Goal: Task Accomplishment & Management: Complete application form

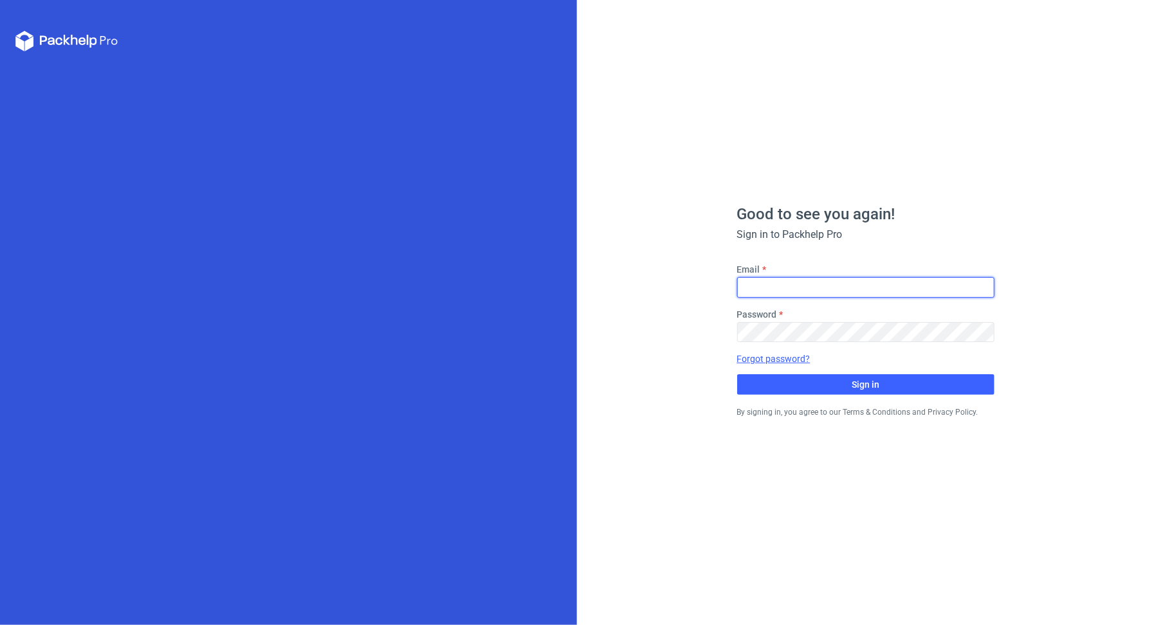
click at [775, 287] on input "Email" at bounding box center [865, 287] width 257 height 21
type input "[PERSON_NAME][EMAIL_ADDRESS][DOMAIN_NAME]"
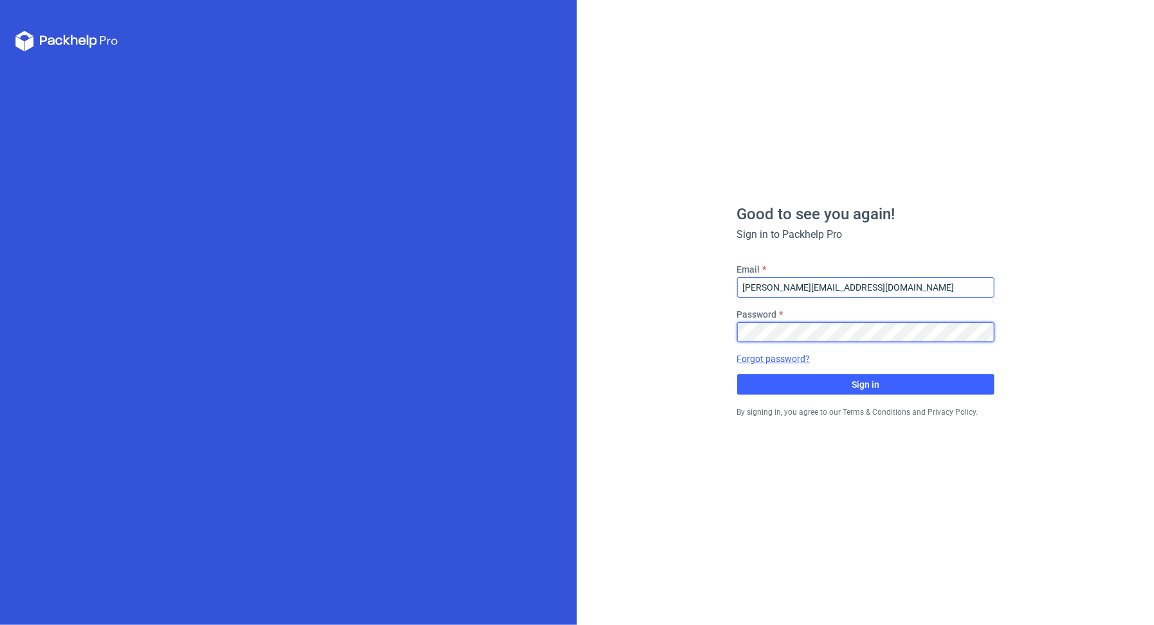
click at [737, 374] on button "Sign in" at bounding box center [865, 384] width 257 height 21
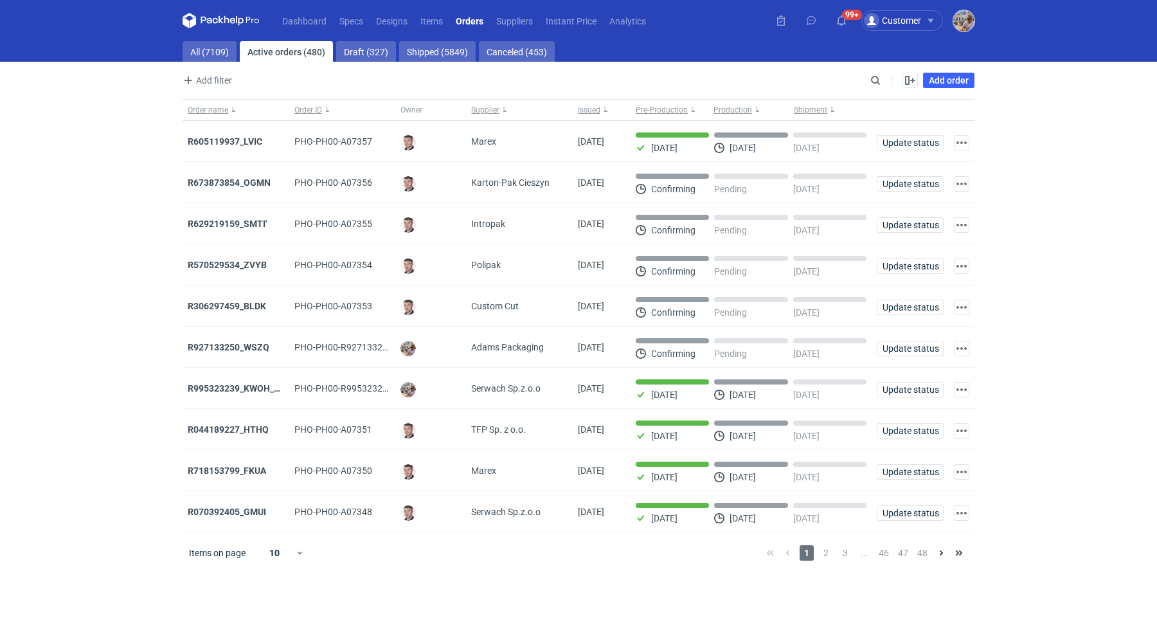
click at [968, 28] on img "button" at bounding box center [964, 20] width 21 height 21
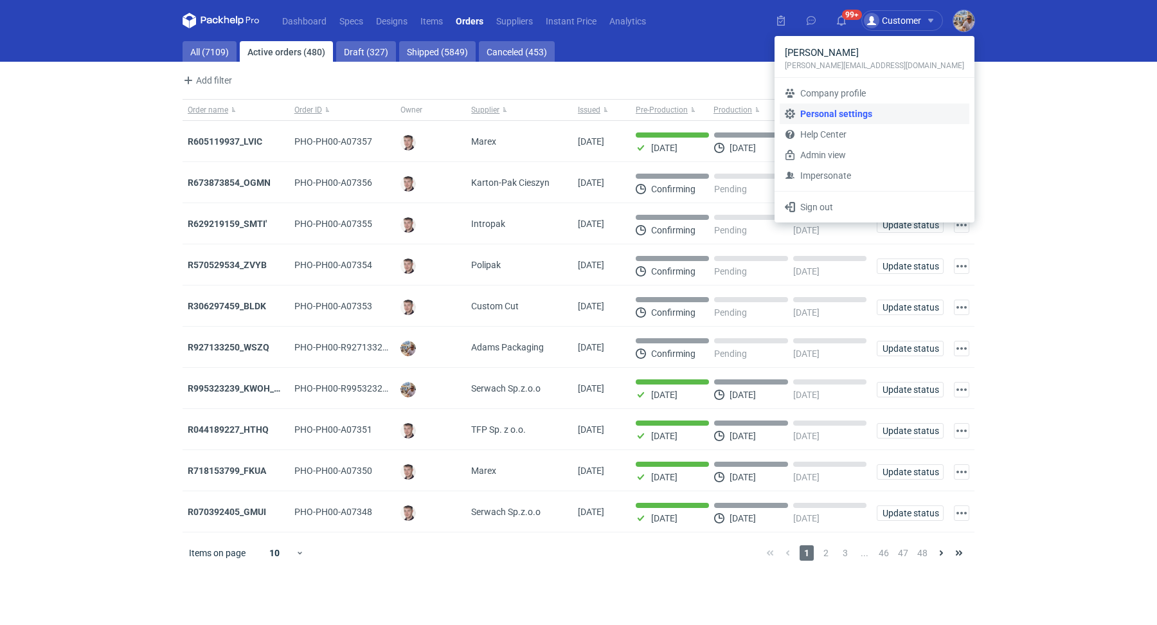
click at [870, 117] on link "Personal settings" at bounding box center [875, 114] width 190 height 21
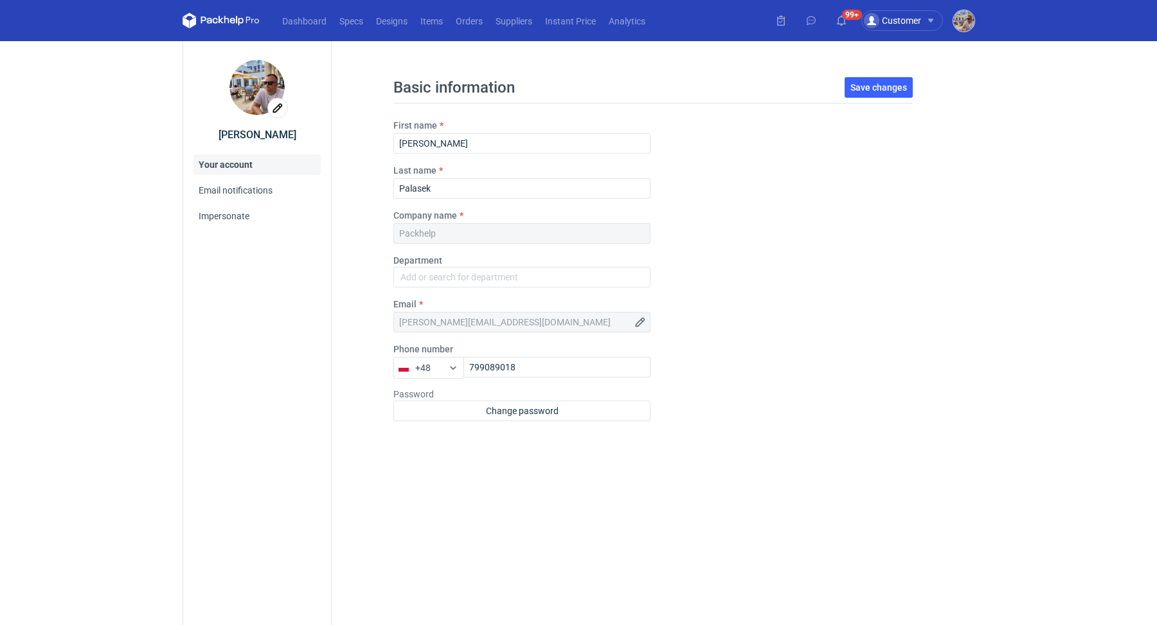
click at [957, 14] on img "button" at bounding box center [964, 20] width 21 height 21
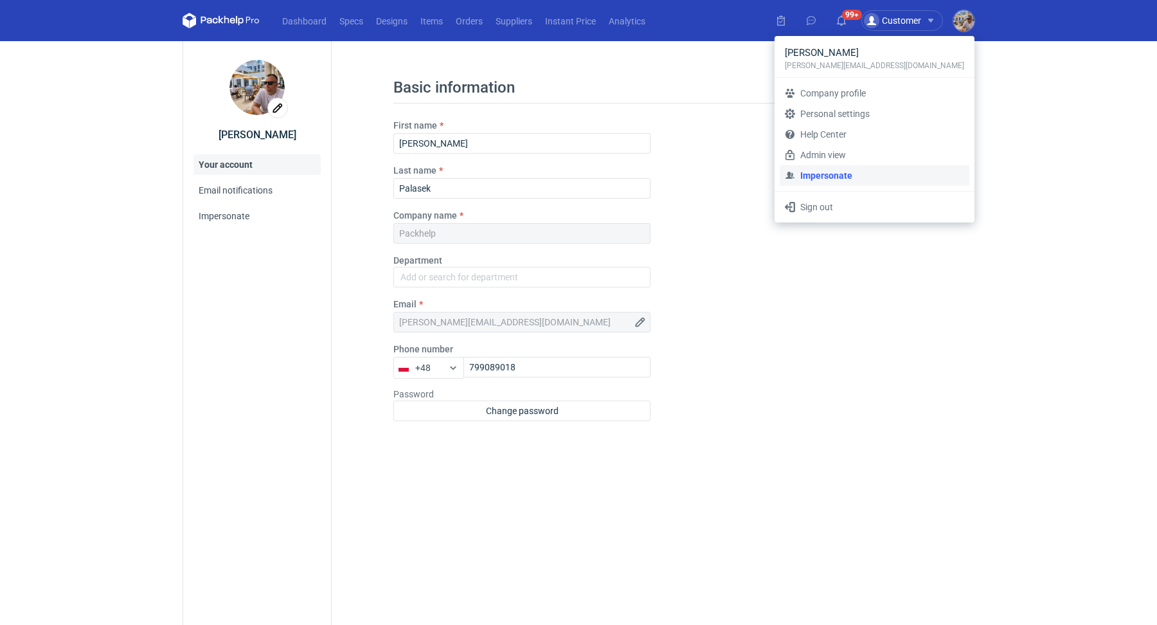
click at [888, 168] on link "Impersonate" at bounding box center [875, 175] width 190 height 21
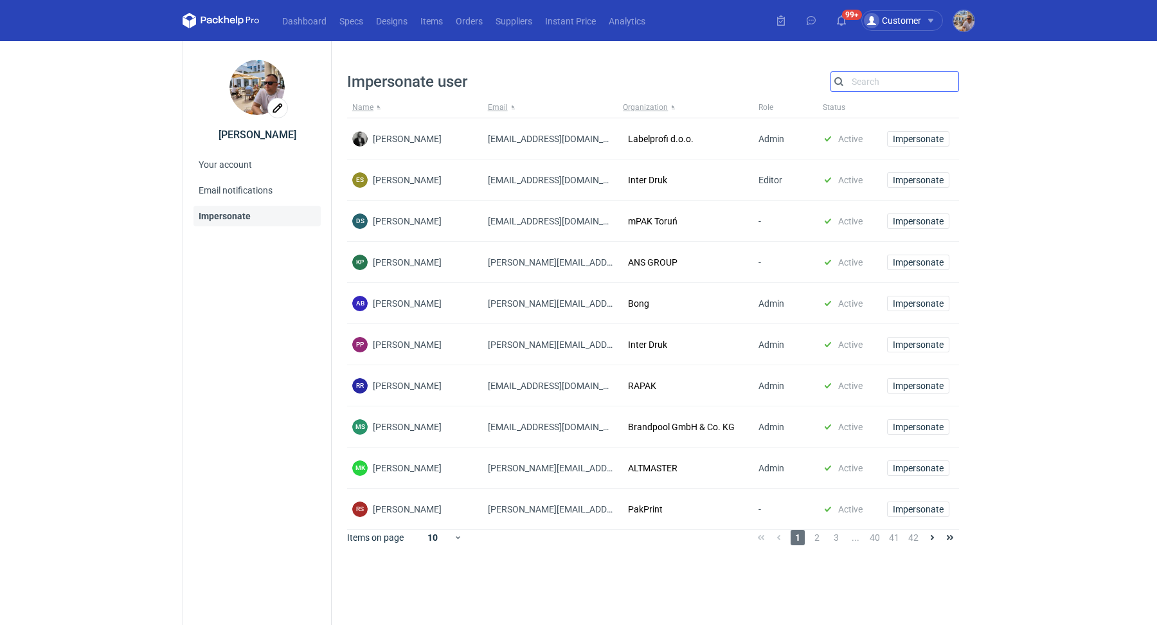
click at [872, 82] on input "Search" at bounding box center [894, 81] width 127 height 15
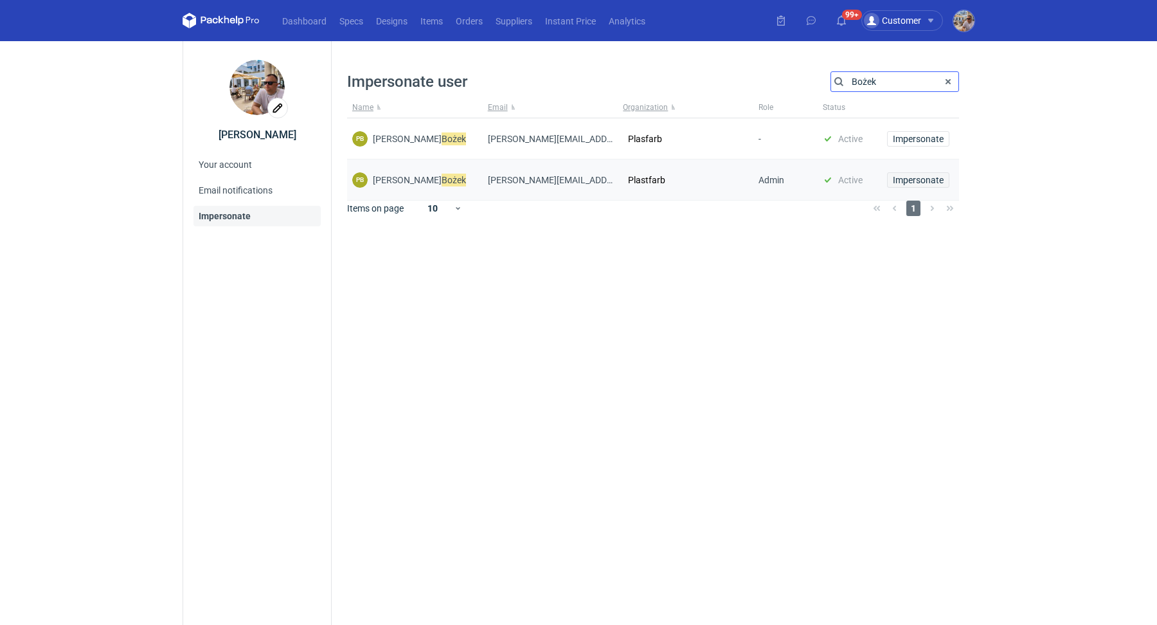
type input "Bożek"
click at [941, 174] on button "Impersonate" at bounding box center [918, 179] width 62 height 15
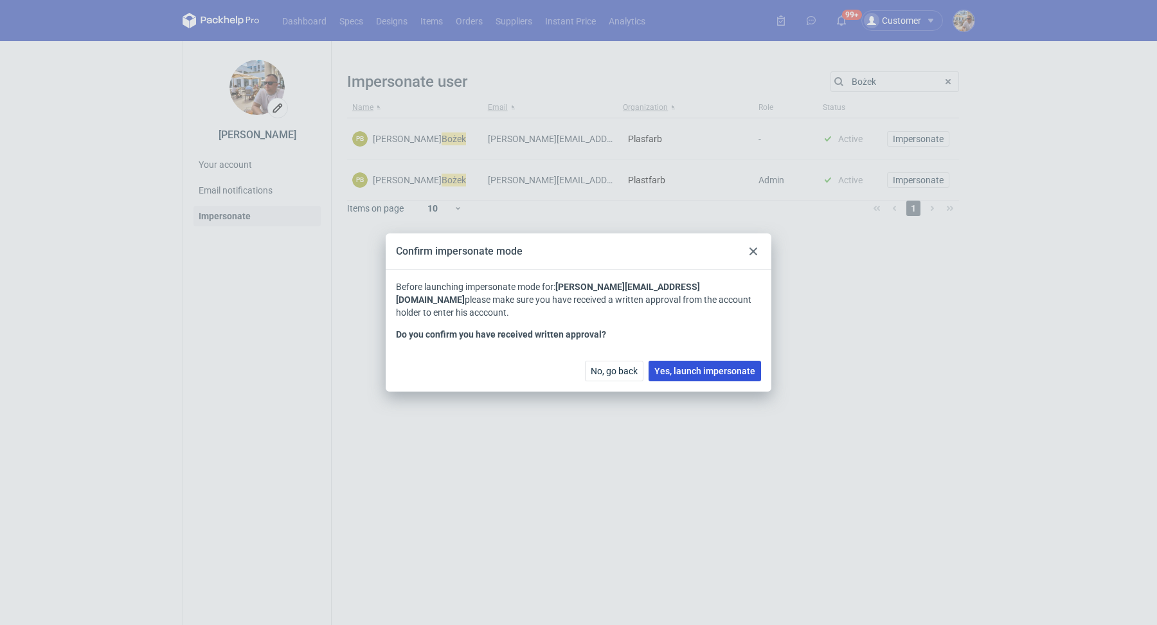
click at [693, 361] on button "Yes, launch impersonate" at bounding box center [705, 371] width 113 height 21
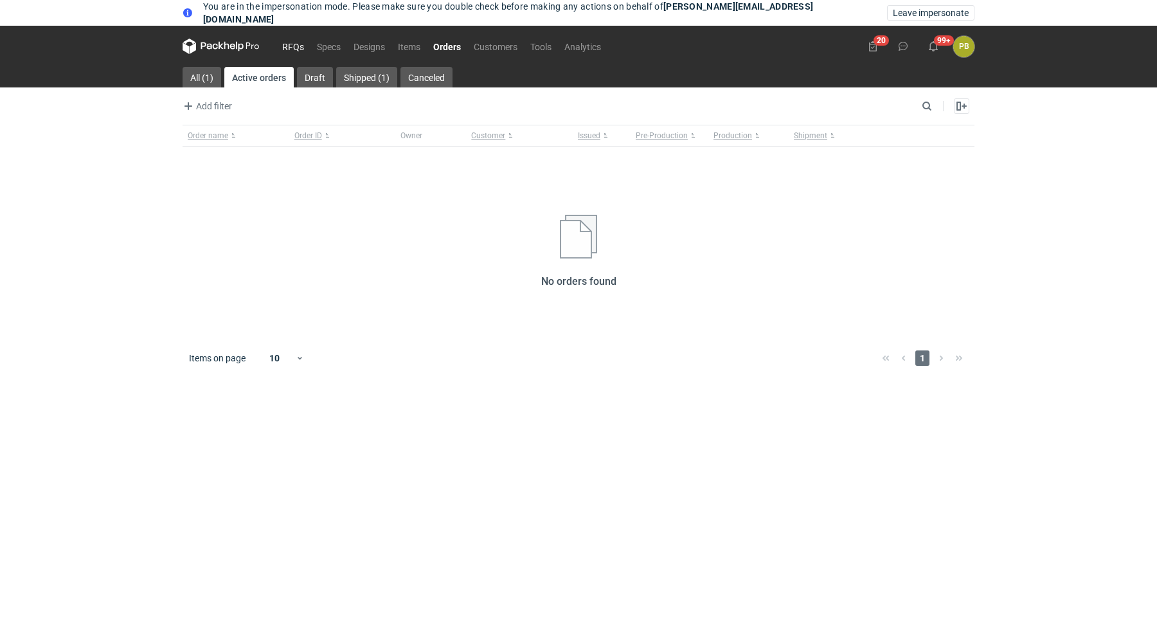
click at [302, 48] on link "RFQs" at bounding box center [293, 46] width 35 height 15
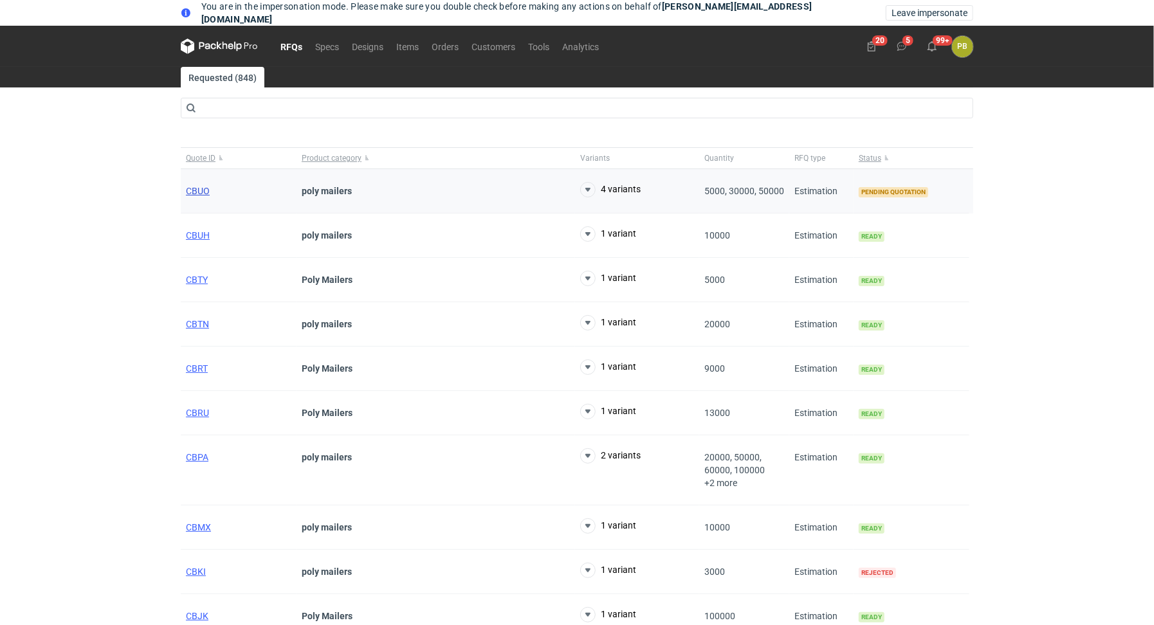
click at [191, 194] on span "CBUO" at bounding box center [198, 191] width 24 height 10
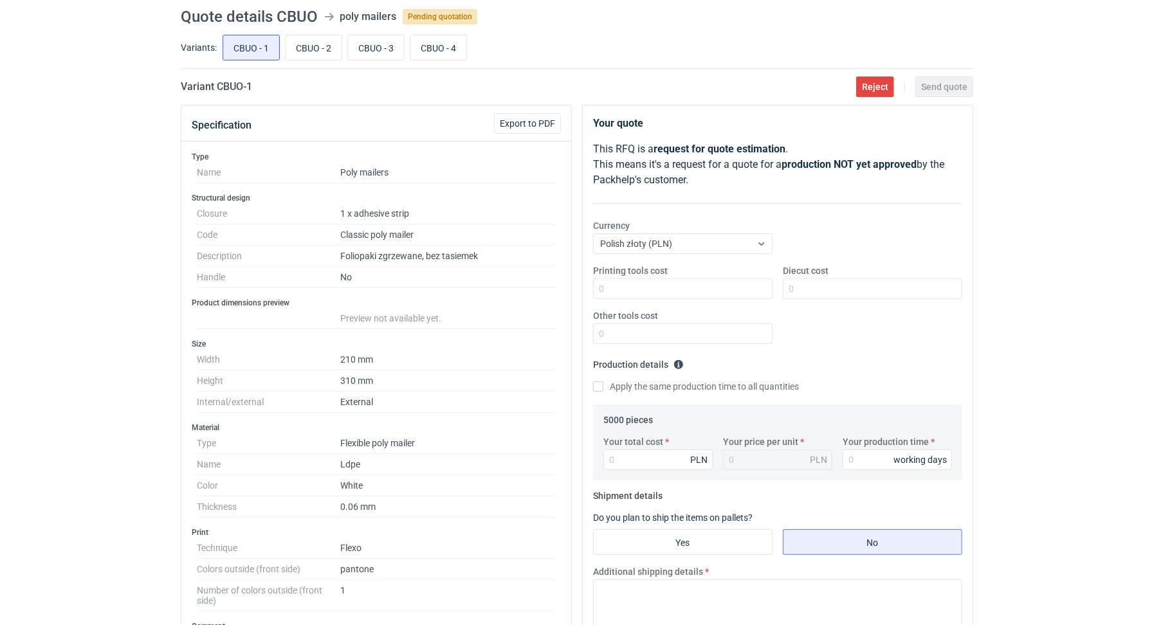
scroll to position [124, 0]
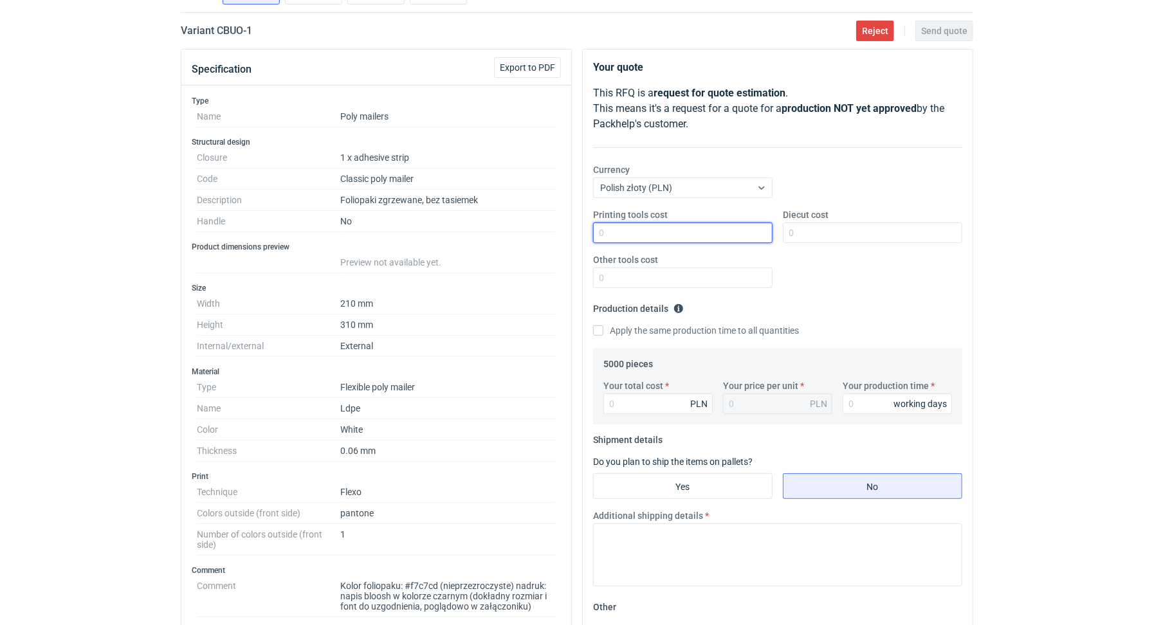
click at [649, 233] on input "Printing tools cost" at bounding box center [682, 232] width 179 height 21
type input "0"
click at [835, 234] on input "Diecut cost" at bounding box center [872, 232] width 179 height 21
type input "0"
click at [684, 280] on input "Other tools cost" at bounding box center [682, 277] width 179 height 21
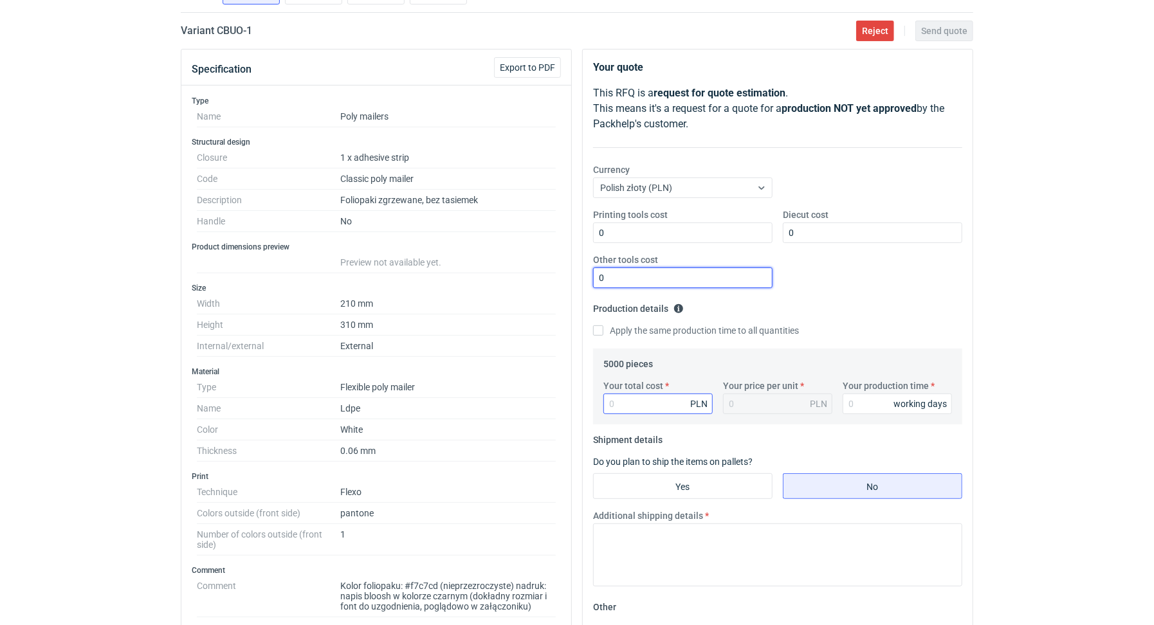
type input "0"
click at [662, 399] on input "Your total cost" at bounding box center [657, 404] width 109 height 21
type input "1"
click at [864, 401] on input "Your production time" at bounding box center [896, 404] width 109 height 21
type input "1"
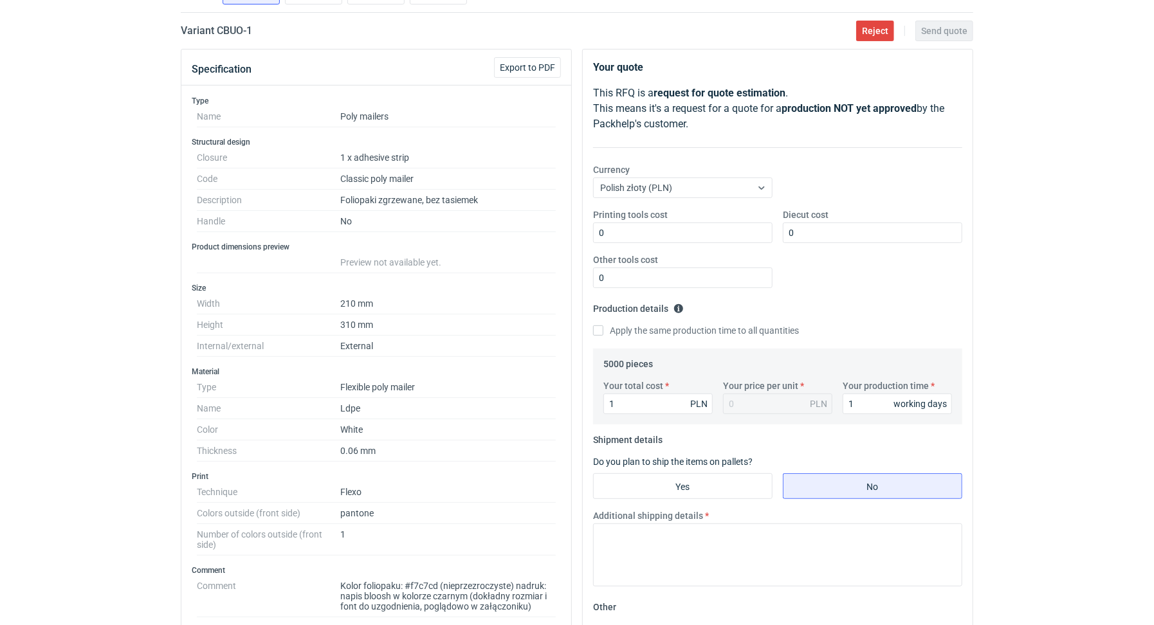
click at [1058, 390] on div "You are in the impersonation mode. Please make sure you double check before mak…" at bounding box center [577, 188] width 1154 height 625
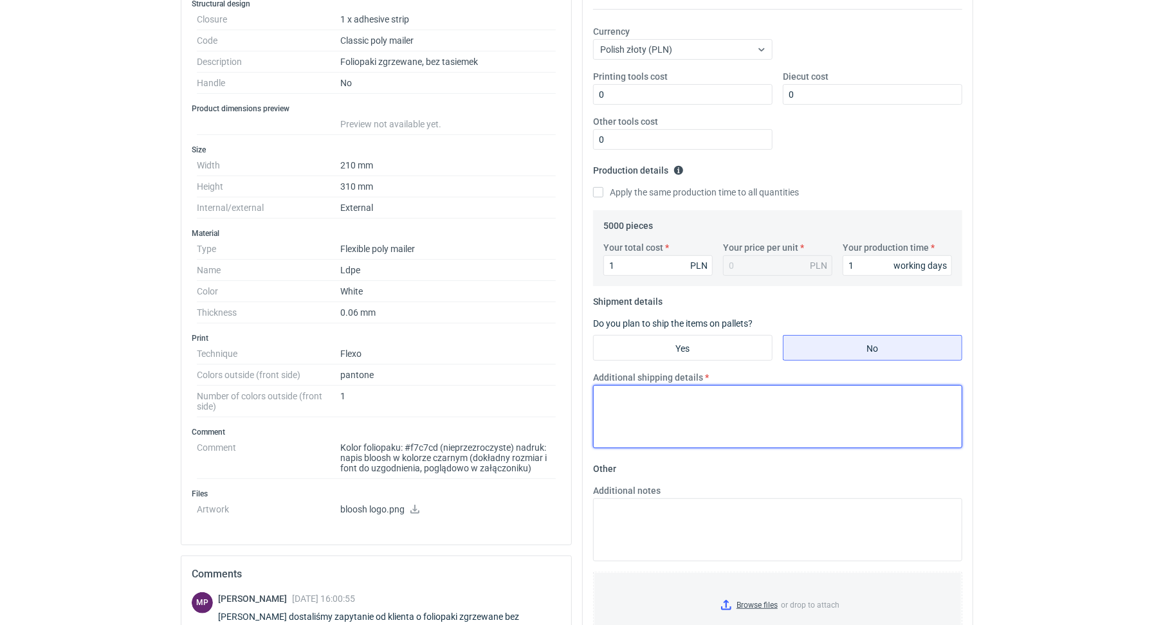
click at [712, 397] on textarea "Additional shipping details" at bounding box center [777, 416] width 369 height 63
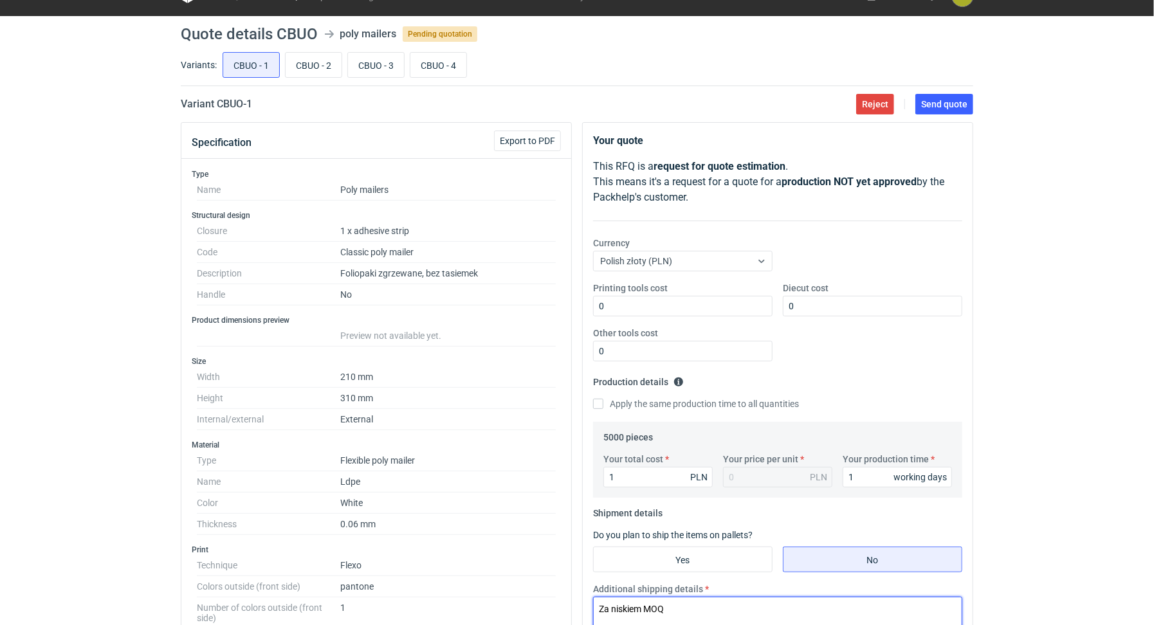
scroll to position [0, 0]
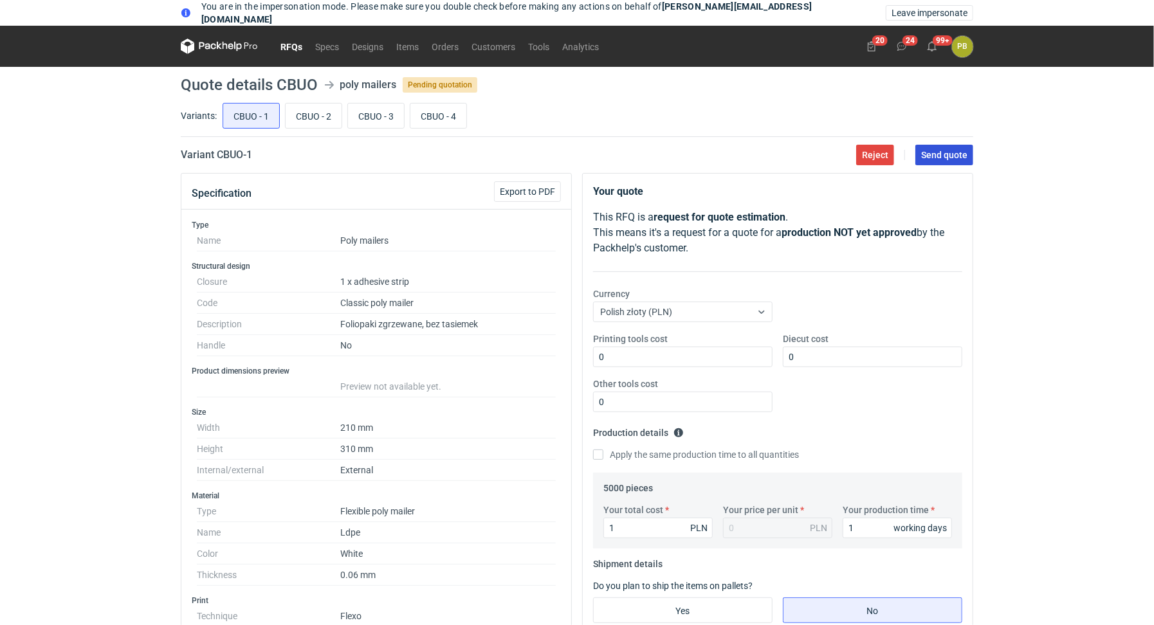
type textarea "Za niskiem MOQ"
click at [949, 152] on span "Send quote" at bounding box center [944, 154] width 46 height 9
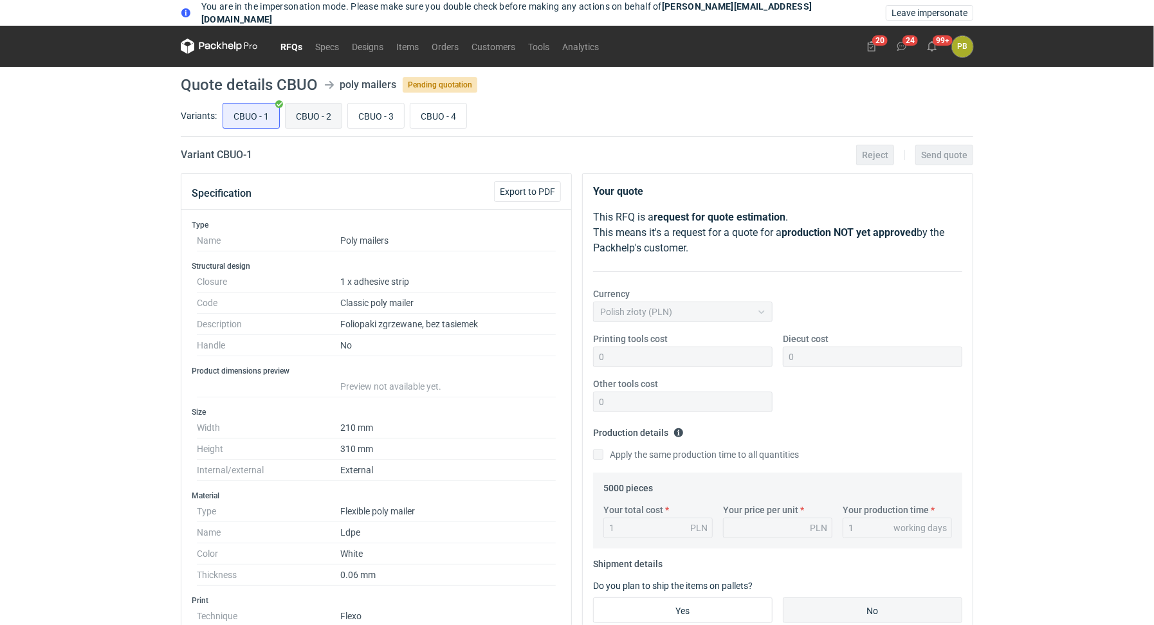
click at [305, 116] on input "CBUO - 2" at bounding box center [313, 116] width 56 height 24
radio input "true"
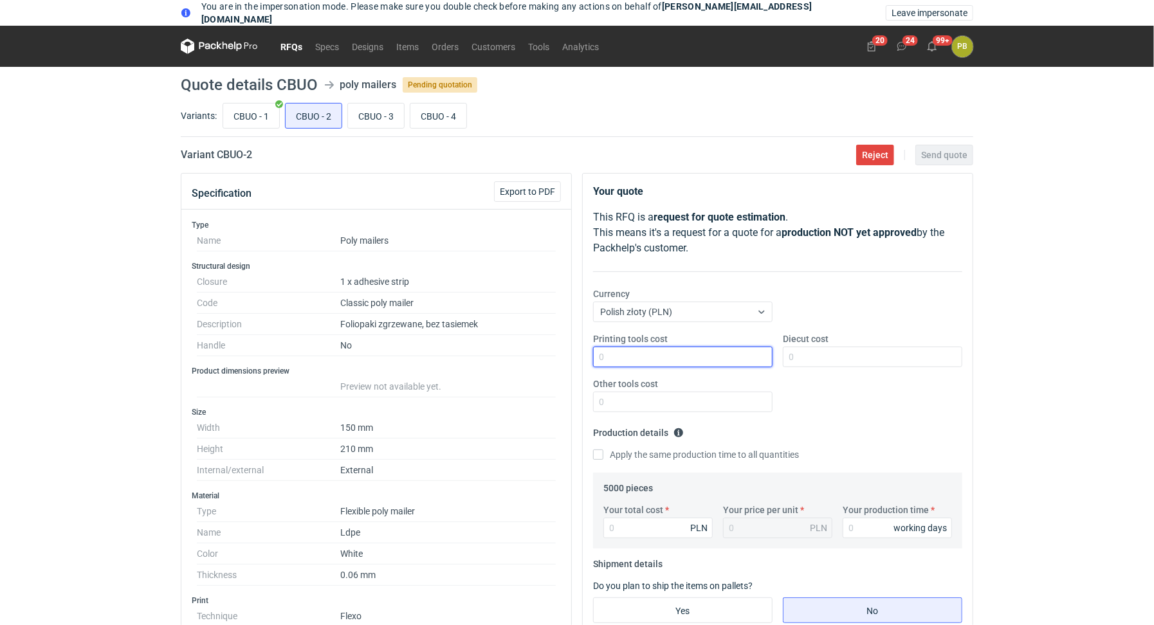
click at [630, 349] on input "Printing tools cost" at bounding box center [682, 357] width 179 height 21
type input "0"
click at [834, 365] on input "Diecut cost" at bounding box center [872, 357] width 179 height 21
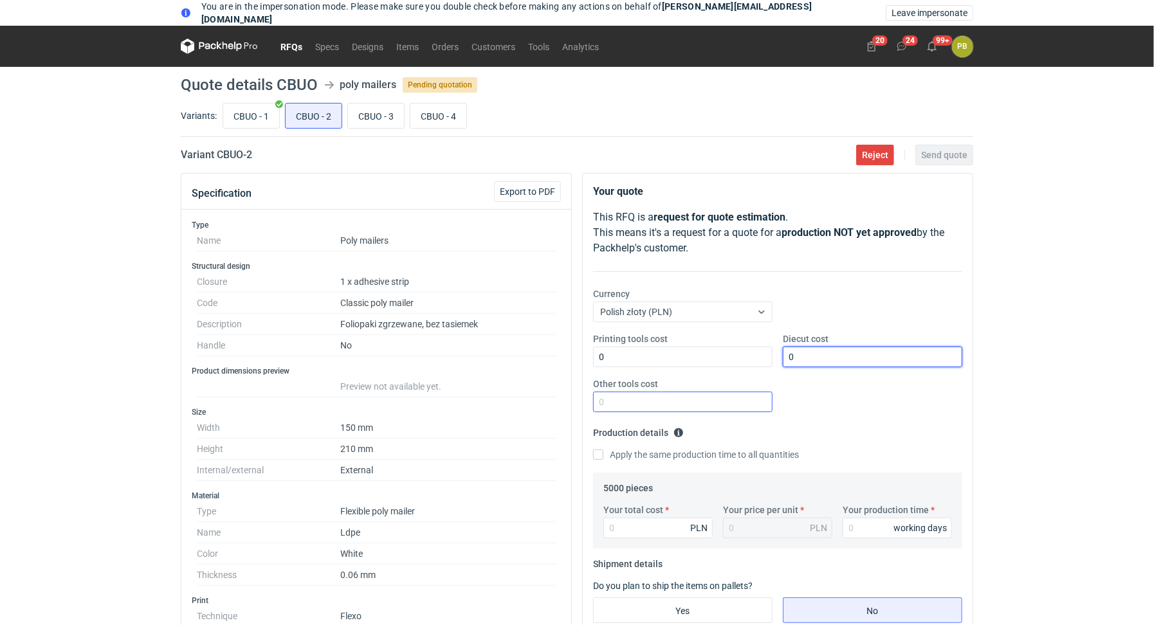
type input "0"
click at [675, 400] on input "Other tools cost" at bounding box center [682, 402] width 179 height 21
type input "0"
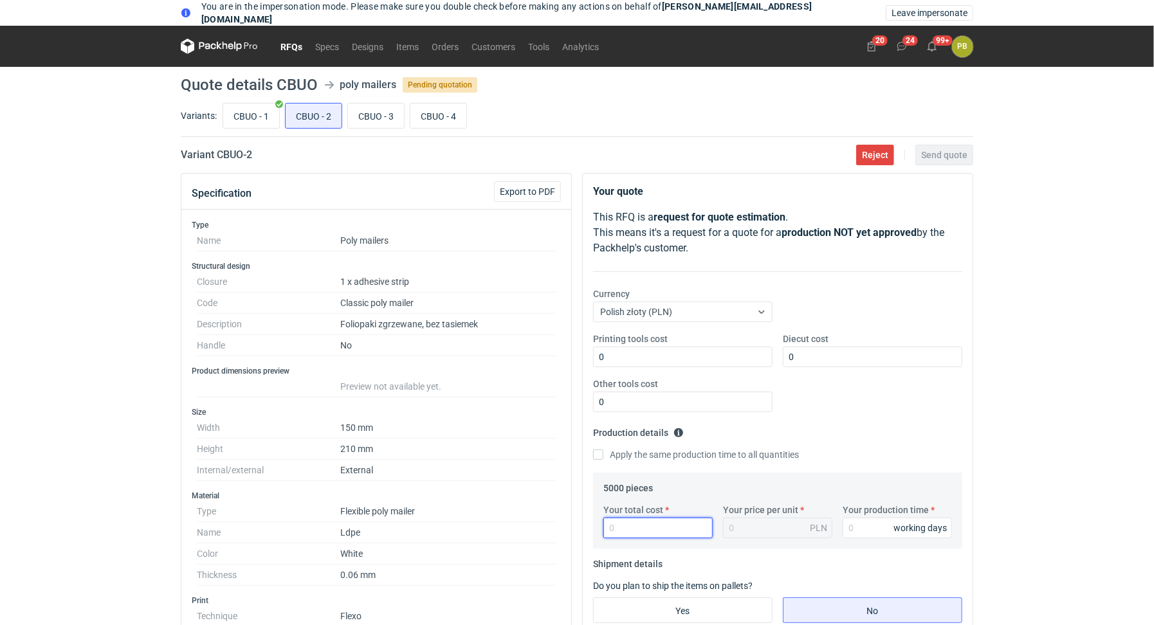
click at [624, 528] on input "Your total cost" at bounding box center [657, 528] width 109 height 21
type input "1"
click at [867, 531] on input "Your production time" at bounding box center [896, 528] width 109 height 21
type input "1"
click at [930, 373] on div "Printing tools cost 0 Diecut cost 0 Other tools cost 0" at bounding box center [777, 377] width 379 height 90
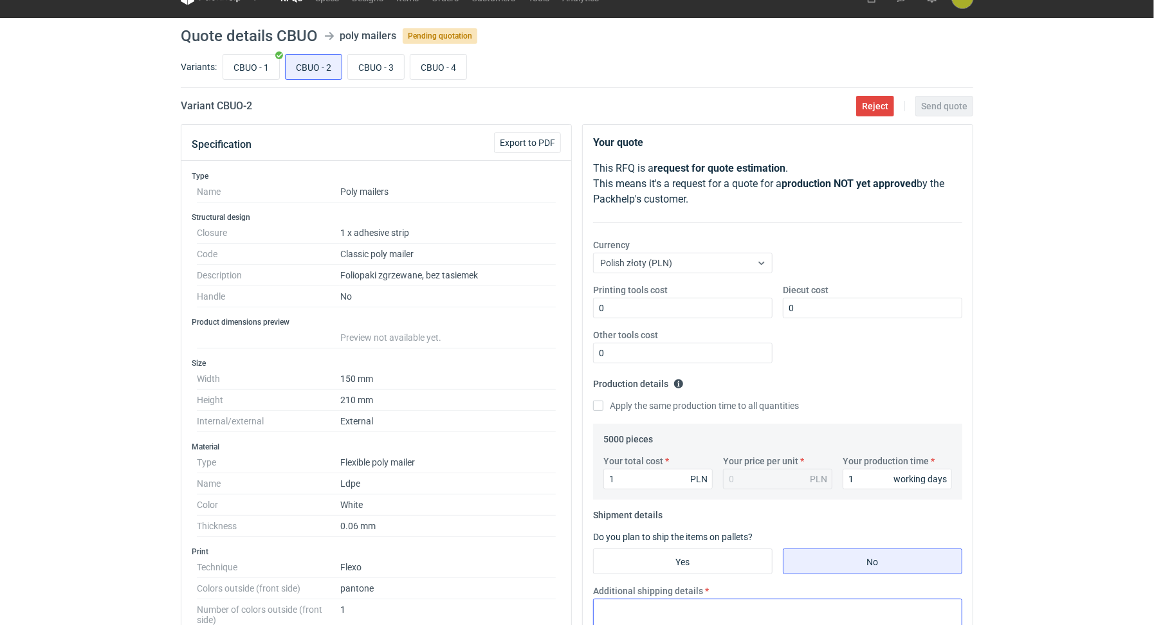
scroll to position [123, 0]
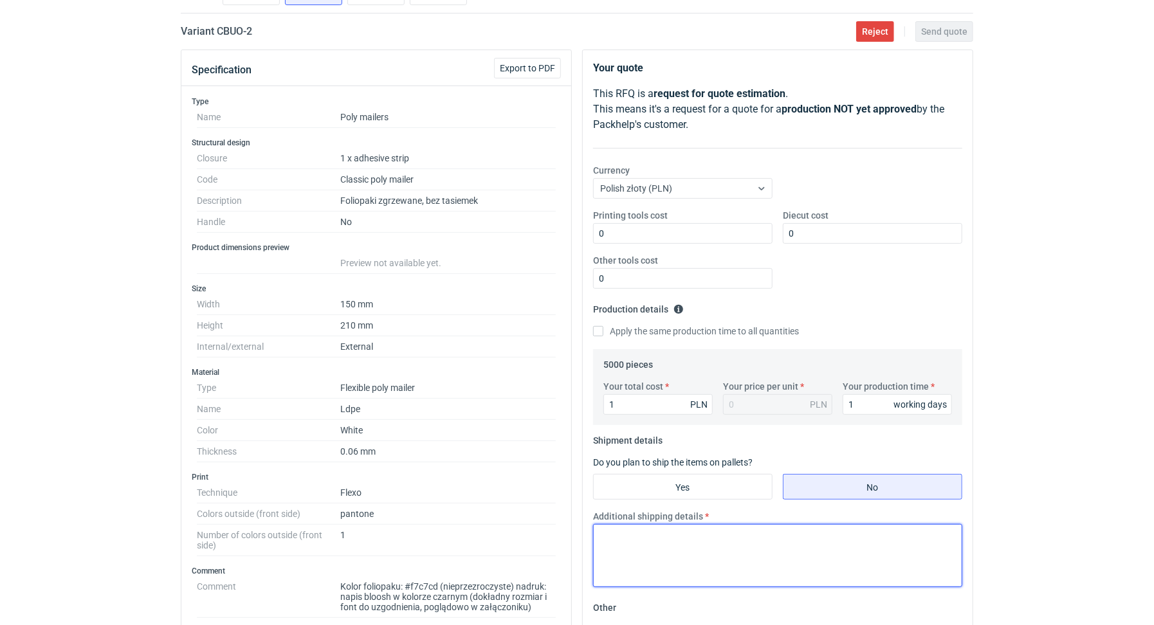
click at [730, 543] on textarea "Additional shipping details" at bounding box center [777, 555] width 369 height 63
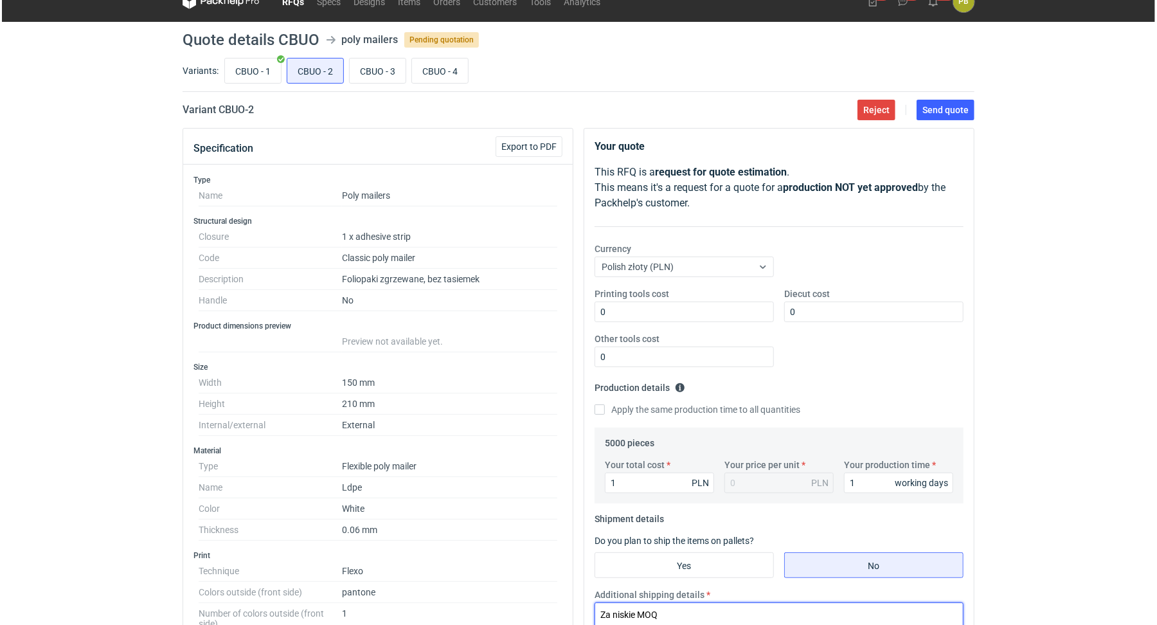
scroll to position [0, 0]
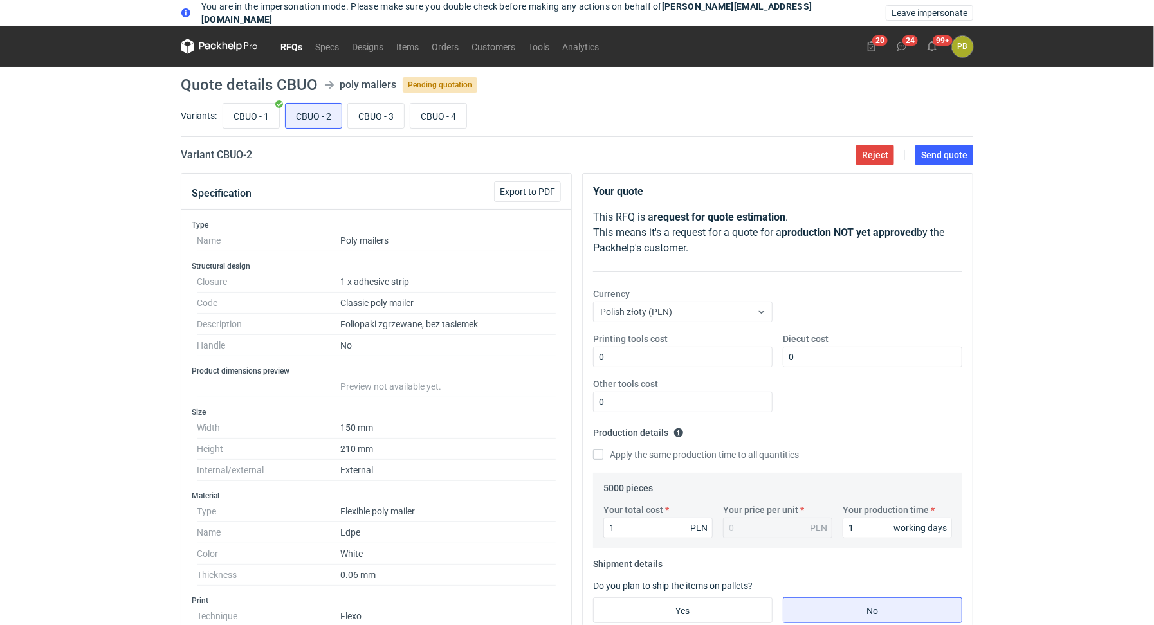
type textarea "Za niskie MOQ"
click at [927, 164] on main "Quote details CBUO poly mailers Pending quotation Variants: CBUO - 1 CBUO - 2 C…" at bounding box center [577, 597] width 802 height 1060
click at [928, 164] on button "Send quote" at bounding box center [944, 155] width 58 height 21
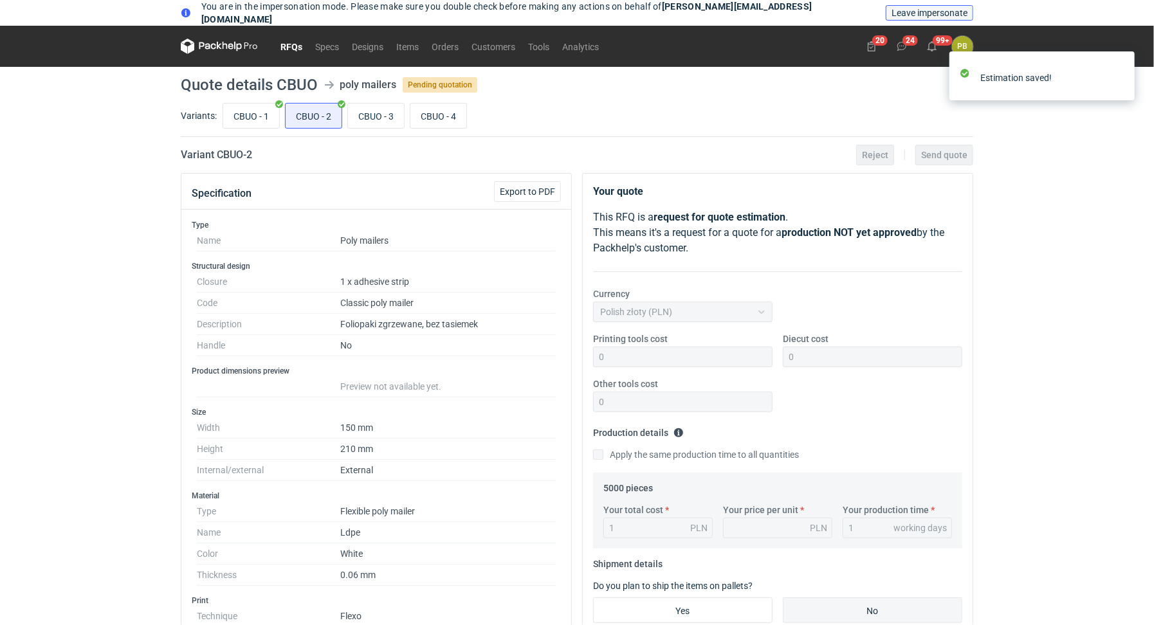
click at [936, 17] on span "Leave impersonate" at bounding box center [929, 12] width 76 height 9
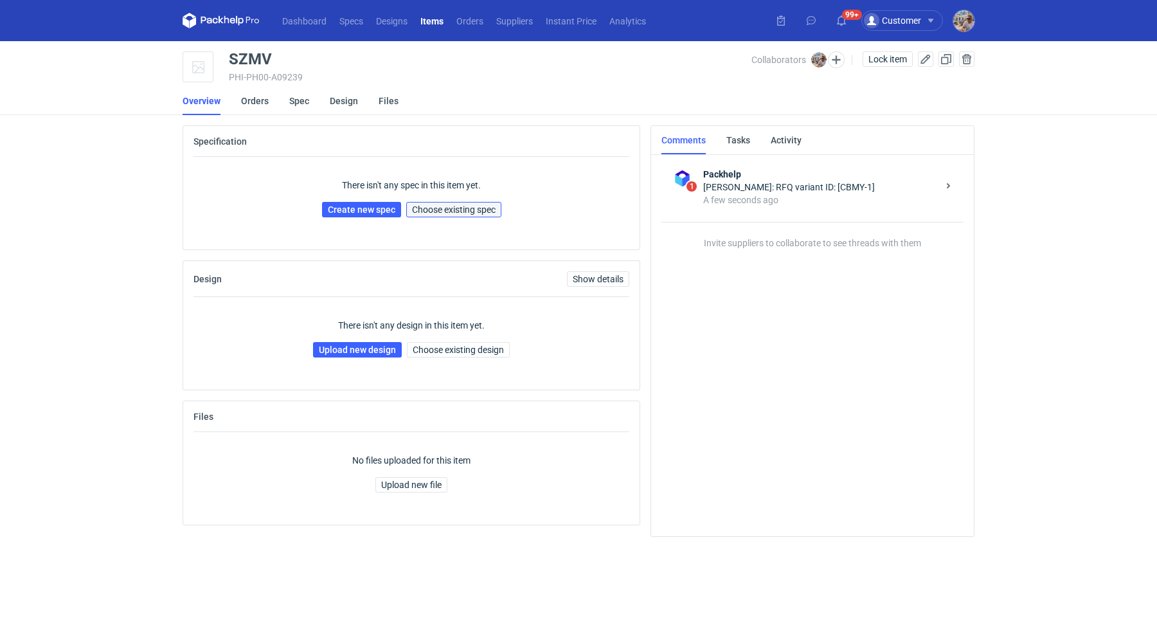
click at [451, 207] on span "Choose existing spec" at bounding box center [454, 209] width 84 height 9
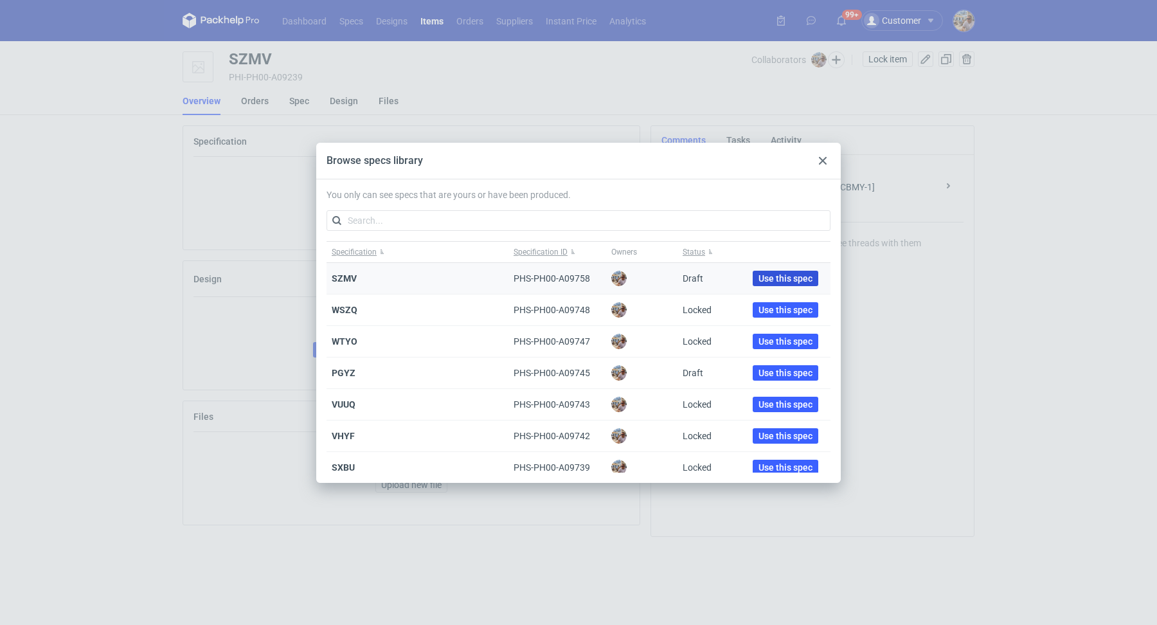
click at [782, 279] on span "Use this spec" at bounding box center [786, 278] width 54 height 9
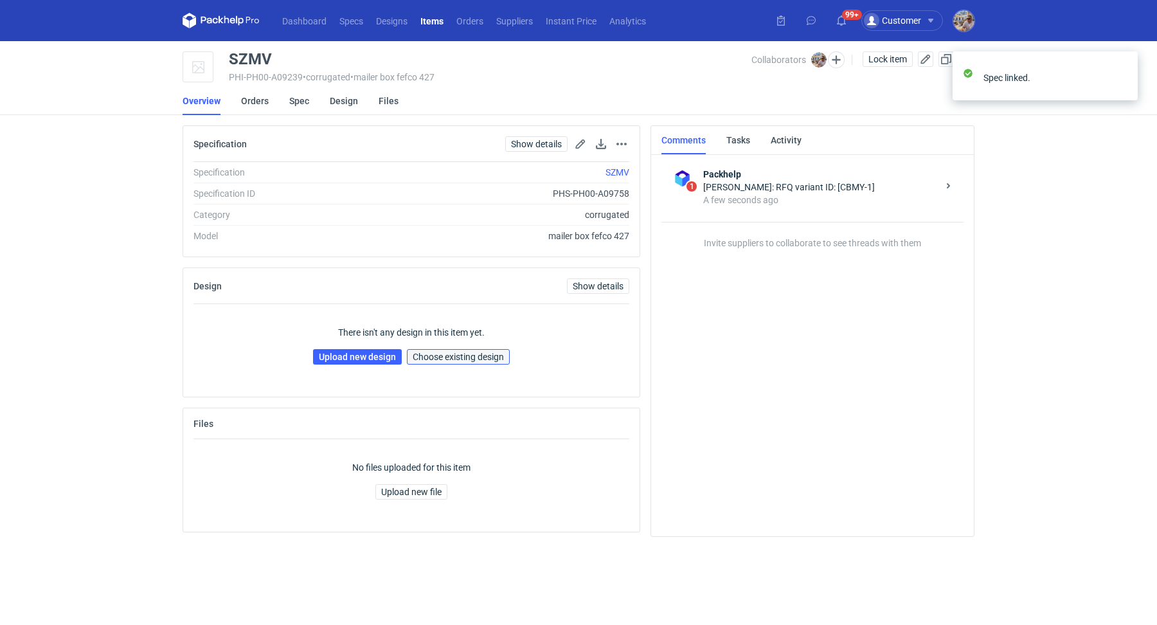
click at [450, 357] on span "Choose existing design" at bounding box center [458, 356] width 91 height 9
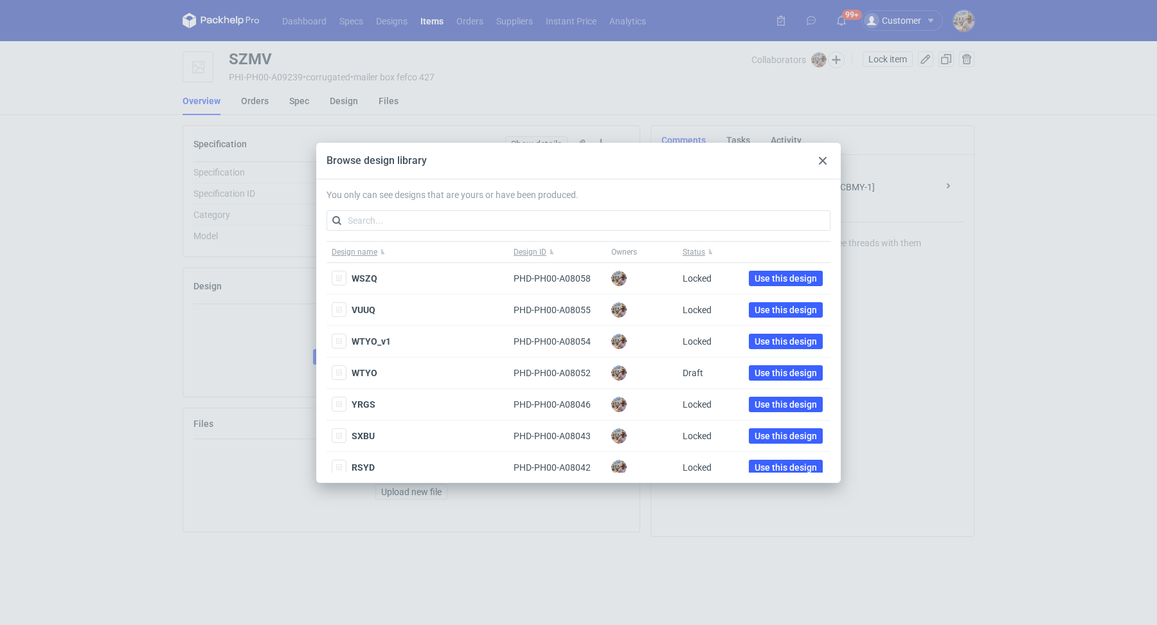
click at [500, 202] on div "You only can see designs that are yours or have been produced. Design name Desi…" at bounding box center [578, 330] width 525 height 303
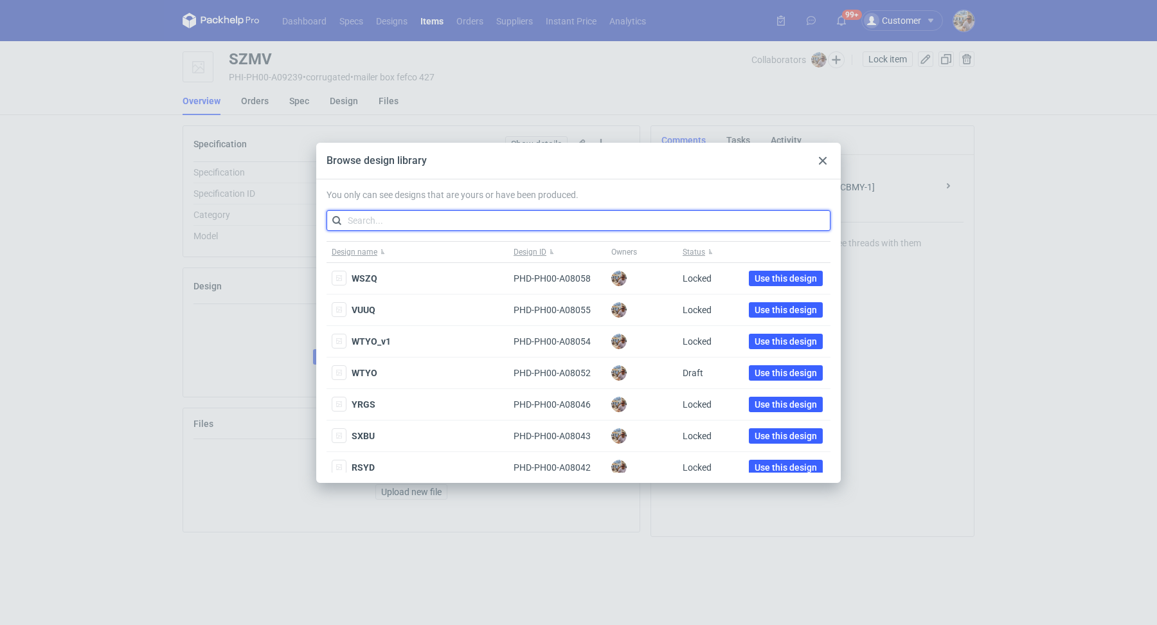
click at [486, 219] on input "text" at bounding box center [579, 220] width 504 height 21
paste input "ODSY"
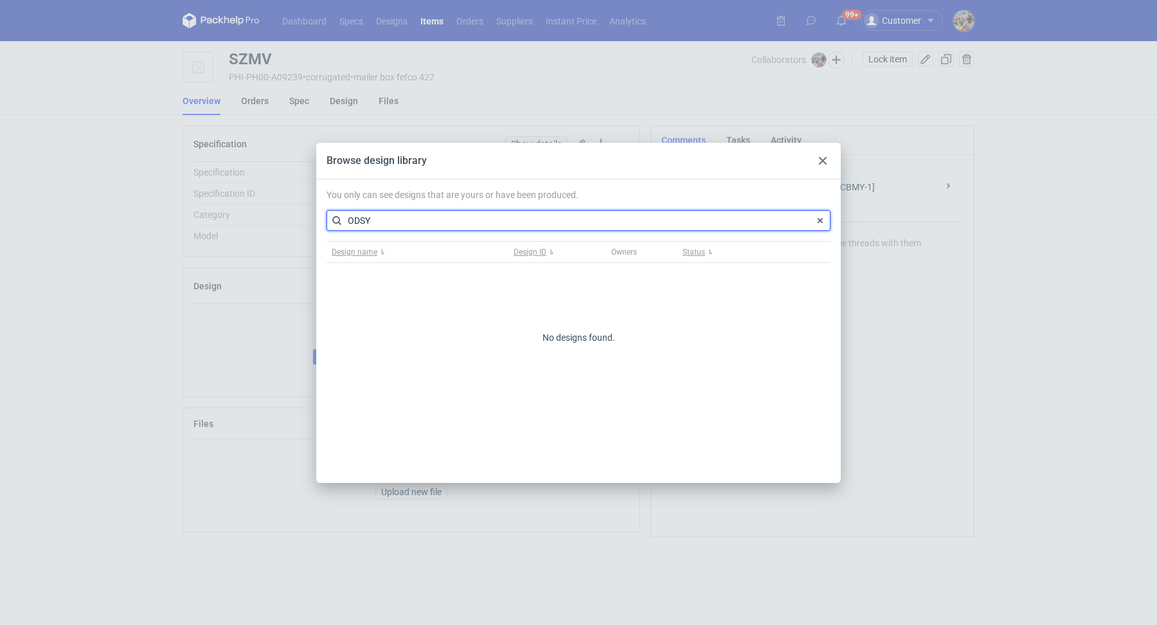
type input "ODSY"
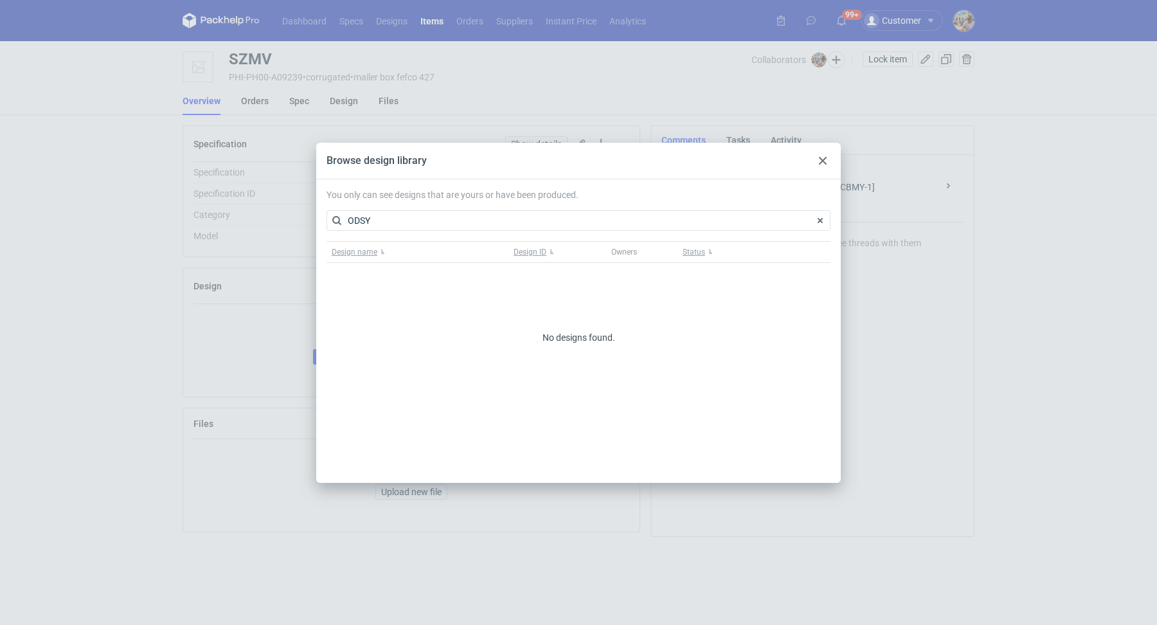
click at [819, 161] on icon at bounding box center [823, 161] width 8 height 8
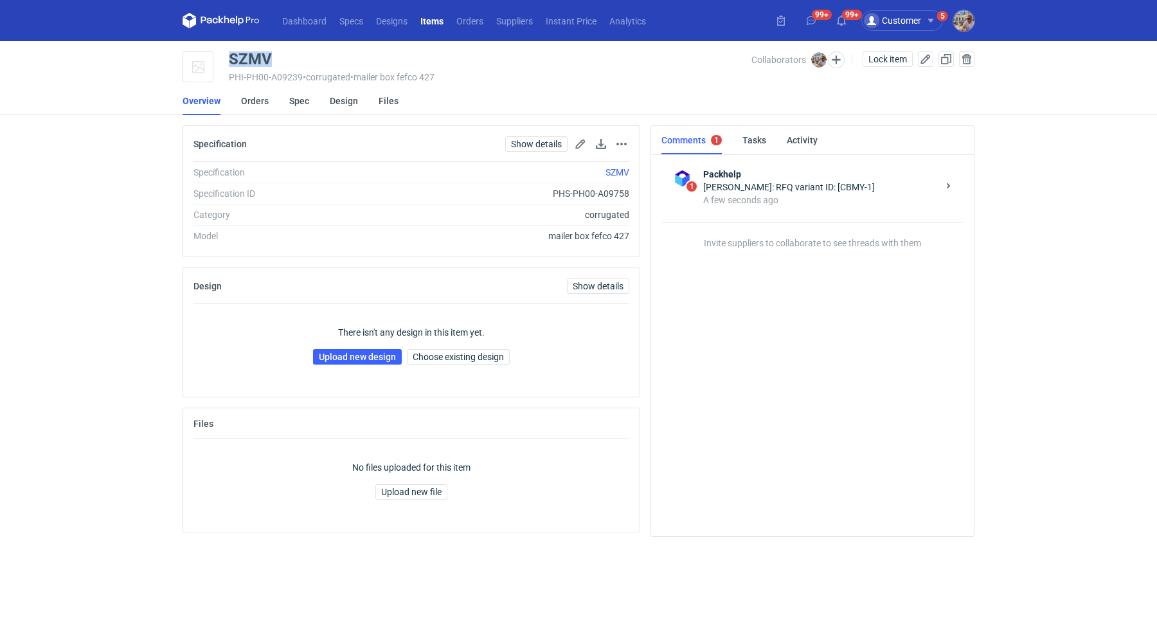
drag, startPoint x: 283, startPoint y: 56, endPoint x: 231, endPoint y: 51, distance: 52.3
click at [231, 51] on div "SZMV" at bounding box center [490, 58] width 523 height 15
copy div "SZMV"
click at [449, 356] on span "Choose existing design" at bounding box center [458, 356] width 91 height 9
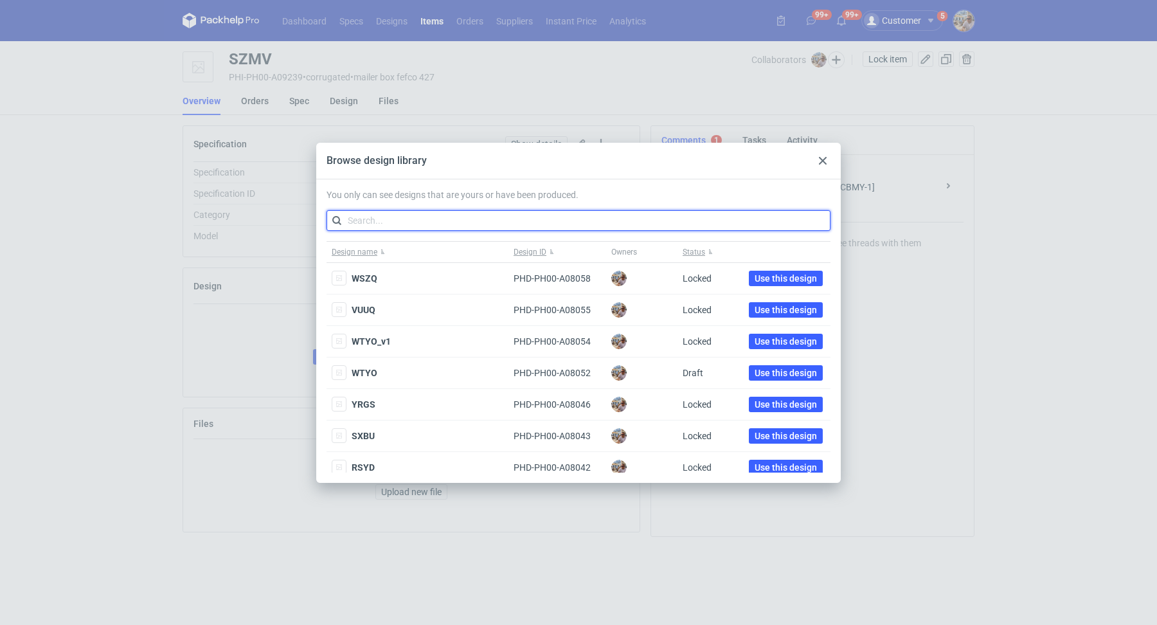
click at [415, 218] on input "text" at bounding box center [579, 220] width 504 height 21
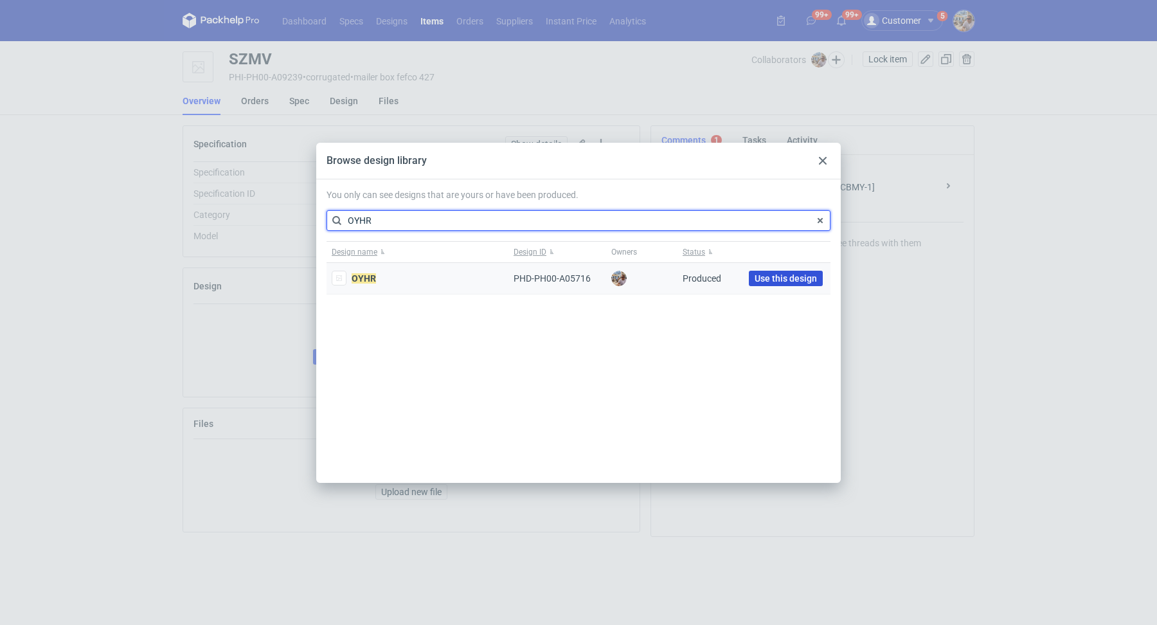
type input "OYHR"
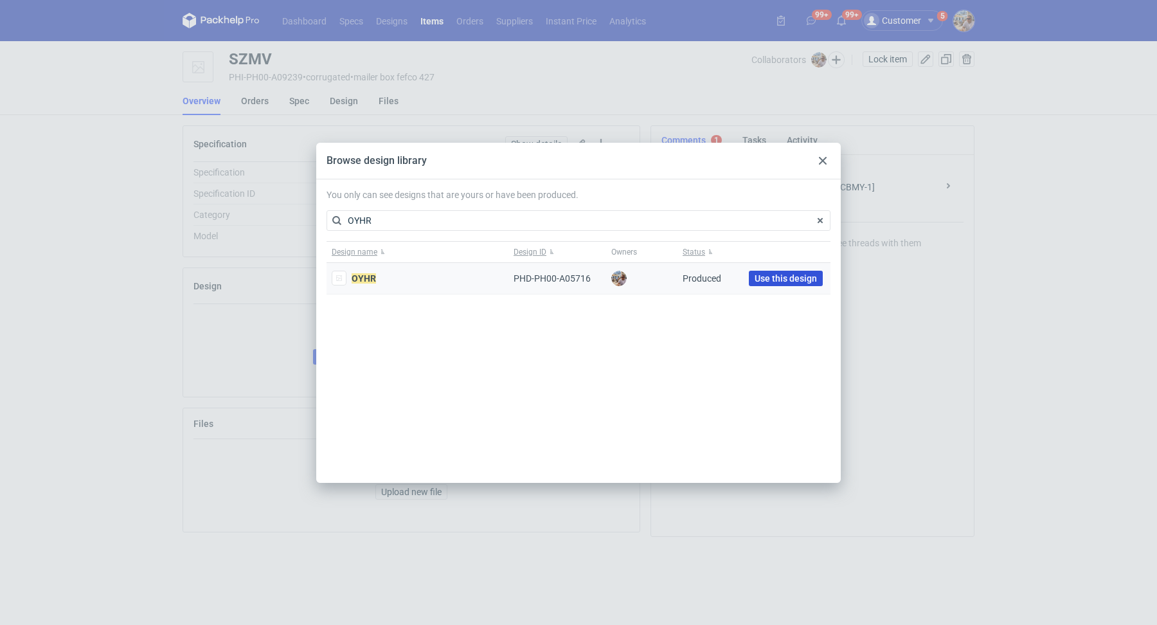
click at [789, 276] on span "Use this design" at bounding box center [786, 278] width 62 height 9
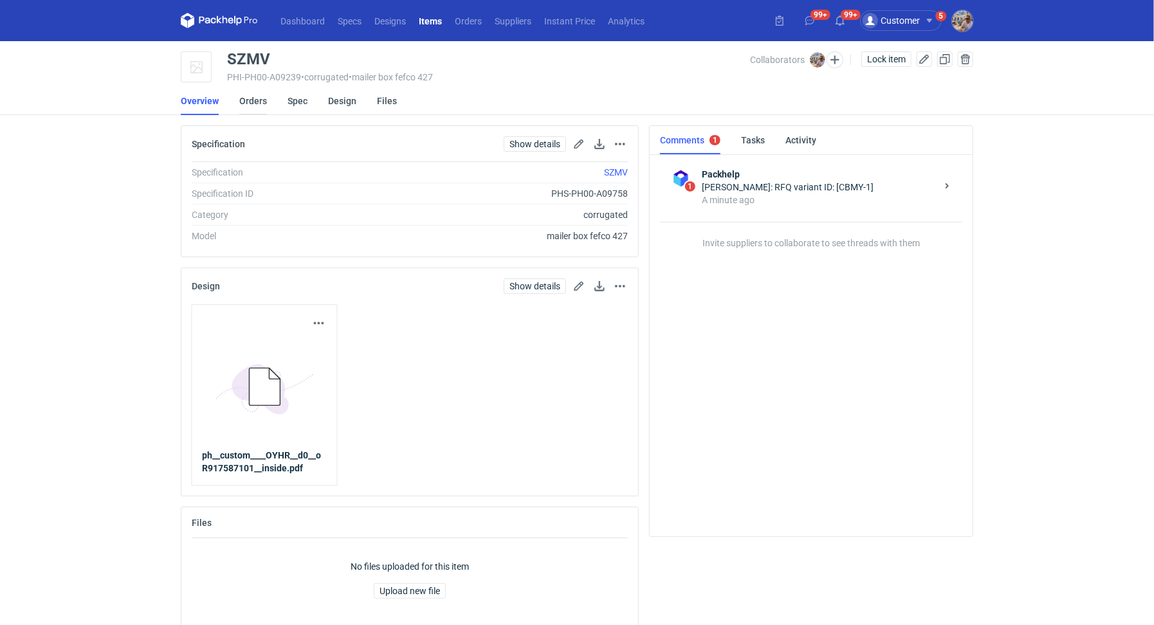
click at [264, 105] on link "Orders" at bounding box center [253, 101] width 28 height 28
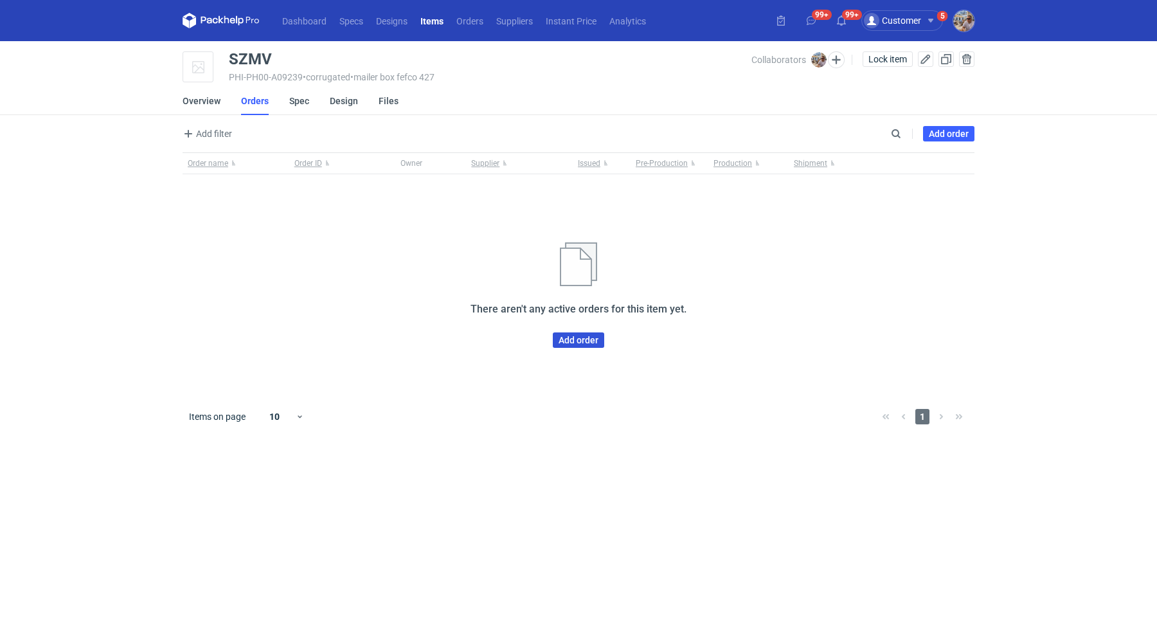
click at [568, 340] on link "Add order" at bounding box center [578, 339] width 51 height 15
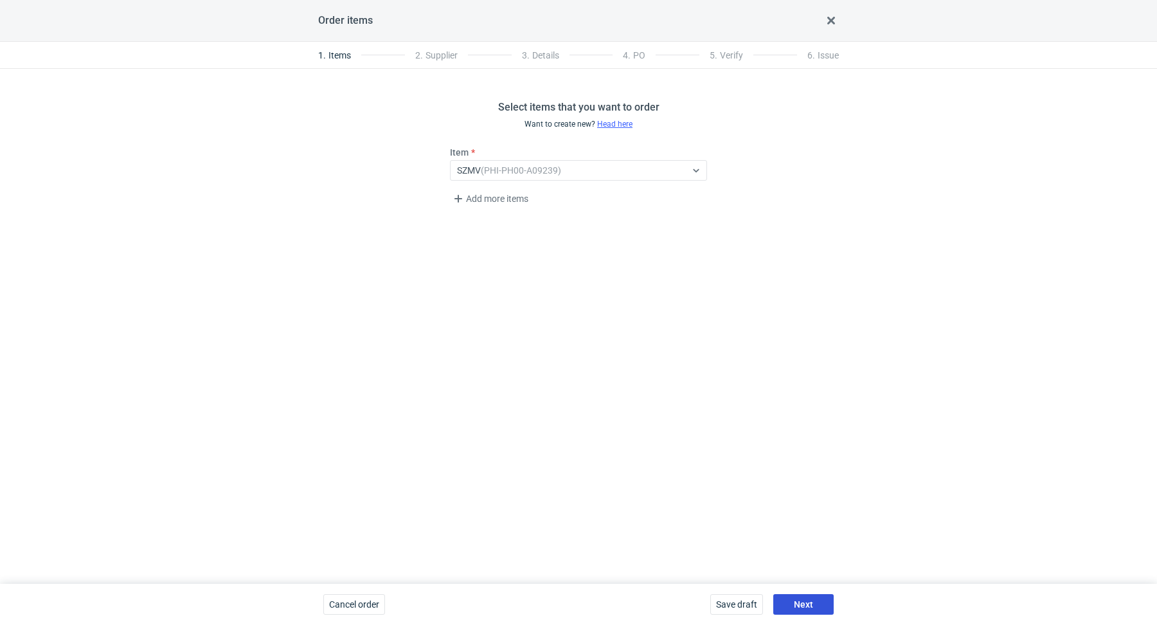
click at [790, 596] on button "Next" at bounding box center [804, 604] width 60 height 21
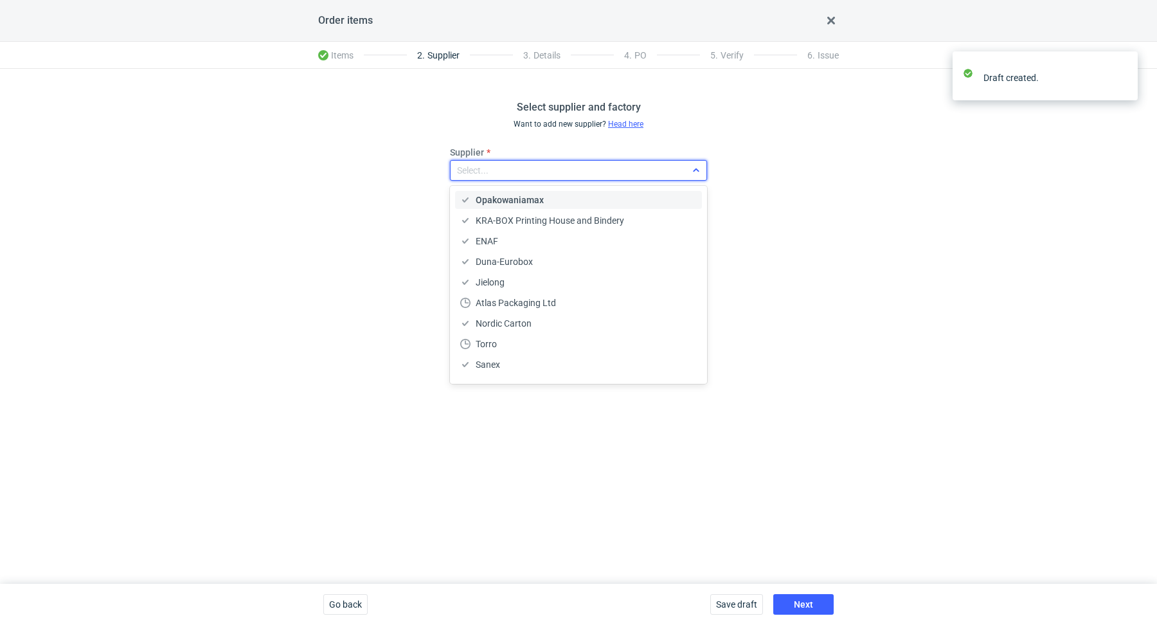
click at [536, 165] on div "Select..." at bounding box center [568, 170] width 235 height 18
type input "ada"
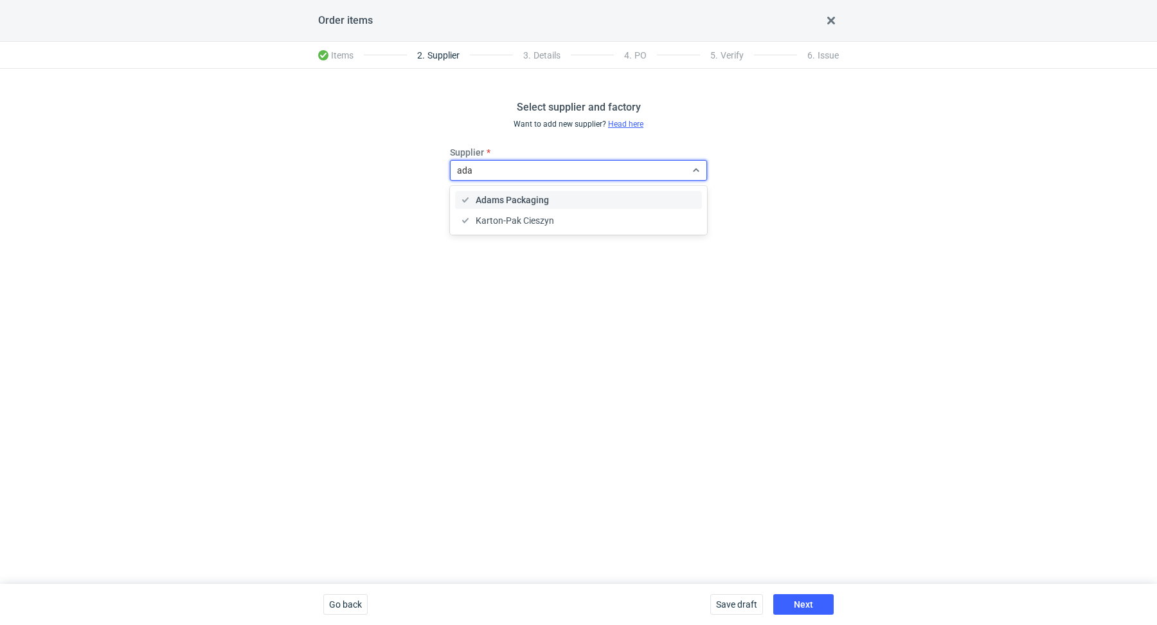
click at [521, 194] on span "Adams Packaging" at bounding box center [512, 200] width 73 height 13
click at [793, 598] on button "Next" at bounding box center [804, 604] width 60 height 21
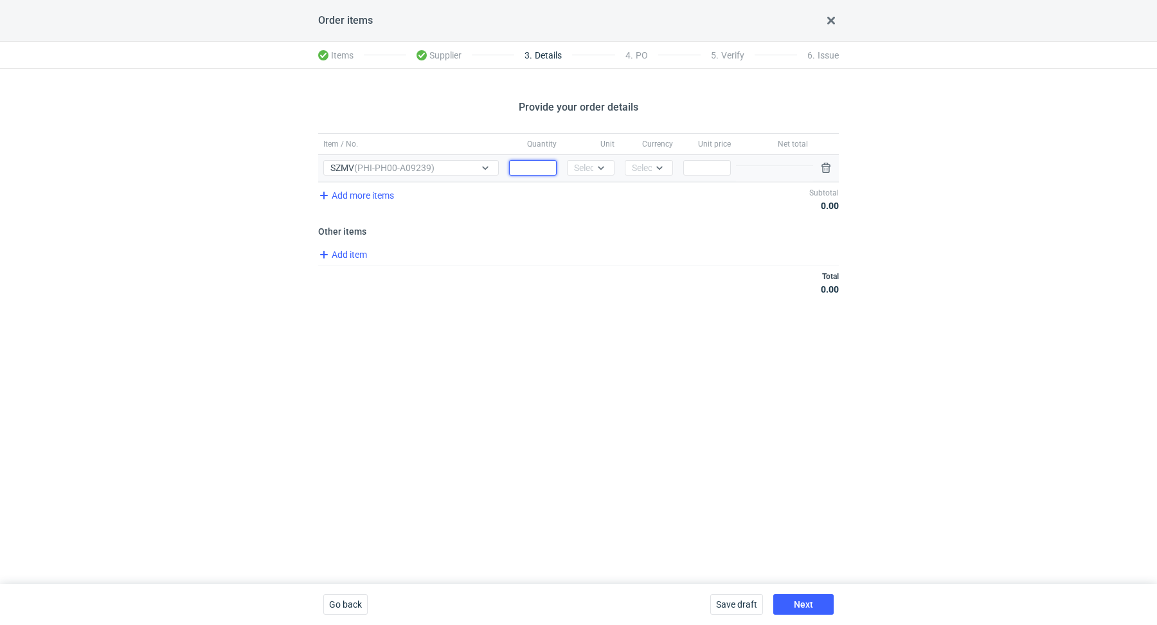
click at [529, 163] on input "Quantity" at bounding box center [533, 167] width 48 height 15
paste input "5000"
type input "5000"
click at [582, 167] on div "Select..." at bounding box center [590, 167] width 32 height 13
click at [586, 194] on span "pcs" at bounding box center [584, 194] width 14 height 13
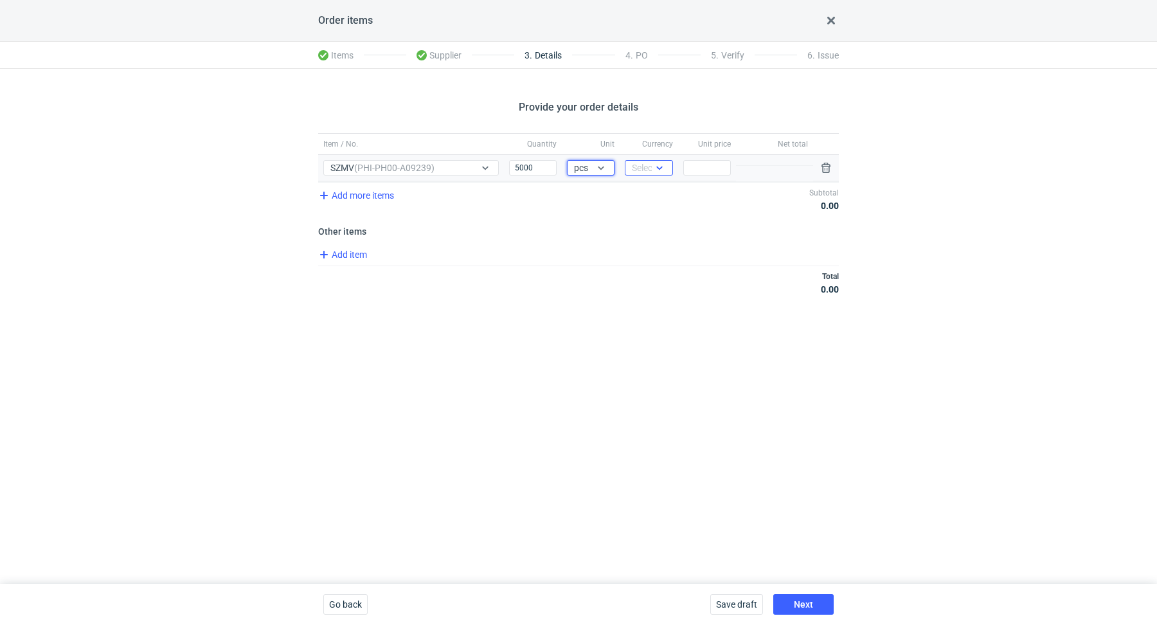
click at [650, 168] on div "Select..." at bounding box center [648, 167] width 32 height 13
click at [649, 192] on span "PLN" at bounding box center [643, 194] width 17 height 13
click at [714, 167] on input "Price" at bounding box center [708, 167] width 48 height 15
paste input "1.05"
type input "1.05"
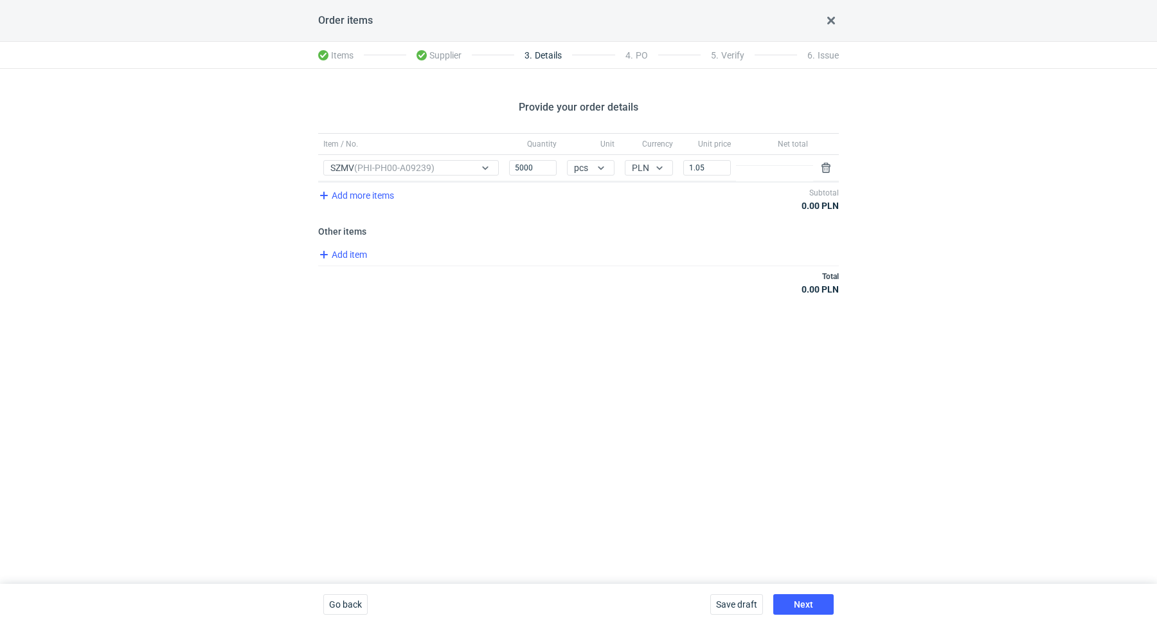
click at [631, 293] on div "Total 0.00 PLN" at bounding box center [578, 283] width 521 height 34
click at [801, 604] on span "Next" at bounding box center [803, 604] width 19 height 9
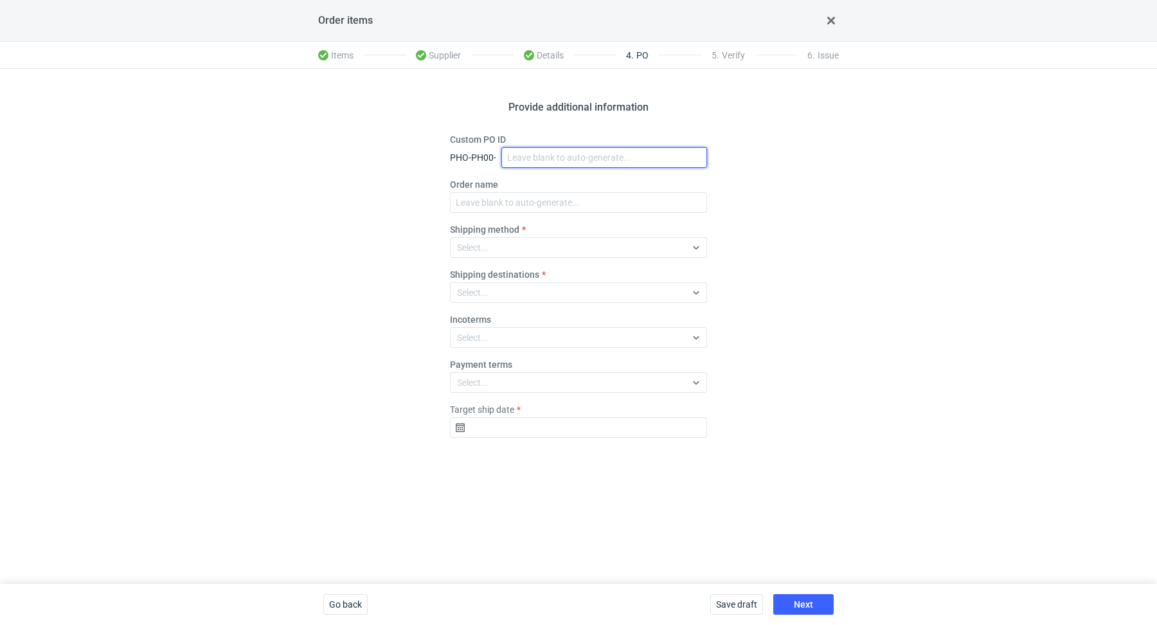
click at [536, 154] on input "Custom PO ID" at bounding box center [605, 157] width 206 height 21
paste input "R696591654"
paste input "SZMV"
drag, startPoint x: 619, startPoint y: 159, endPoint x: 493, endPoint y: 139, distance: 127.0
click at [493, 139] on div "Custom PO ID PHO-PH00- R696591654_SZMV" at bounding box center [578, 150] width 257 height 35
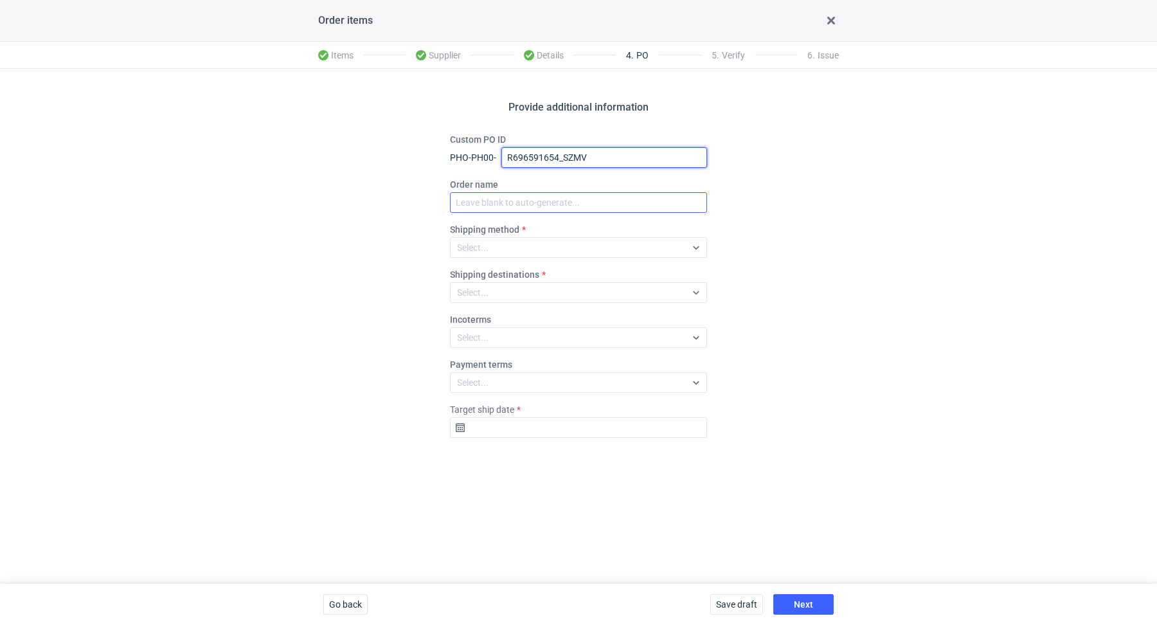
type input "R696591654_SZMV"
click at [528, 204] on input "Order name" at bounding box center [578, 202] width 257 height 21
paste input "R696591654_SZMV"
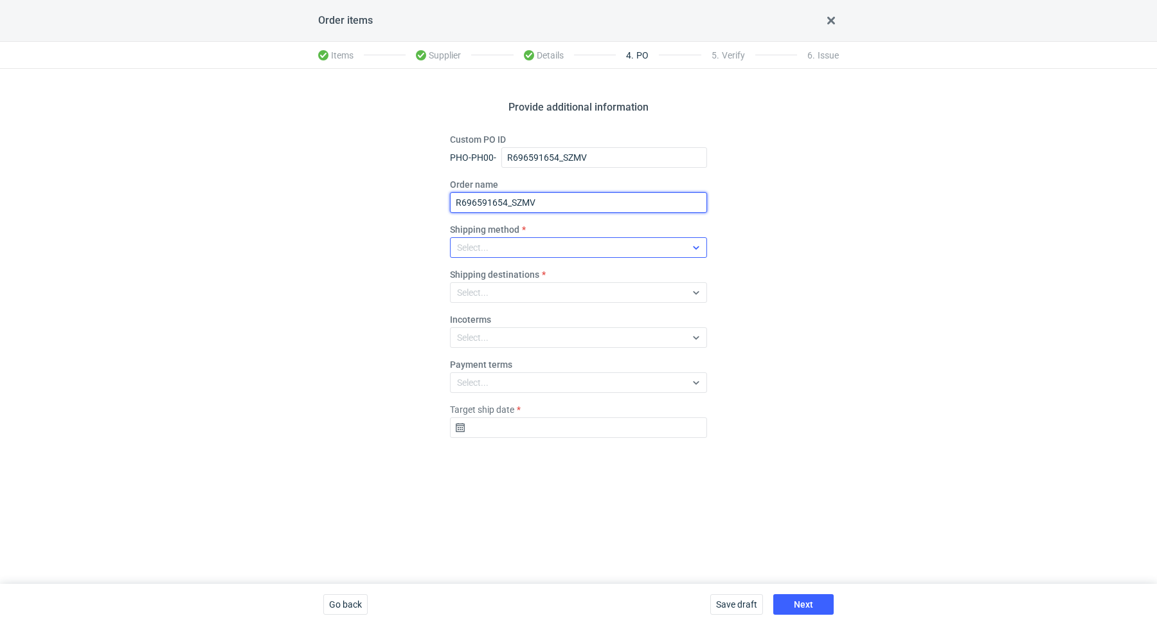
type input "R696591654_SZMV"
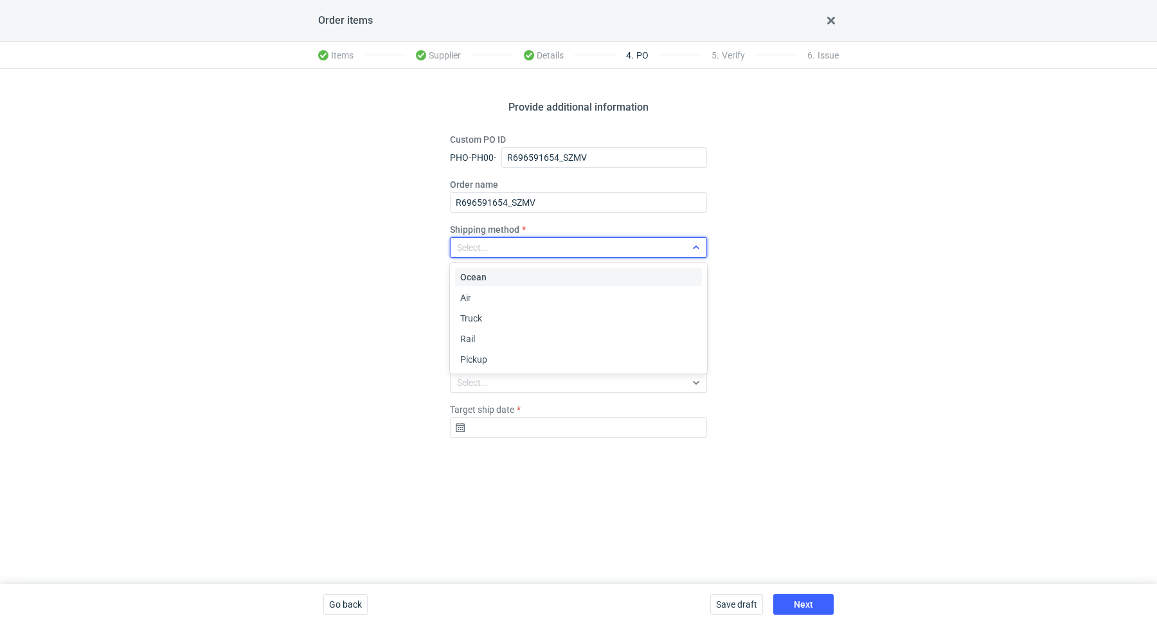
drag, startPoint x: 518, startPoint y: 244, endPoint x: 516, endPoint y: 254, distance: 10.5
click at [518, 244] on div "Select..." at bounding box center [568, 248] width 235 height 18
click at [494, 358] on div "Pickup" at bounding box center [578, 359] width 237 height 13
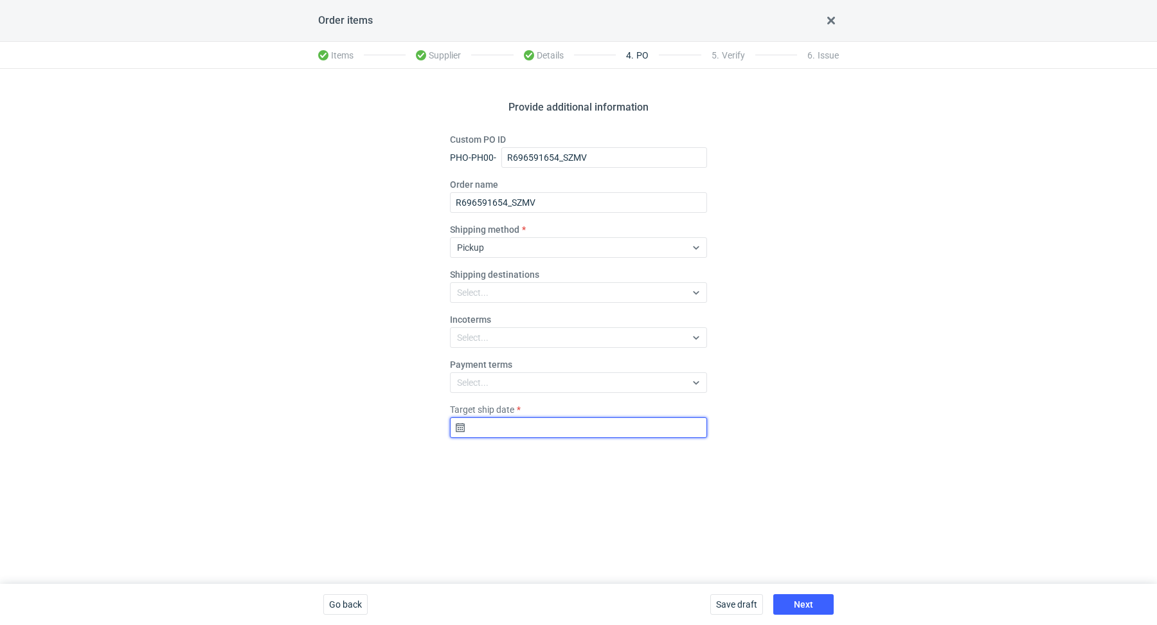
click at [476, 426] on input "Target ship date" at bounding box center [578, 427] width 257 height 21
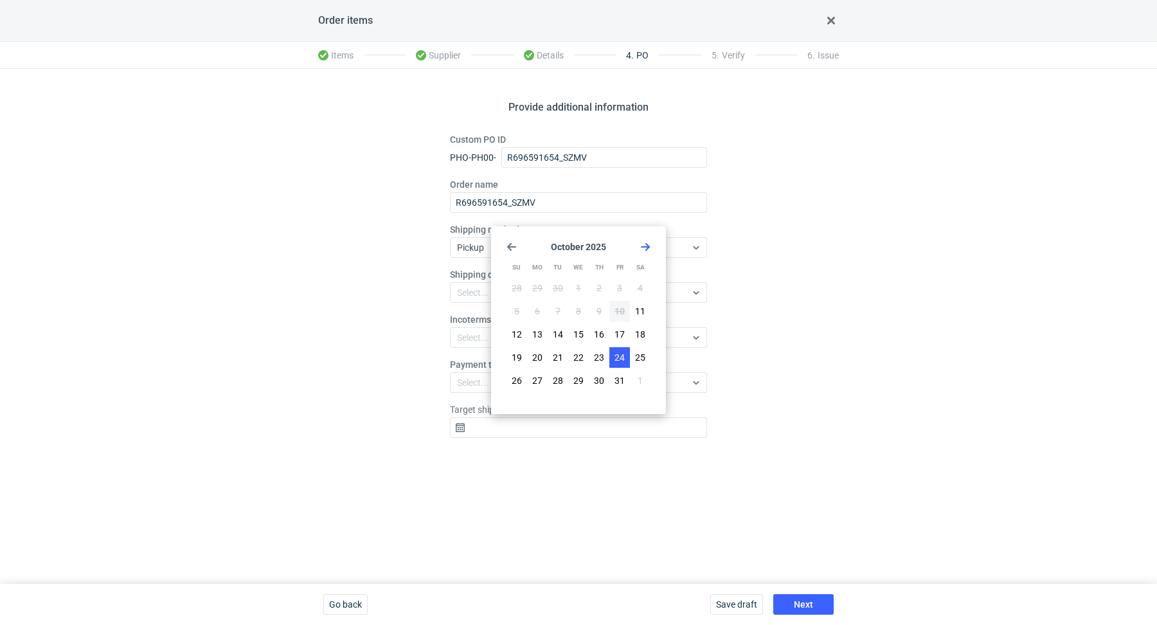
click at [620, 354] on span "24" at bounding box center [620, 357] width 10 height 13
type input "2025-10-24"
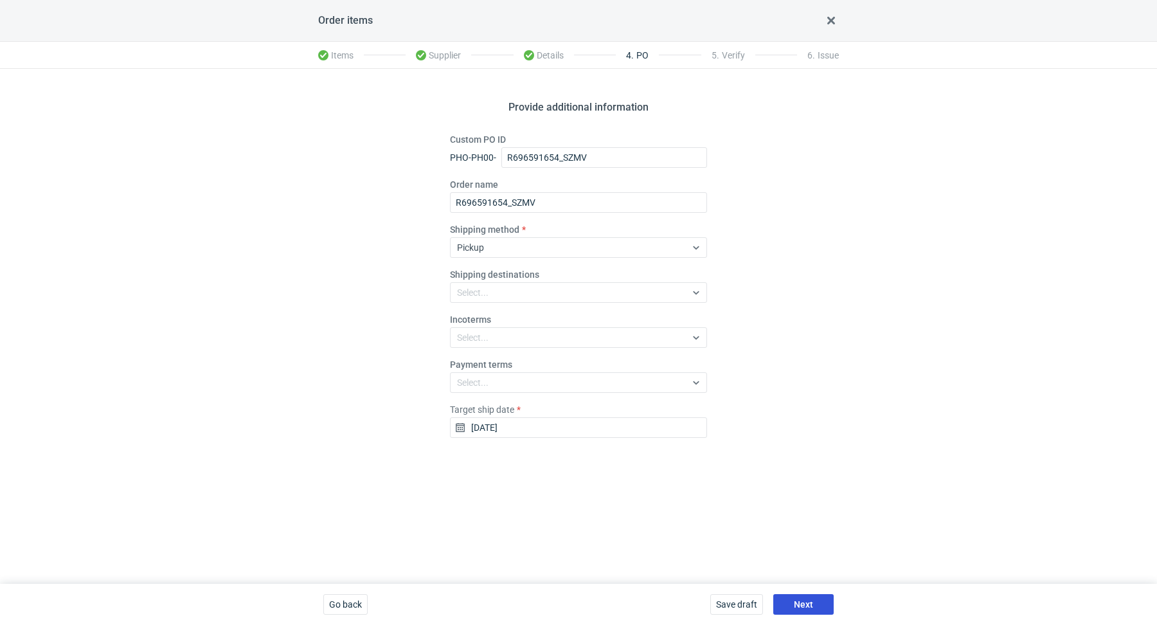
click at [789, 597] on button "Next" at bounding box center [804, 604] width 60 height 21
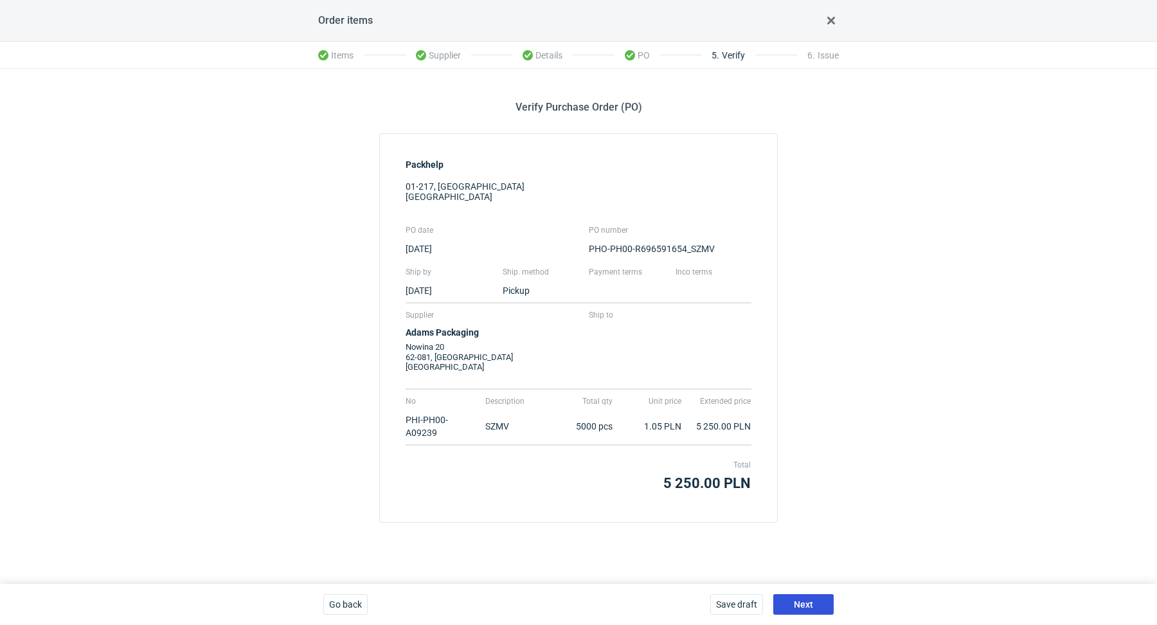
click at [808, 601] on span "Next" at bounding box center [803, 604] width 19 height 9
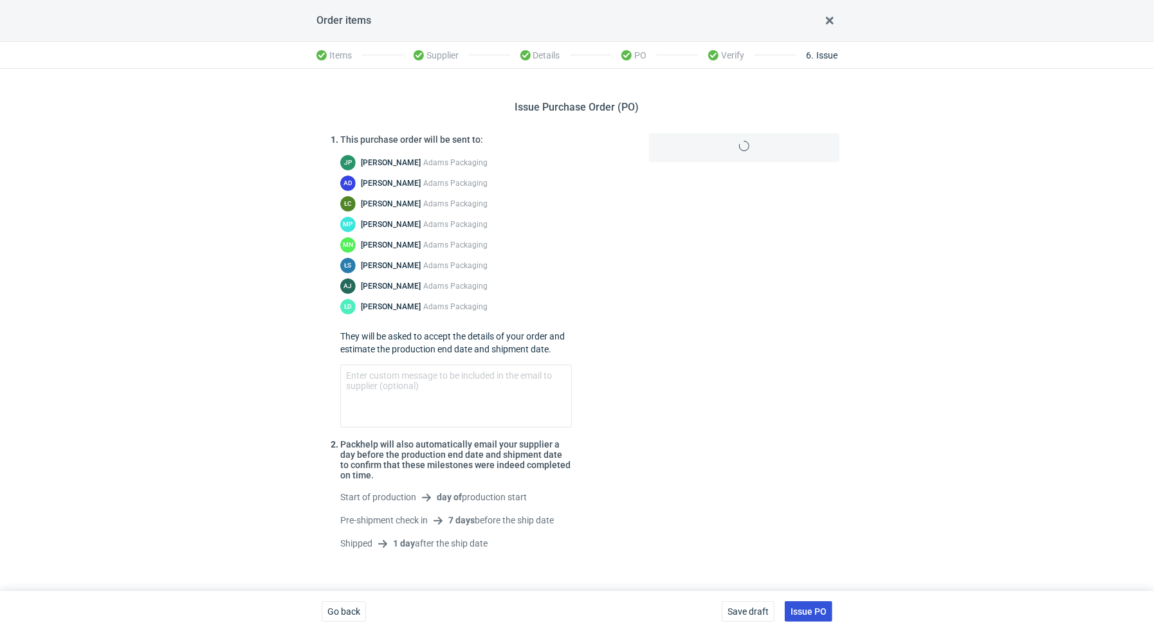
click at [808, 603] on button "Issue PO" at bounding box center [808, 611] width 48 height 21
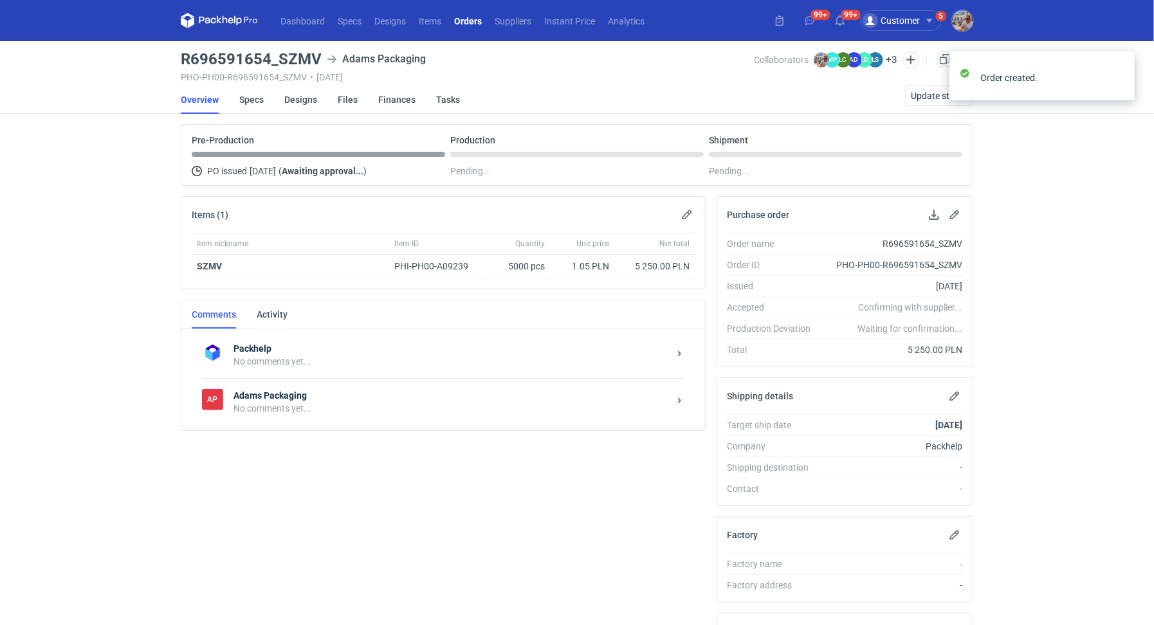
click at [281, 412] on div "AP Adams Packaging No comments yet..." at bounding box center [443, 401] width 482 height 47
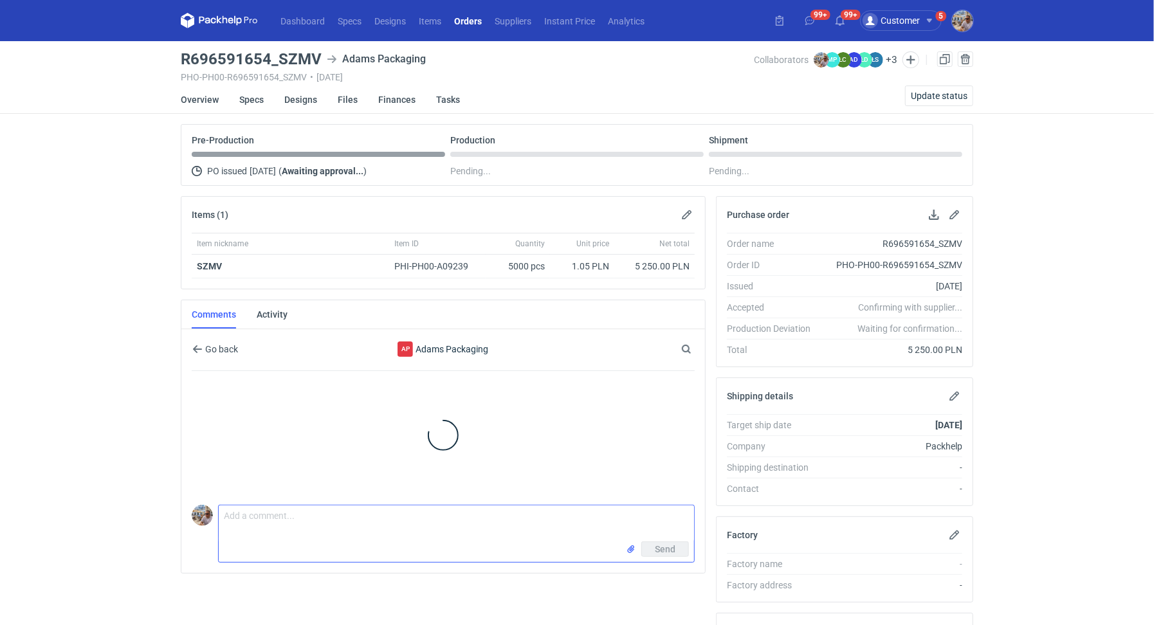
click at [269, 515] on textarea "Comment message" at bounding box center [456, 523] width 475 height 36
paste textarea "CBMY - 1"
paste textarea "powtórka ODSY"
click at [414, 511] on textarea "Dzień dobry. Zamówienie do wyceny CBMY - 1. powtórka ODSY" at bounding box center [456, 523] width 475 height 36
type textarea "Dzień dobry. Zamówienie do wyceny CBMY - 1. Powtórka ODSY"
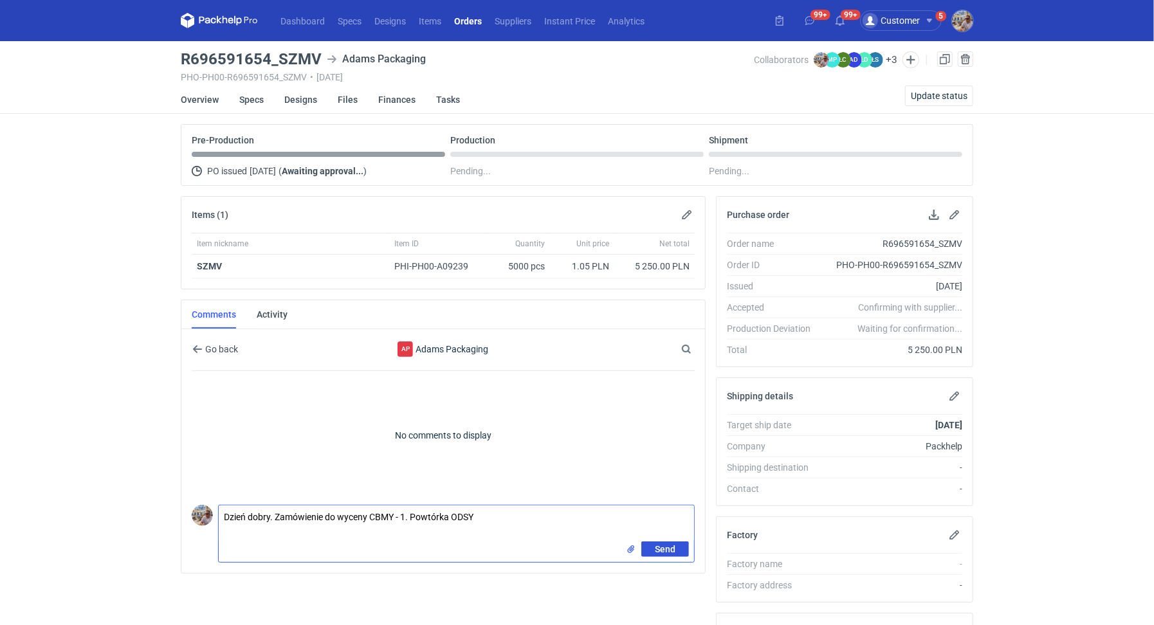
click at [676, 542] on button "Send" at bounding box center [665, 548] width 48 height 15
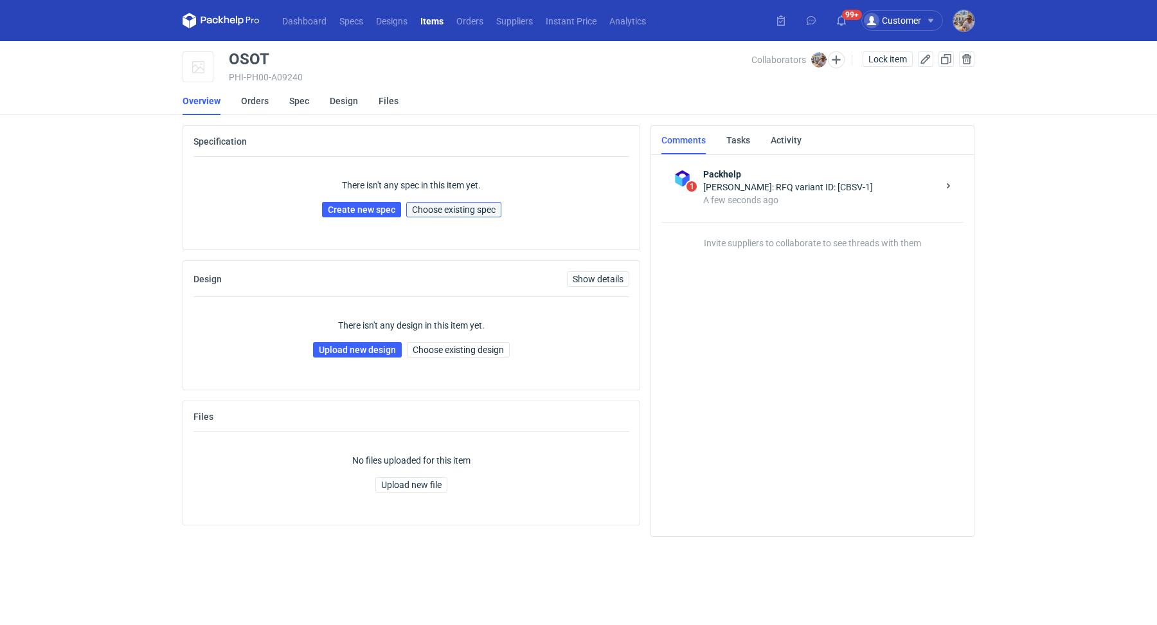
click at [480, 206] on span "Choose existing spec" at bounding box center [454, 209] width 84 height 9
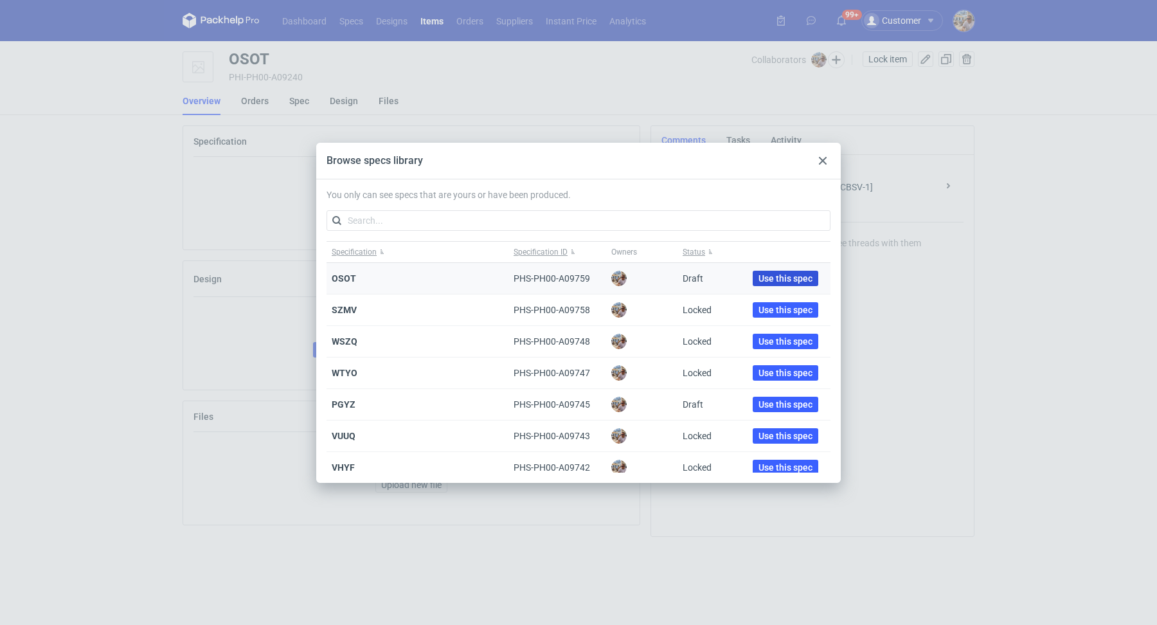
click at [801, 280] on span "Use this spec" at bounding box center [786, 278] width 54 height 9
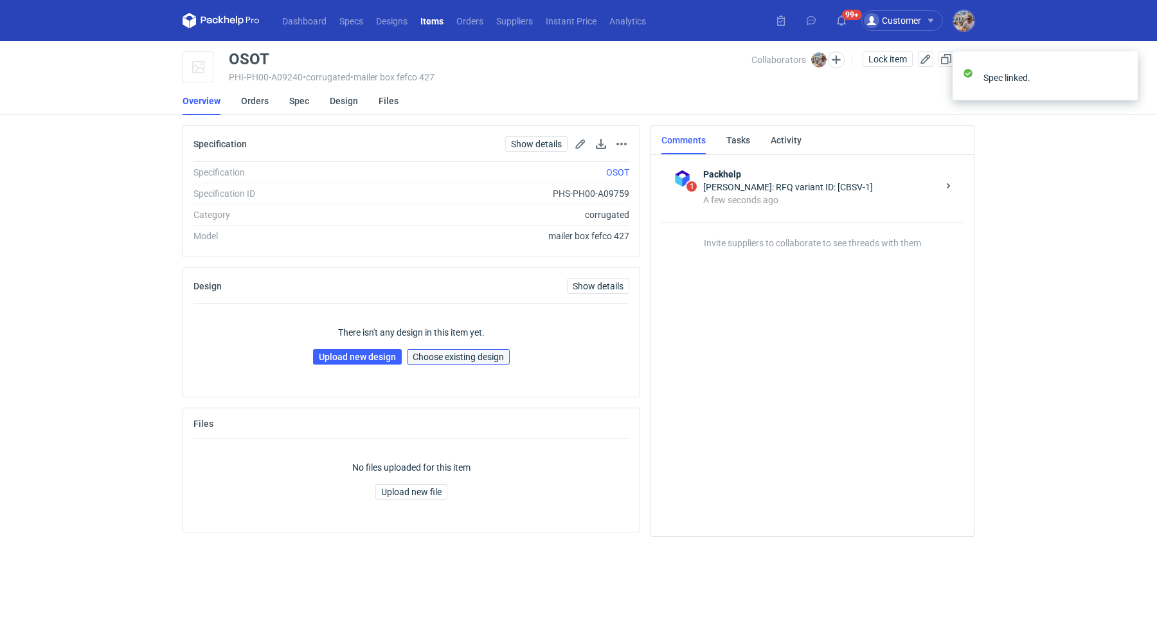
click at [430, 354] on span "Choose existing design" at bounding box center [458, 356] width 91 height 9
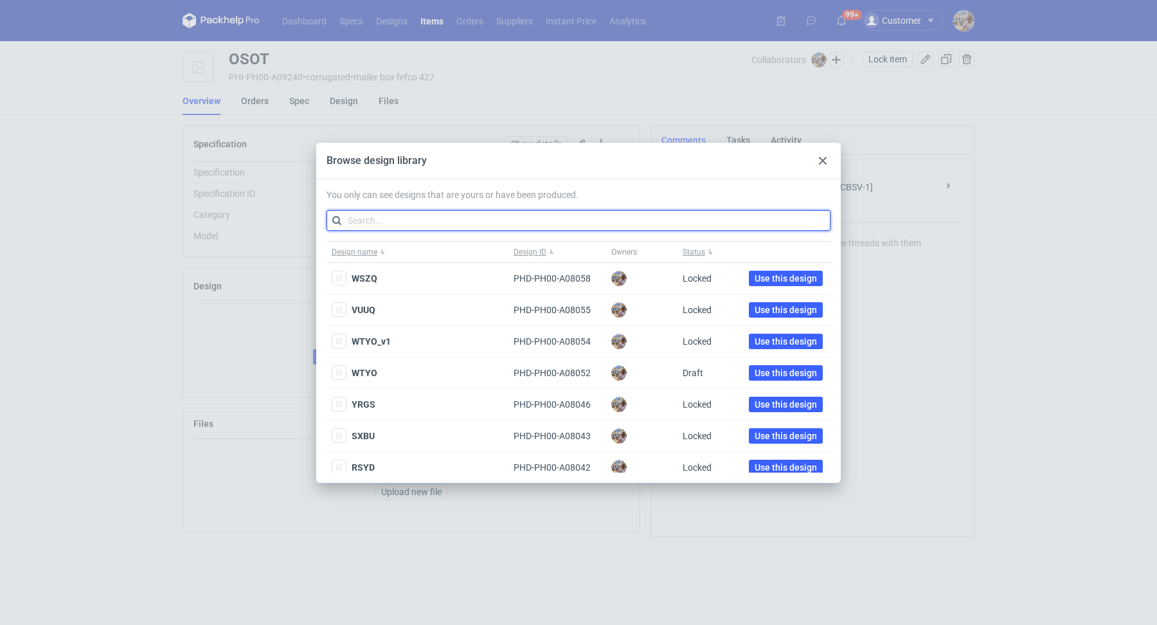
click at [404, 216] on input "text" at bounding box center [579, 220] width 504 height 21
paste input "YERU"
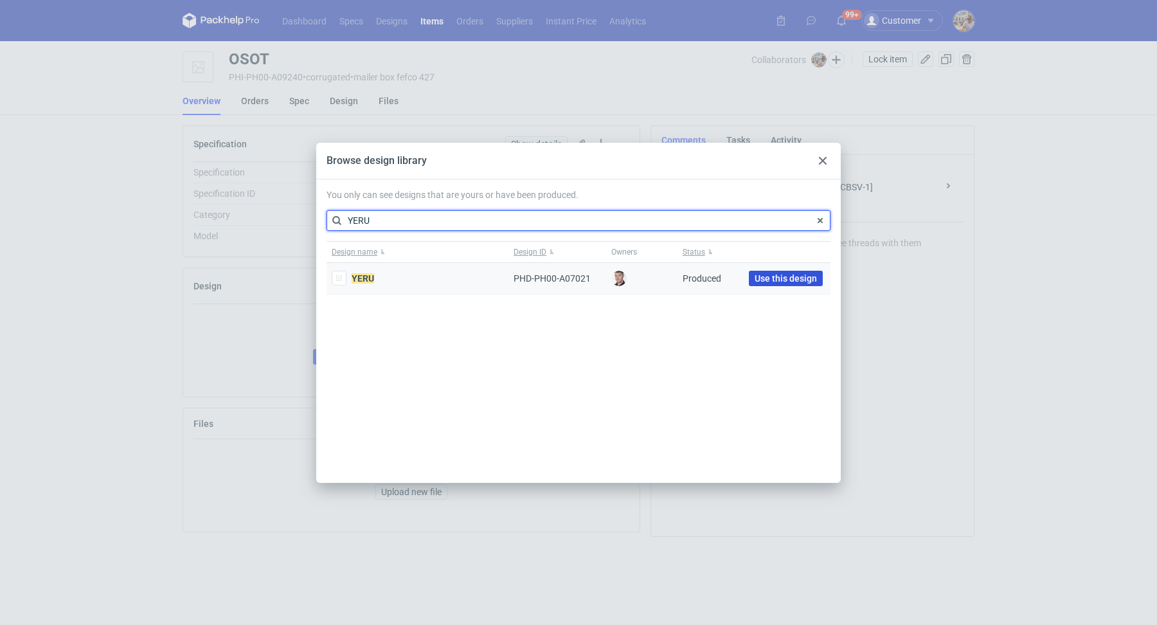
type input "YERU"
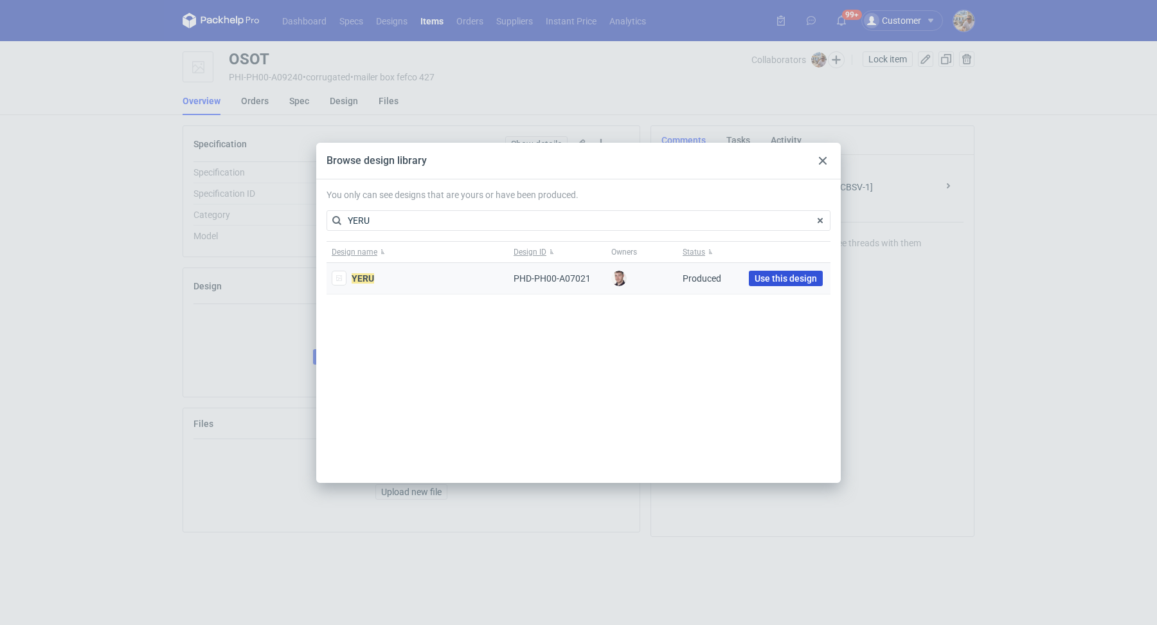
click at [787, 281] on span "Use this design" at bounding box center [786, 278] width 62 height 9
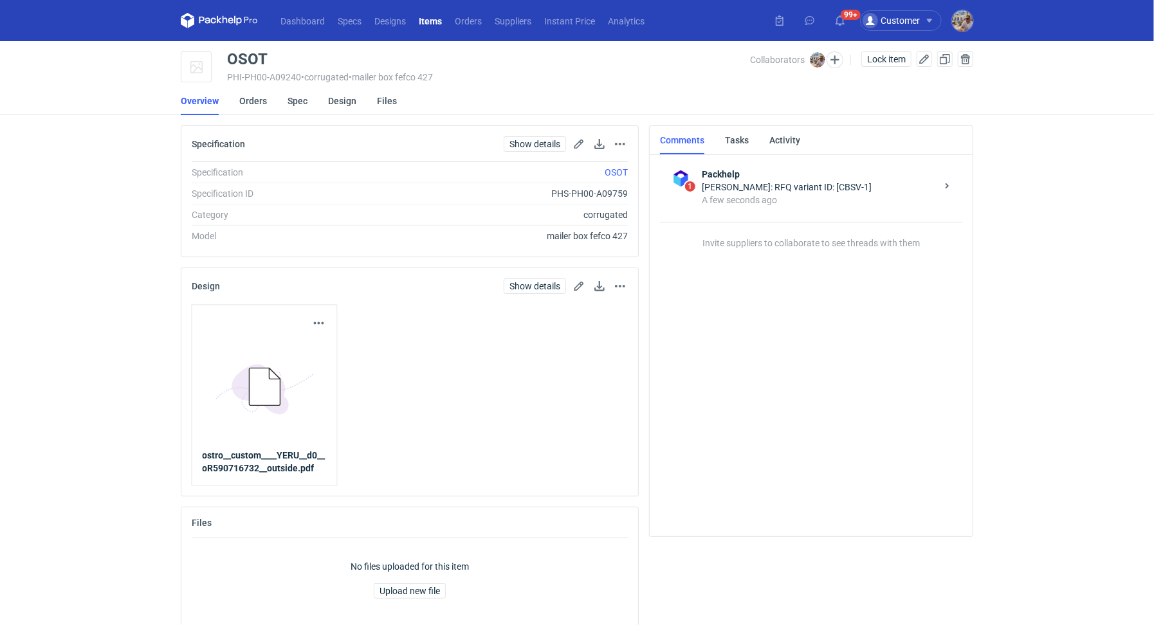
click at [270, 100] on li "Orders" at bounding box center [263, 101] width 48 height 28
click at [267, 100] on li "Orders" at bounding box center [263, 101] width 48 height 28
click at [264, 101] on link "Orders" at bounding box center [253, 101] width 28 height 28
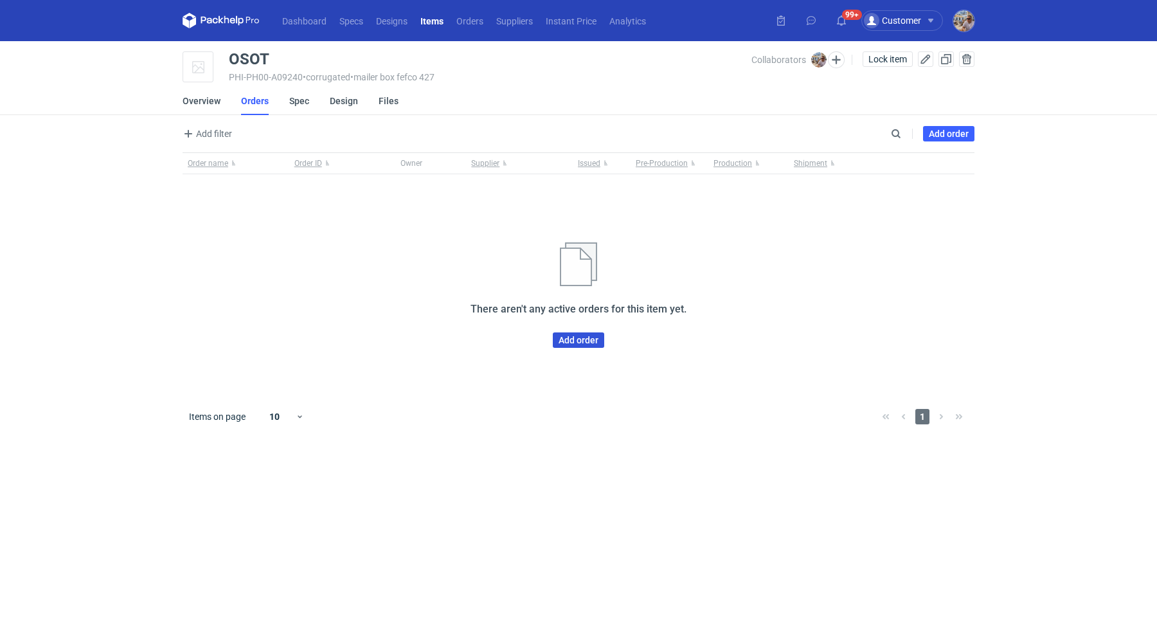
click at [585, 336] on link "Add order" at bounding box center [578, 339] width 51 height 15
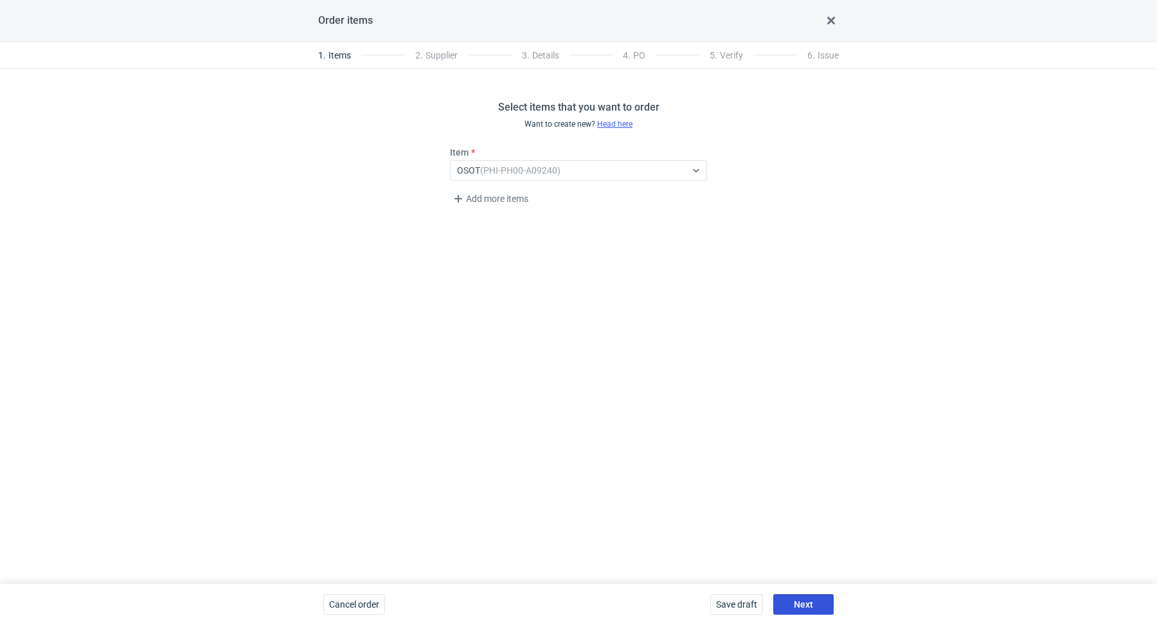
click at [811, 606] on span "Next" at bounding box center [803, 604] width 19 height 9
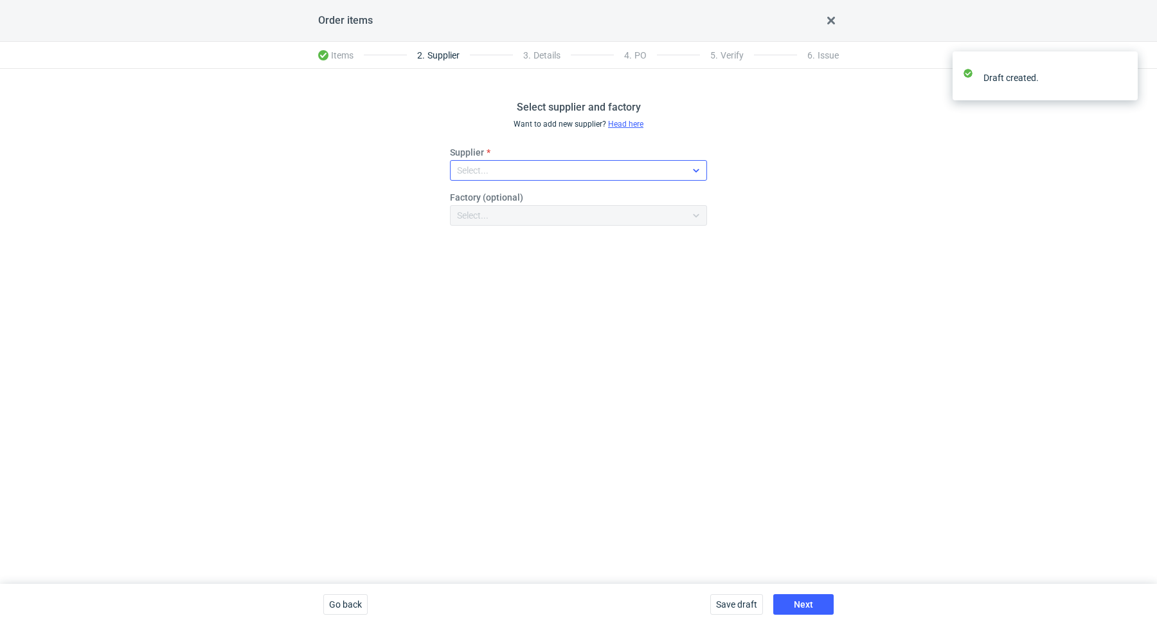
click at [522, 165] on div "Select..." at bounding box center [568, 170] width 235 height 18
type input "marex"
click at [518, 201] on div "Marex" at bounding box center [578, 200] width 237 height 13
drag, startPoint x: 560, startPoint y: 363, endPoint x: 599, endPoint y: 403, distance: 55.5
click at [561, 368] on div "Select supplier and factory Want to add new supplier? Head here Supplier Marex …" at bounding box center [578, 326] width 1157 height 515
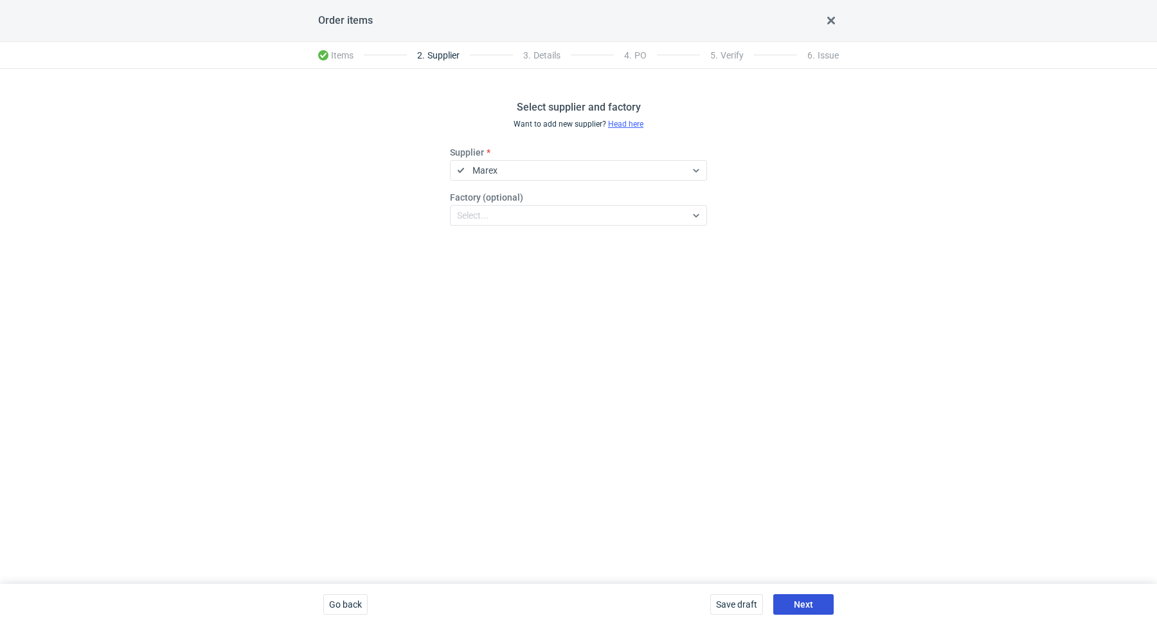
click at [797, 598] on button "Next" at bounding box center [804, 604] width 60 height 21
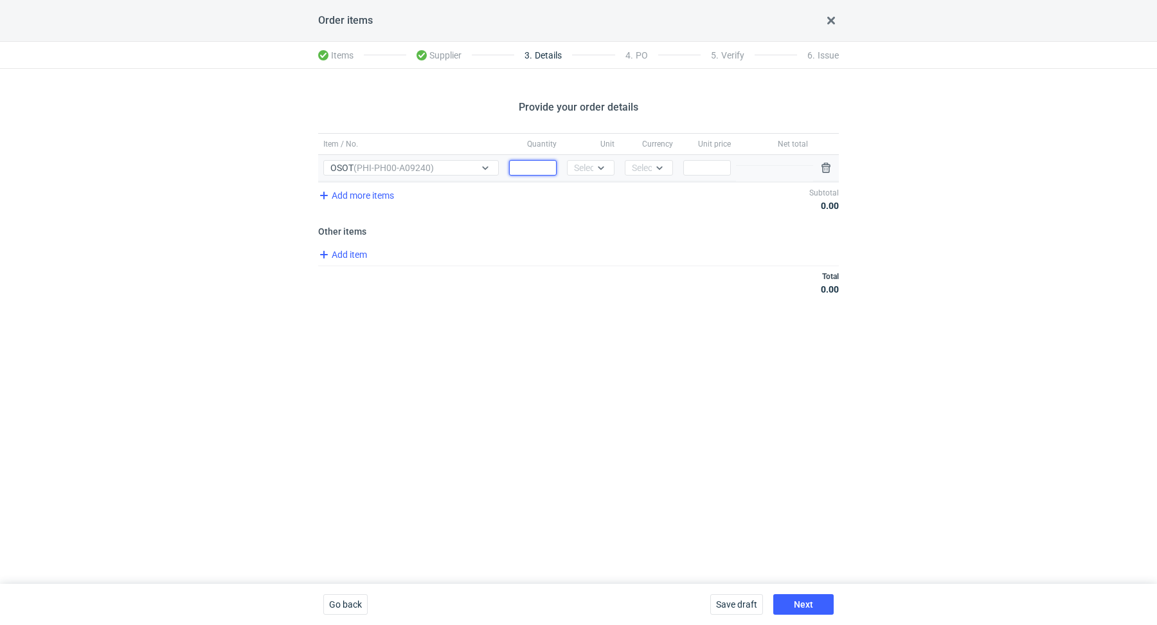
click at [531, 167] on input "Quantity" at bounding box center [533, 167] width 48 height 15
paste input "1000"
type input "1000"
click at [587, 168] on div "Select..." at bounding box center [590, 167] width 32 height 13
click at [588, 197] on span "pcs" at bounding box center [584, 194] width 14 height 13
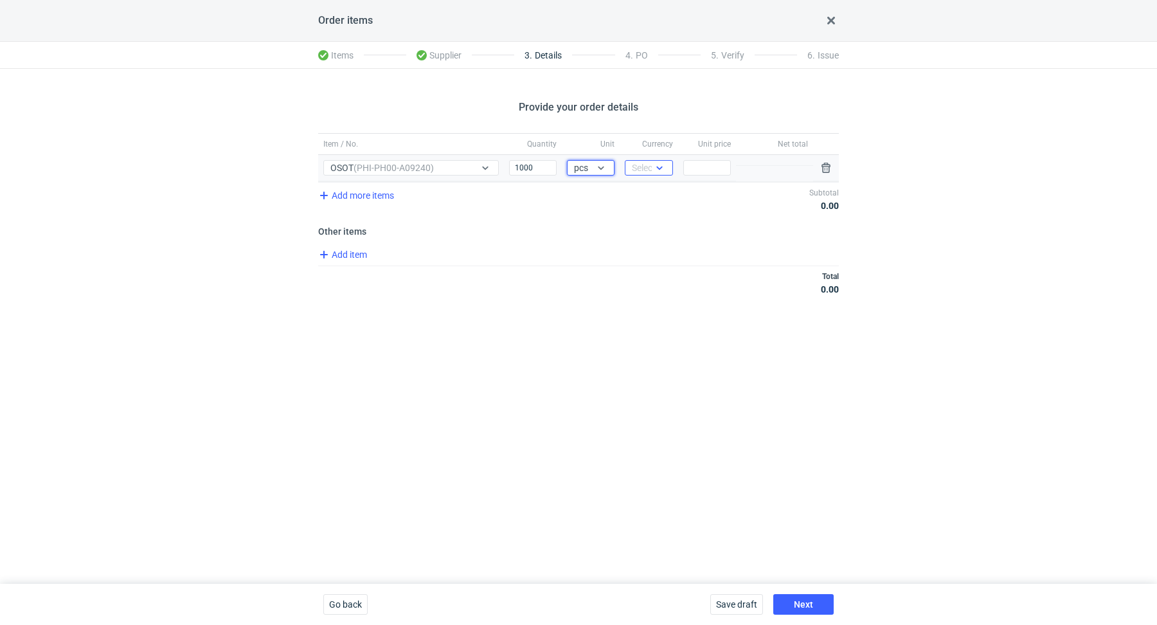
click at [660, 165] on icon at bounding box center [660, 168] width 10 height 10
click at [647, 194] on span "PLN" at bounding box center [643, 194] width 17 height 13
click at [711, 160] on input "Price" at bounding box center [708, 167] width 48 height 15
type input "2.15"
click at [811, 600] on span "Next" at bounding box center [803, 604] width 19 height 9
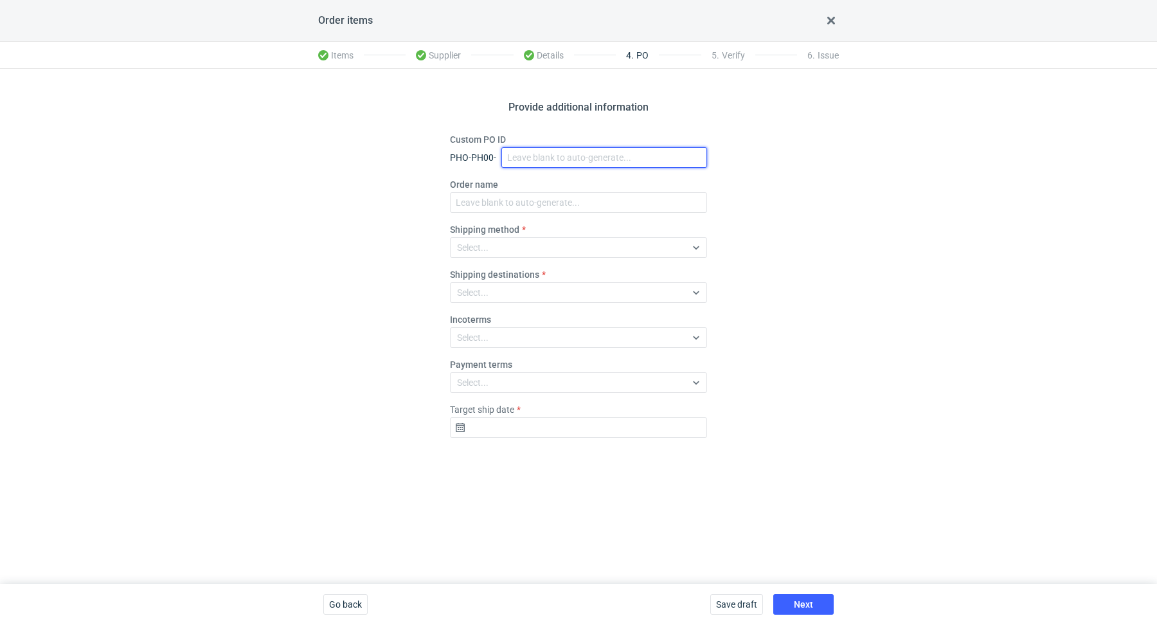
click at [560, 165] on input "Custom PO ID" at bounding box center [605, 157] width 206 height 21
paste input "R729065751"
paste input "OSOT"
drag, startPoint x: 593, startPoint y: 158, endPoint x: 493, endPoint y: 136, distance: 102.5
click at [493, 136] on div "Custom PO ID PHO-PH00- R729065751_OSOT" at bounding box center [578, 150] width 257 height 35
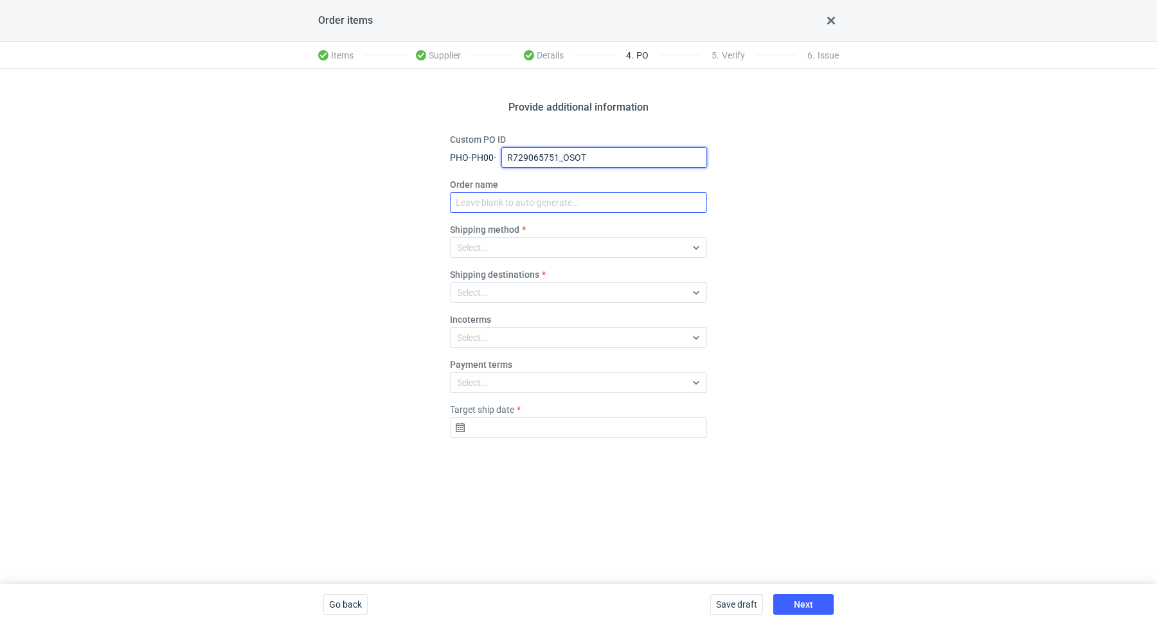
type input "R729065751_OSOT"
click at [493, 207] on input "Order name" at bounding box center [578, 202] width 257 height 21
paste input "R729065751_OSOT"
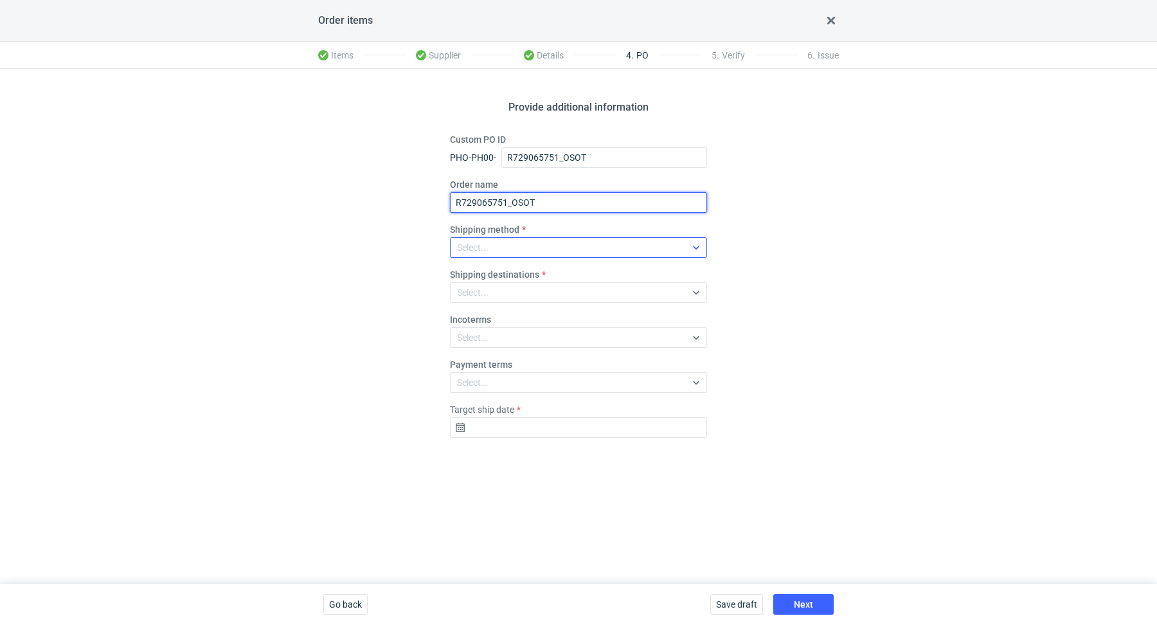
type input "R729065751_OSOT"
click at [496, 252] on div "Select..." at bounding box center [568, 248] width 235 height 18
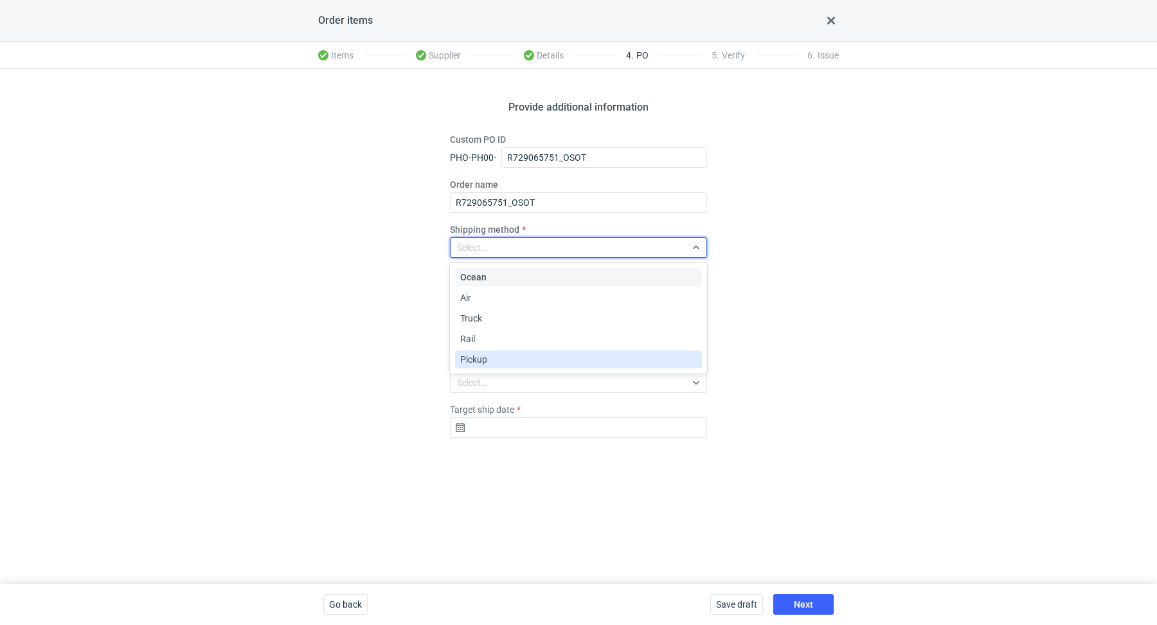
click at [484, 353] on span "Pickup" at bounding box center [473, 359] width 27 height 13
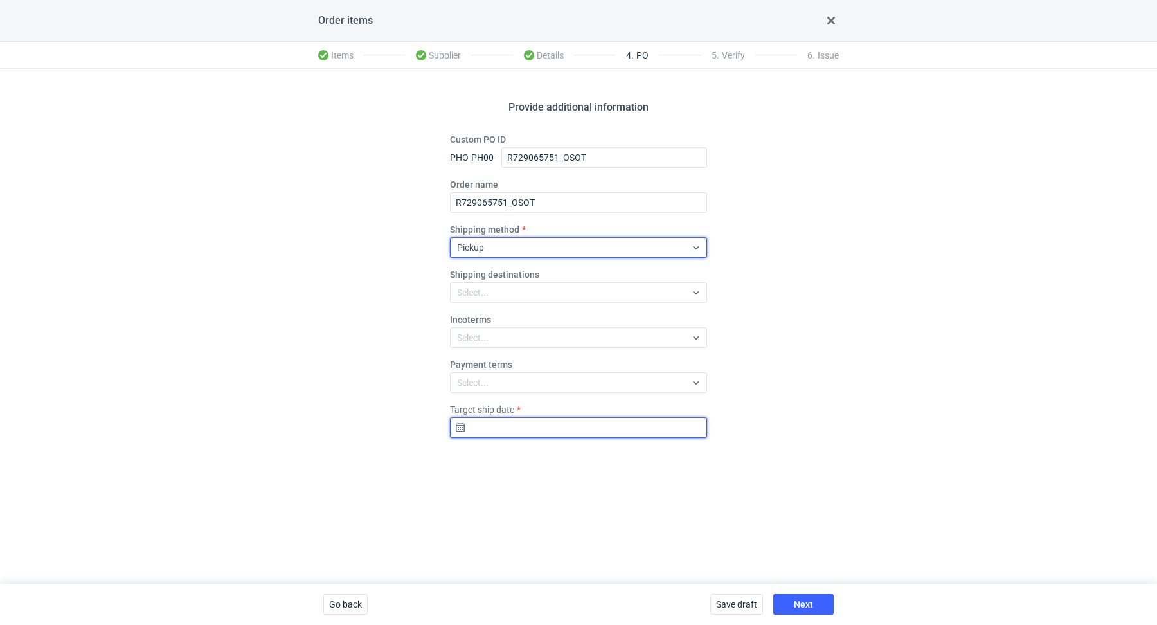
click at [525, 435] on input "Target ship date" at bounding box center [578, 427] width 257 height 21
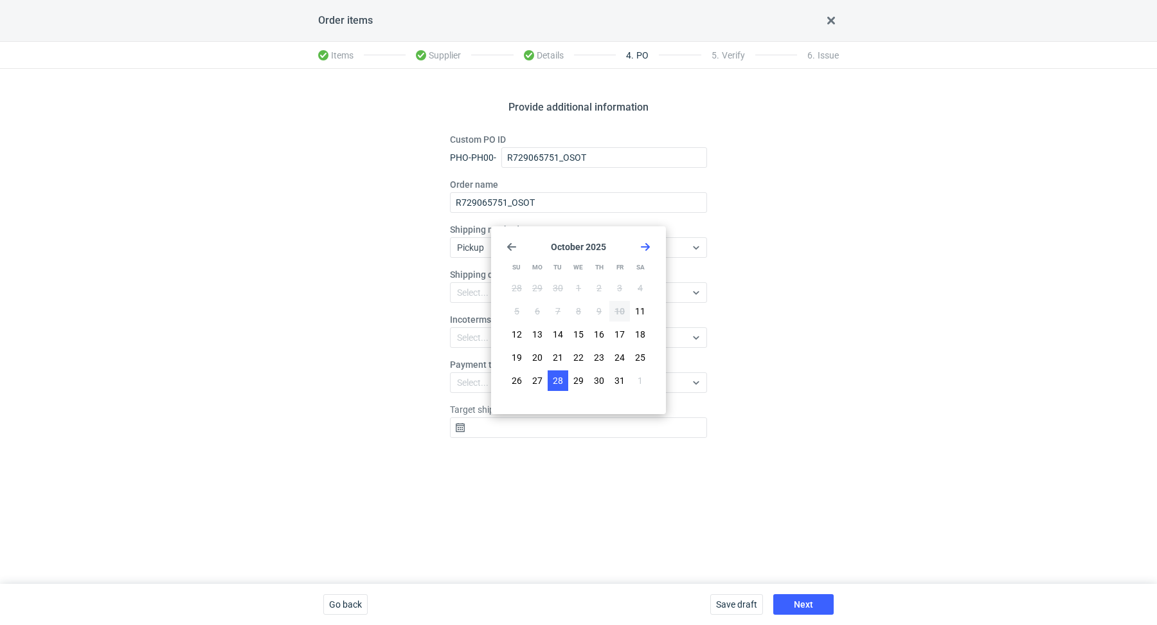
click at [555, 379] on span "28" at bounding box center [558, 380] width 10 height 13
type input "2025-10-28"
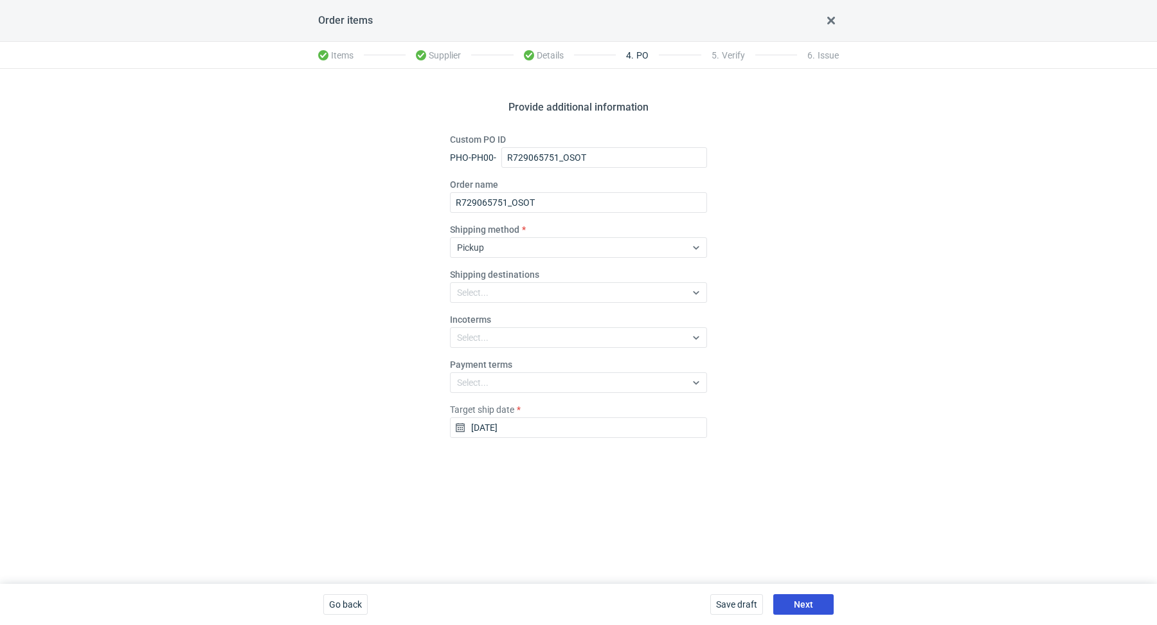
click at [817, 610] on button "Next" at bounding box center [804, 604] width 60 height 21
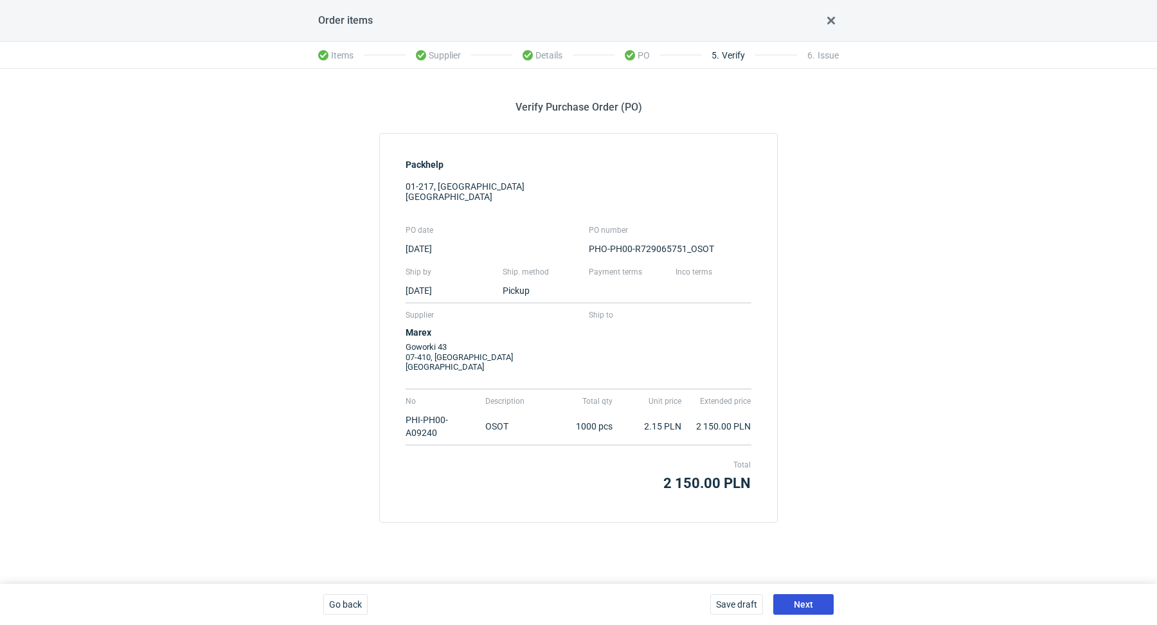
click at [808, 609] on span "Next" at bounding box center [803, 604] width 19 height 9
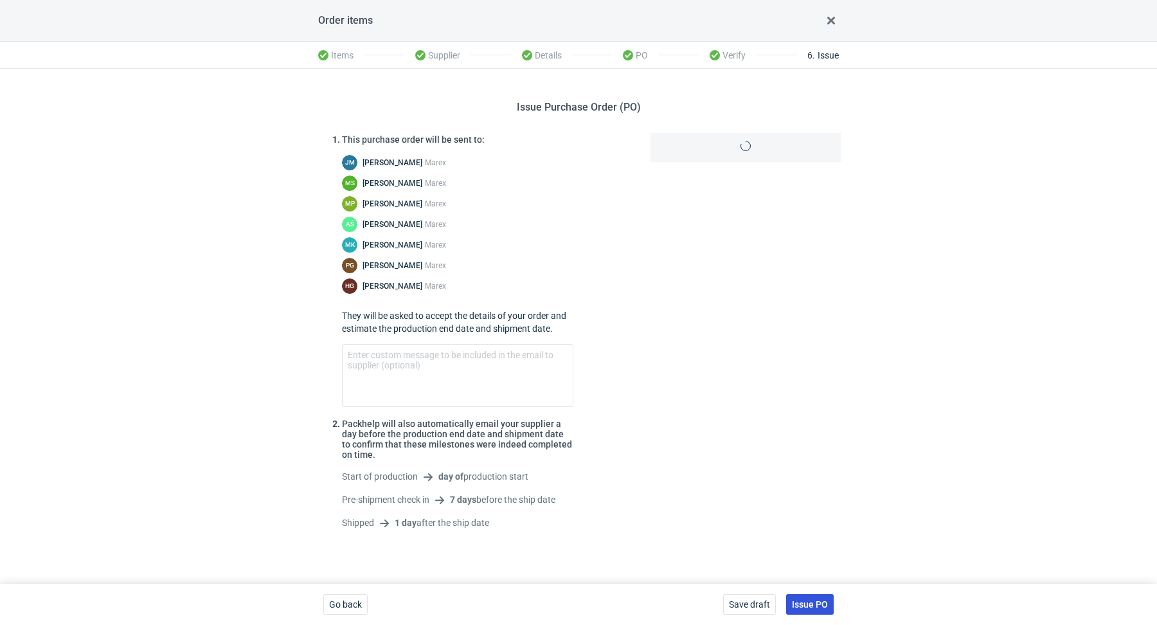
click at [808, 609] on span "Issue PO" at bounding box center [810, 604] width 36 height 9
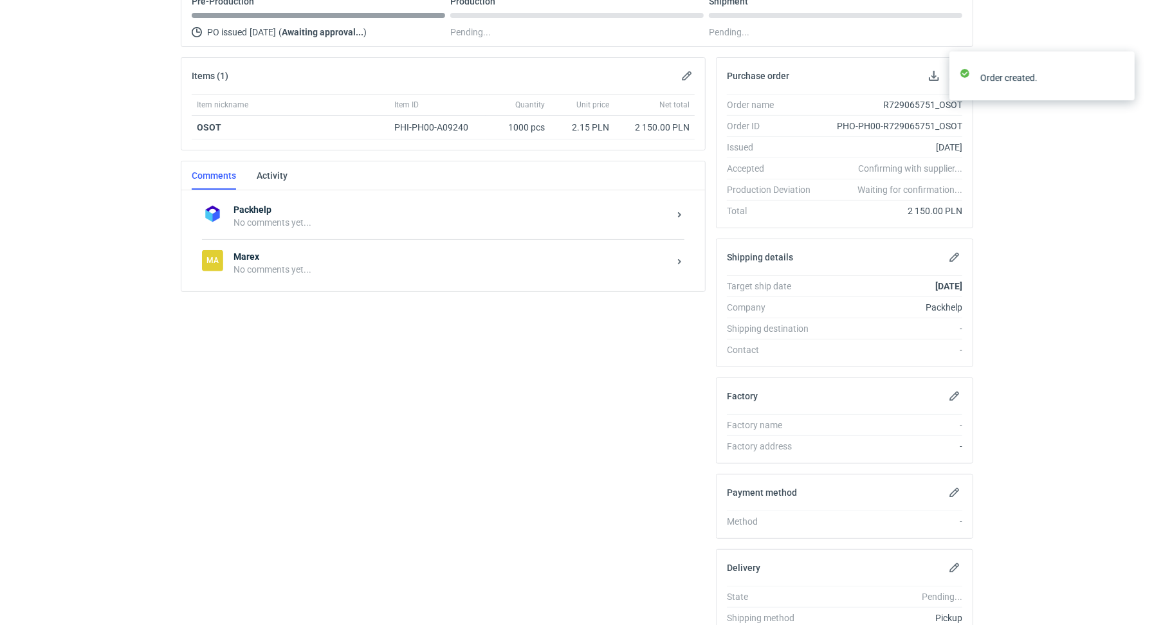
scroll to position [214, 0]
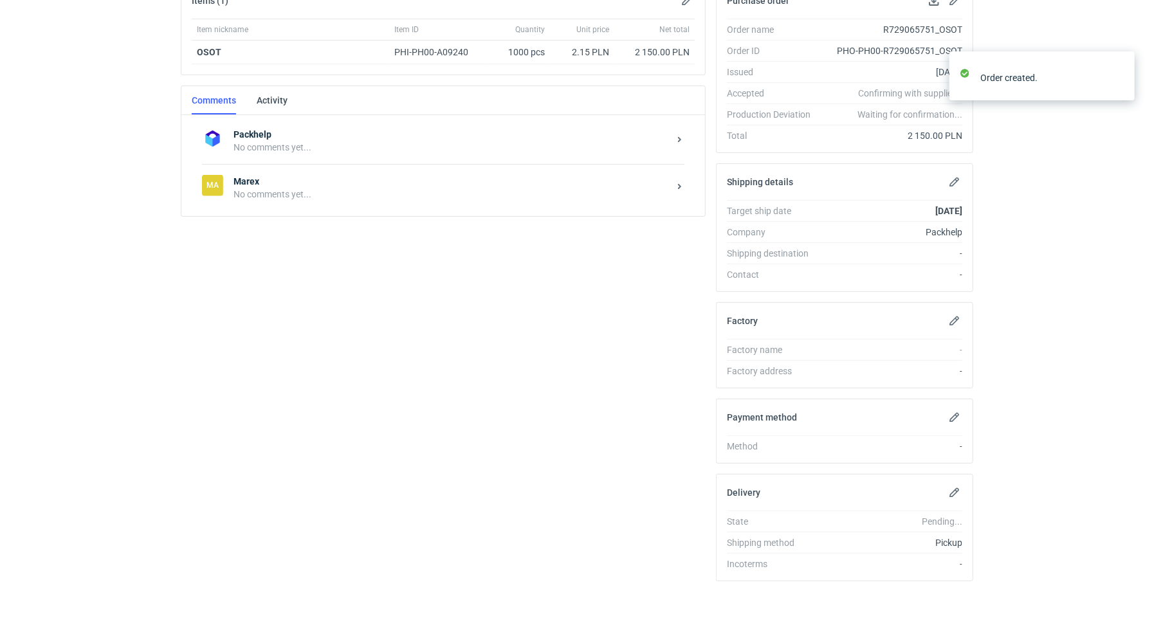
click at [326, 197] on div "Ma Marex No comments yet..." at bounding box center [443, 187] width 482 height 47
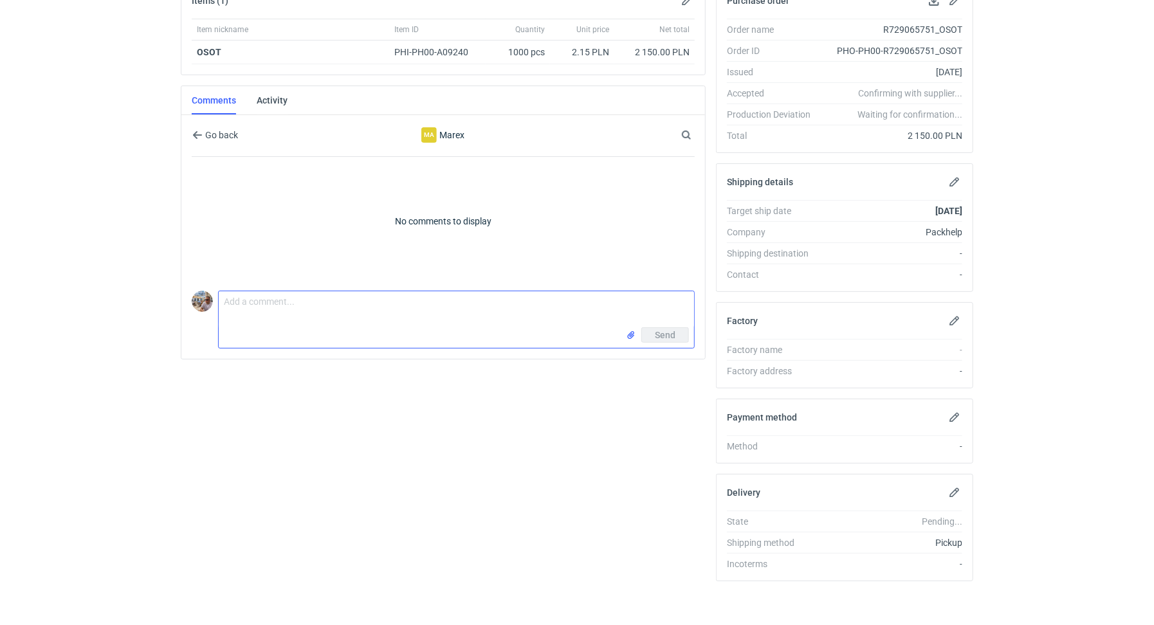
click at [326, 307] on textarea "Comment message" at bounding box center [456, 309] width 475 height 36
paste textarea "R590716732_YERU"
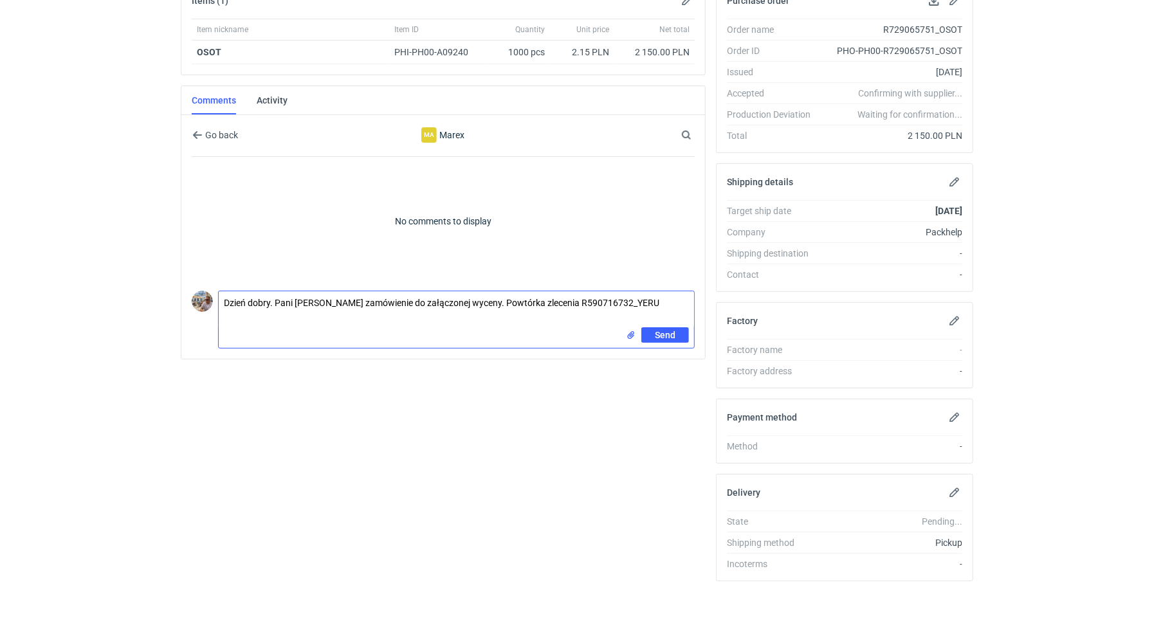
type textarea "Dzień dobry. Pani Joanno zamówienie do załączonej wyceny. Powtórka zlecenia R59…"
click at [631, 336] on input "file" at bounding box center [631, 336] width 10 height 14
click at [669, 363] on span "Send" at bounding box center [665, 363] width 21 height 9
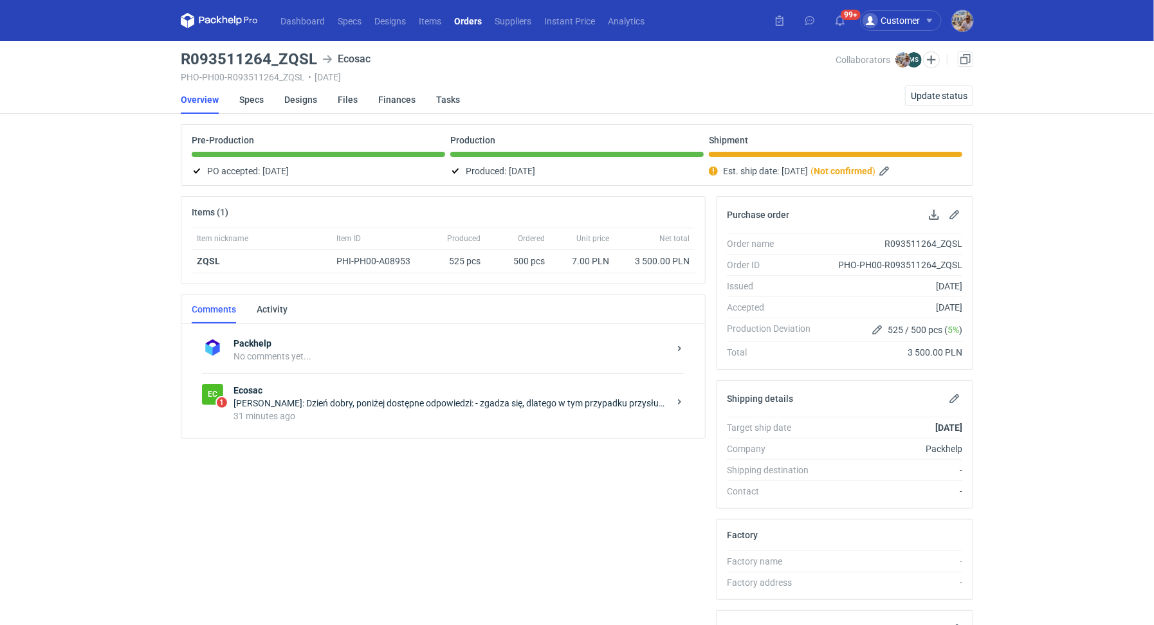
click at [426, 421] on div "Ec 1 Ecosac Michał Sokołowski: Dzień dobry, poniżej dostępne odpowiedzi: - zgad…" at bounding box center [443, 403] width 482 height 60
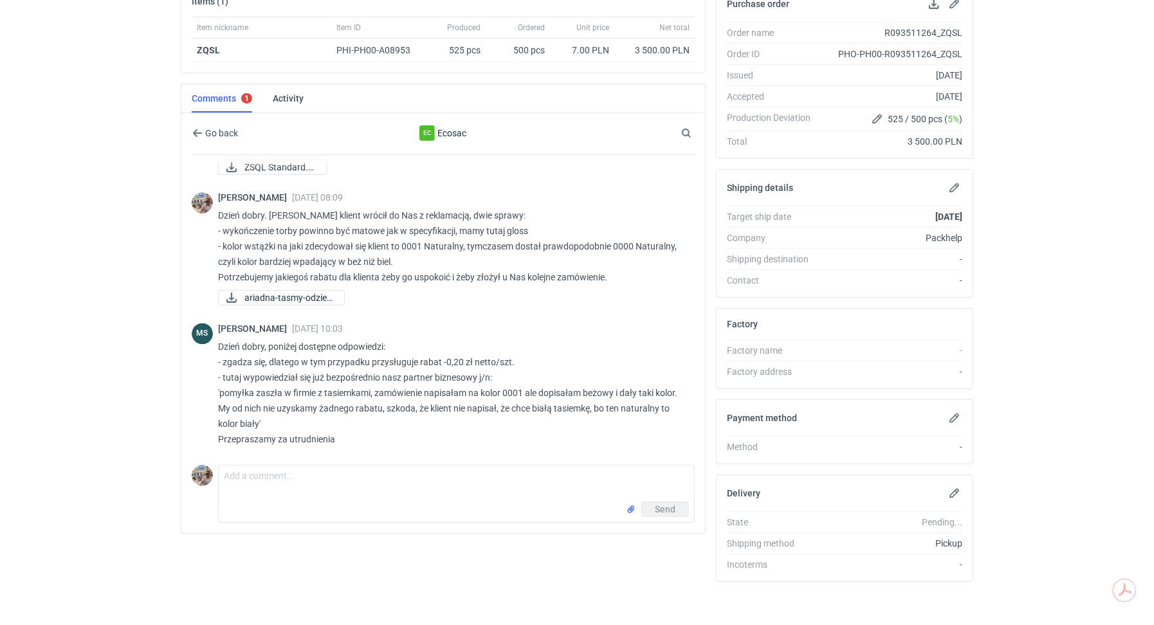
scroll to position [212, 0]
click at [280, 465] on textarea "Comment message" at bounding box center [456, 483] width 475 height 36
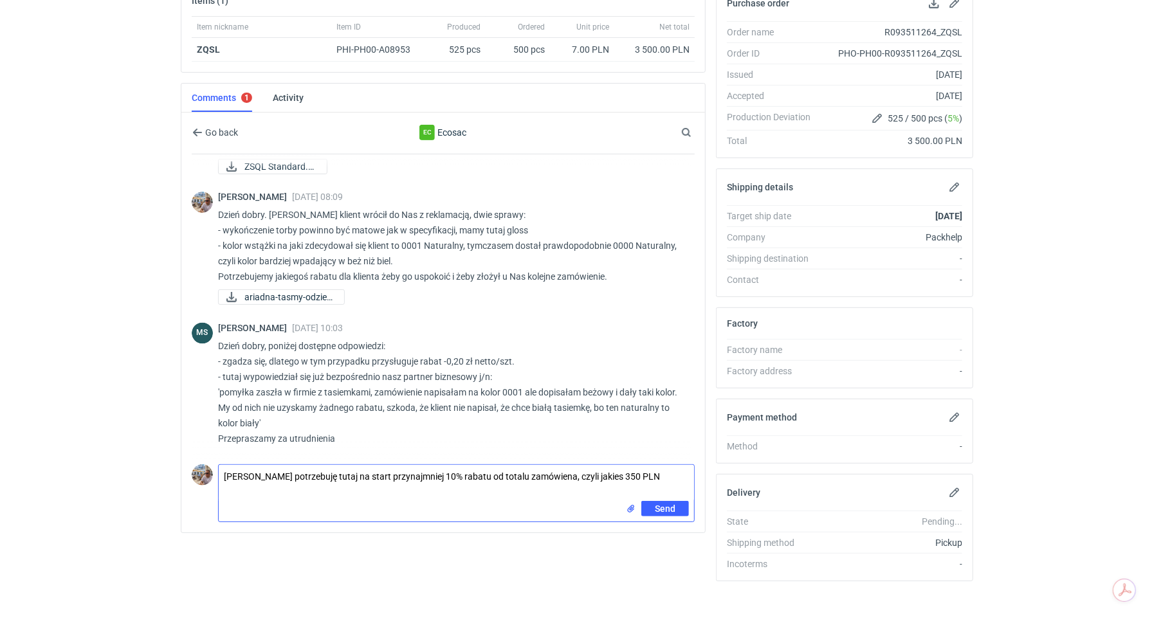
type textarea "Panie Michale potrzebuję tutaj na start przynajmniej 10% rabatu od totalu zamów…"
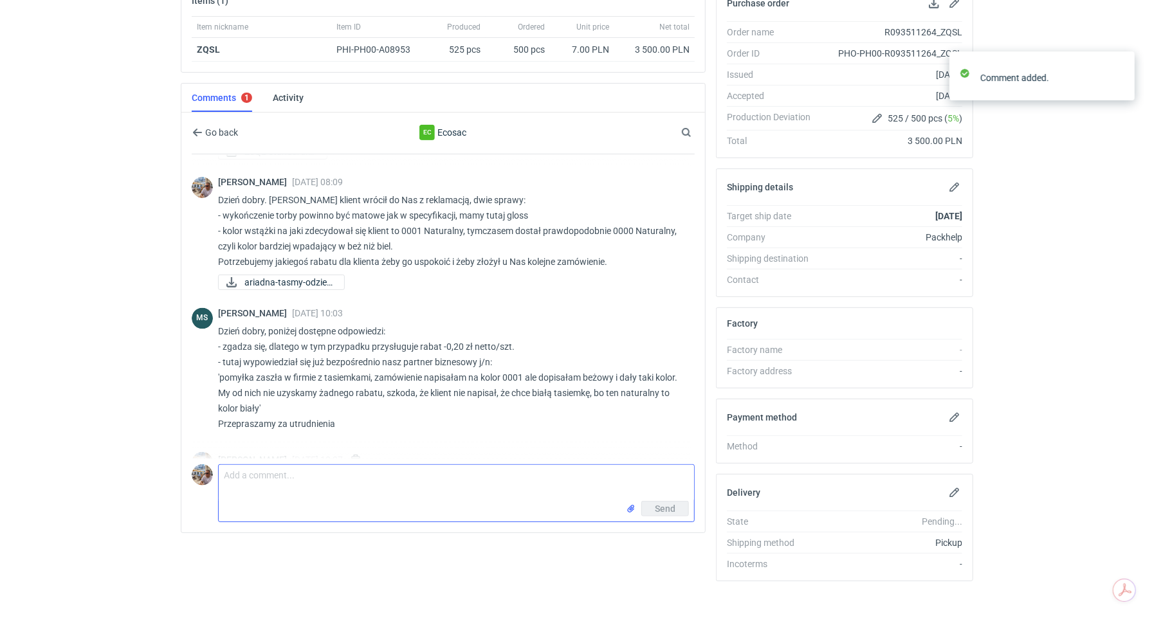
scroll to position [1470, 0]
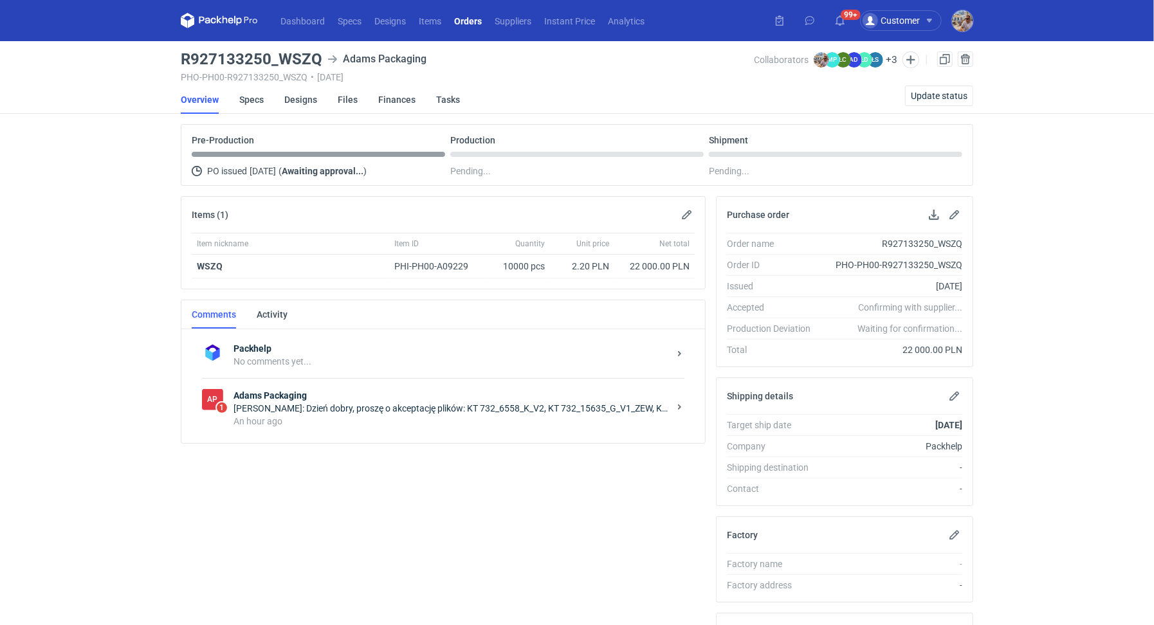
click at [353, 404] on div "[PERSON_NAME]: Dzień dobry, proszę o akceptację plików: KT 732_6558_K_V2, KT 73…" at bounding box center [450, 408] width 435 height 13
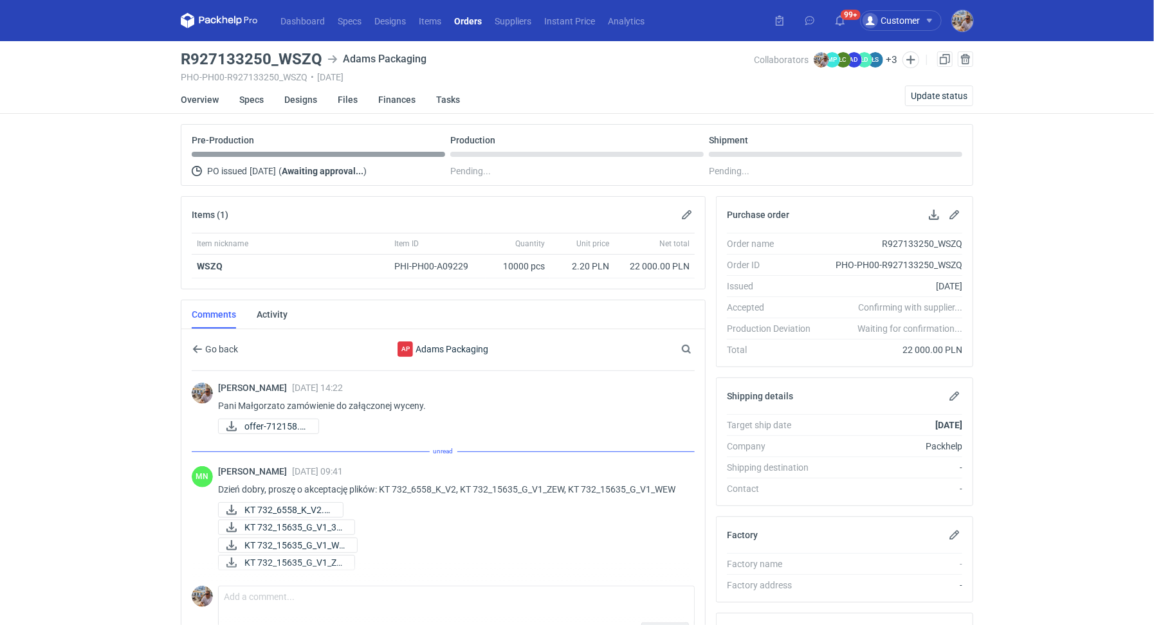
scroll to position [214, 0]
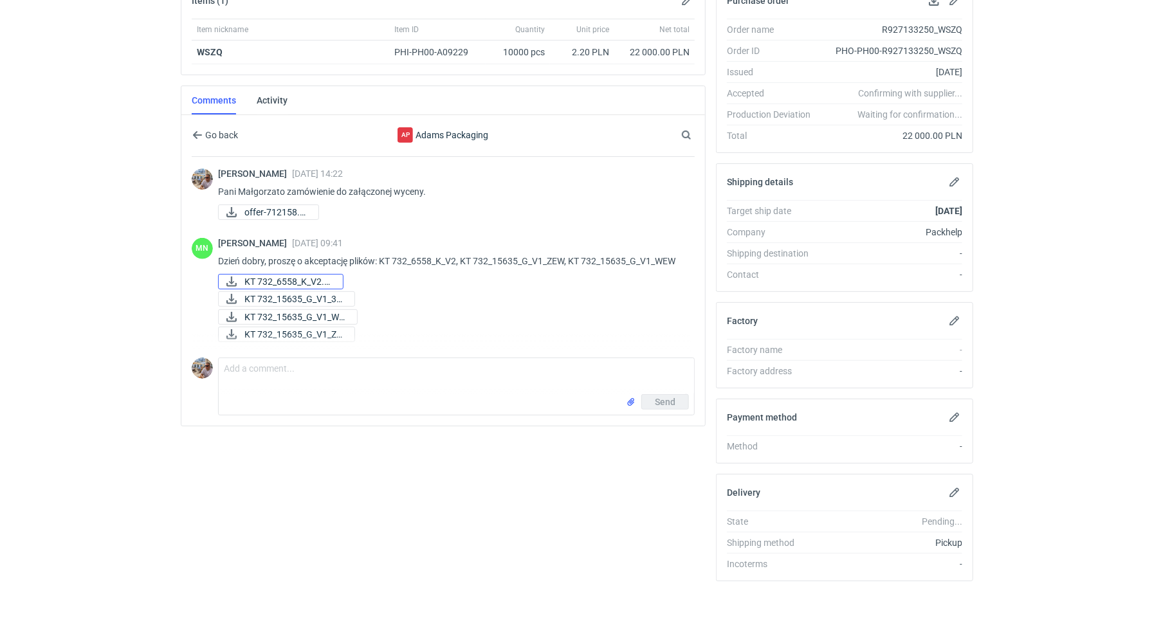
click at [289, 280] on span "KT 732_6558_K_V2.pdf" at bounding box center [288, 282] width 88 height 14
click at [287, 296] on span "KT 732_15635_G_V1_3D..." at bounding box center [294, 299] width 100 height 14
click at [286, 316] on span "KT 732_15635_G_V1_WE..." at bounding box center [295, 317] width 102 height 14
click at [282, 327] on span "KT 732_15635_G_V1_ZE..." at bounding box center [294, 334] width 100 height 14
drag, startPoint x: 685, startPoint y: 255, endPoint x: 381, endPoint y: 256, distance: 303.5
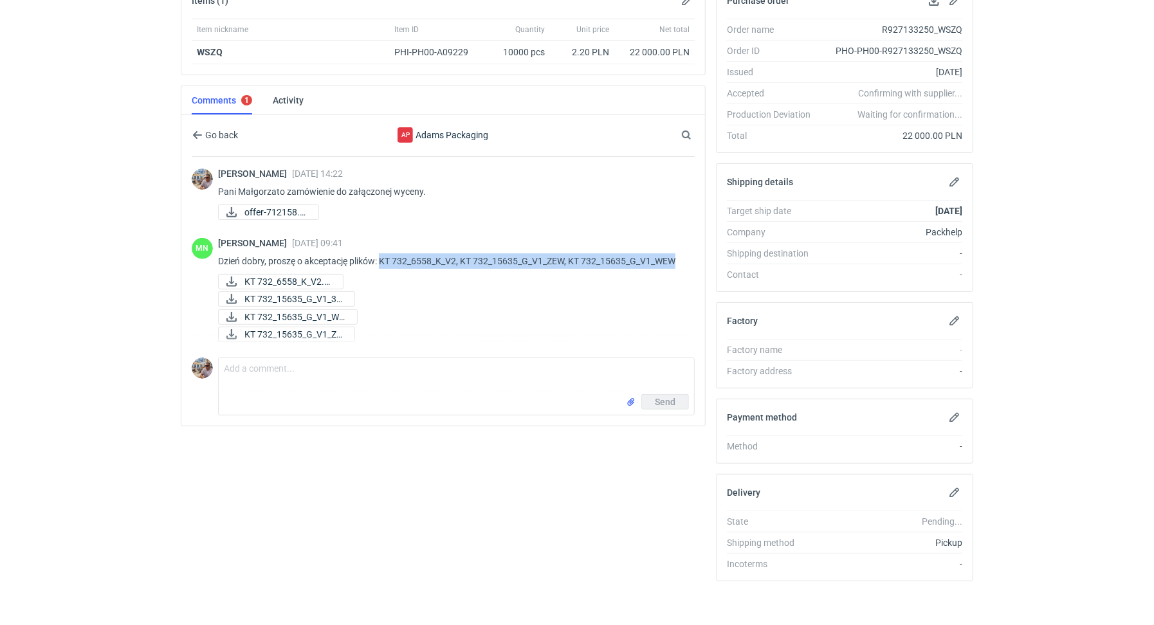
click at [381, 256] on div "MN [PERSON_NAME] [DATE] 09:41 Dzień dobry, proszę o akceptację plików: KT 732_6…" at bounding box center [443, 291] width 503 height 122
copy p "KT 732_6558_K_V2, KT 732_15635_G_V1_ZEW, KT 732_15635_G_V1_WEW"
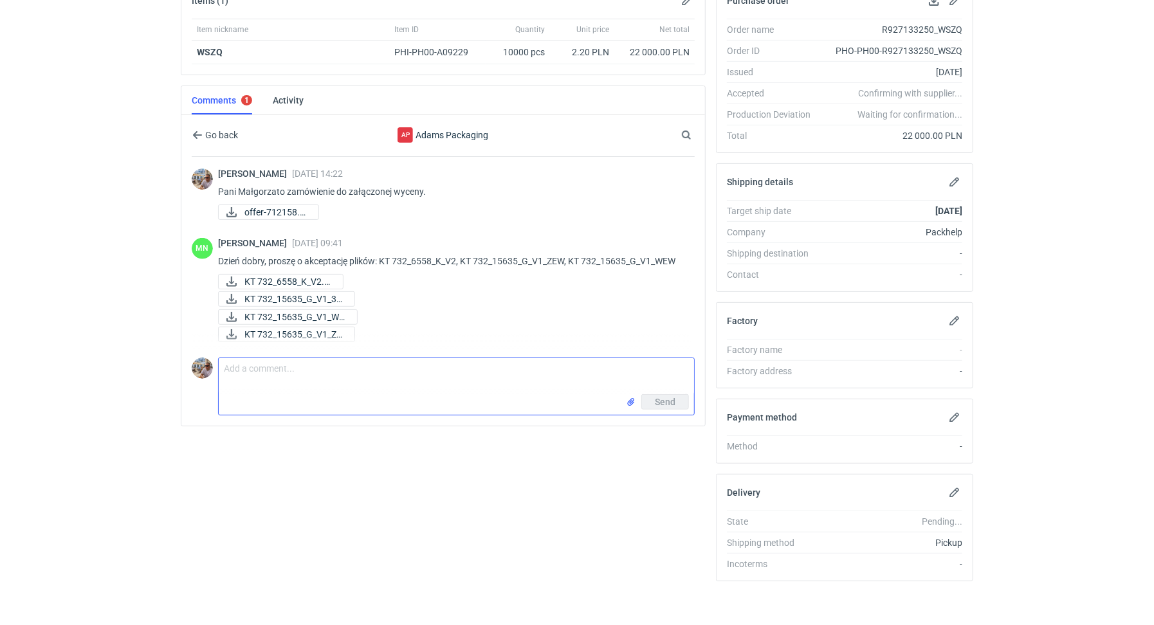
click at [260, 371] on textarea "Comment message" at bounding box center [456, 376] width 475 height 36
paste textarea "KT 732_6558_K_V2, KT 732_15635_G_V1_ZEW, KT 732_15635_G_V1_WEW"
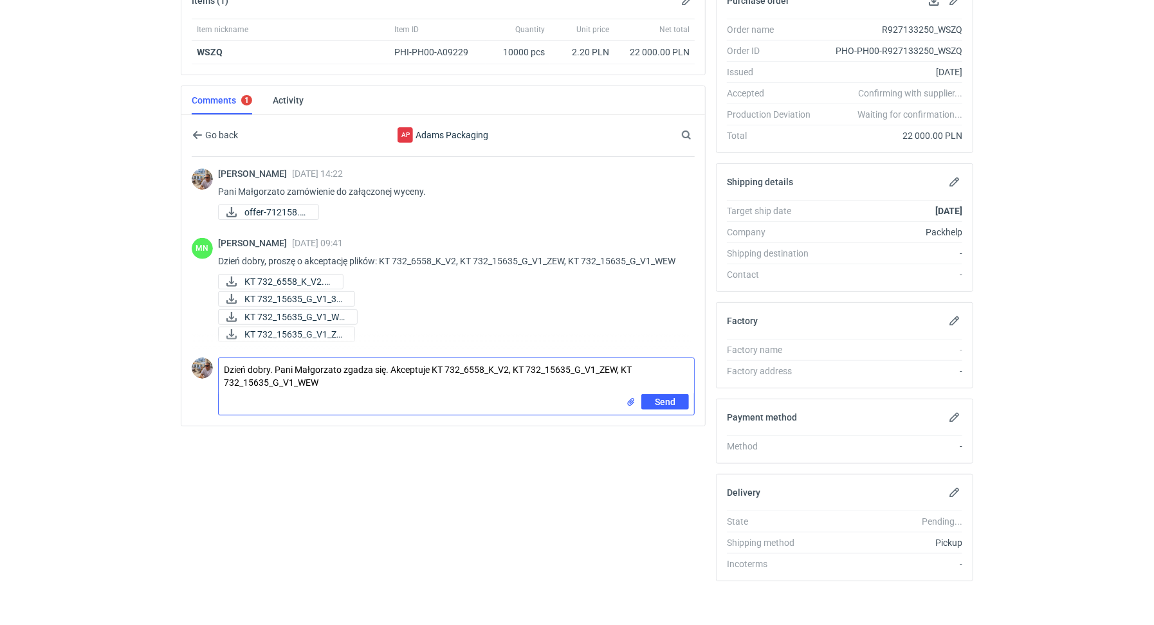
type textarea "Dzień dobry. Pani Małgorzato zgadza się. Akceptuje KT 732_6558_K_V2, KT 732_156…"
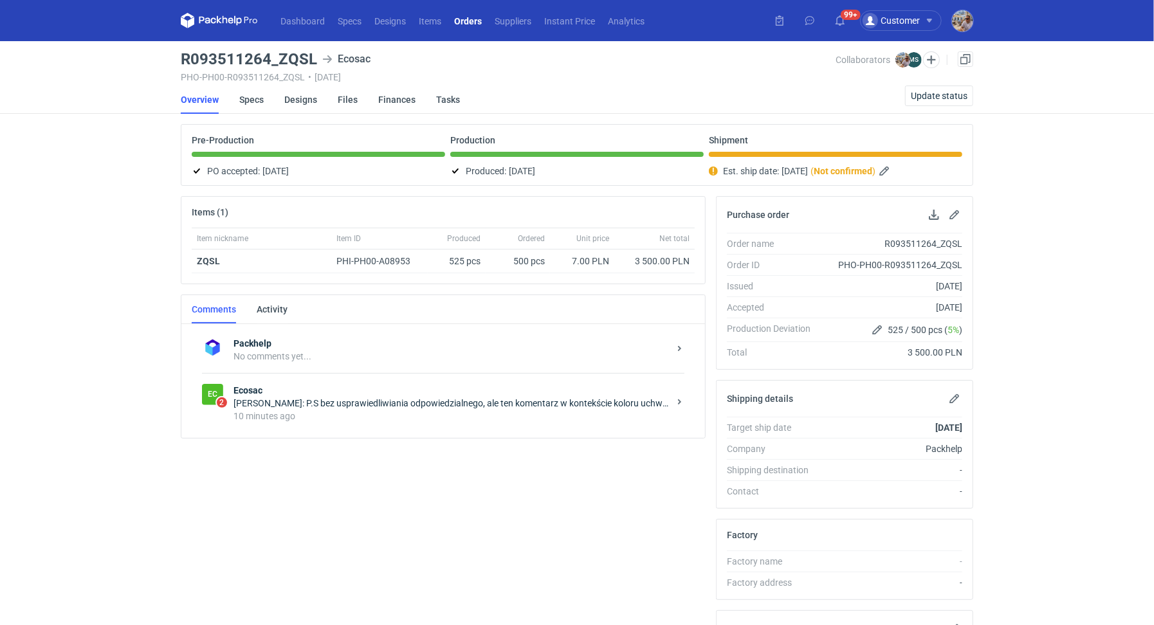
click at [547, 401] on div "[PERSON_NAME]: P.S bez usprawiedliwiania odpowiedzialnego, ale ten komentarz w …" at bounding box center [450, 403] width 435 height 13
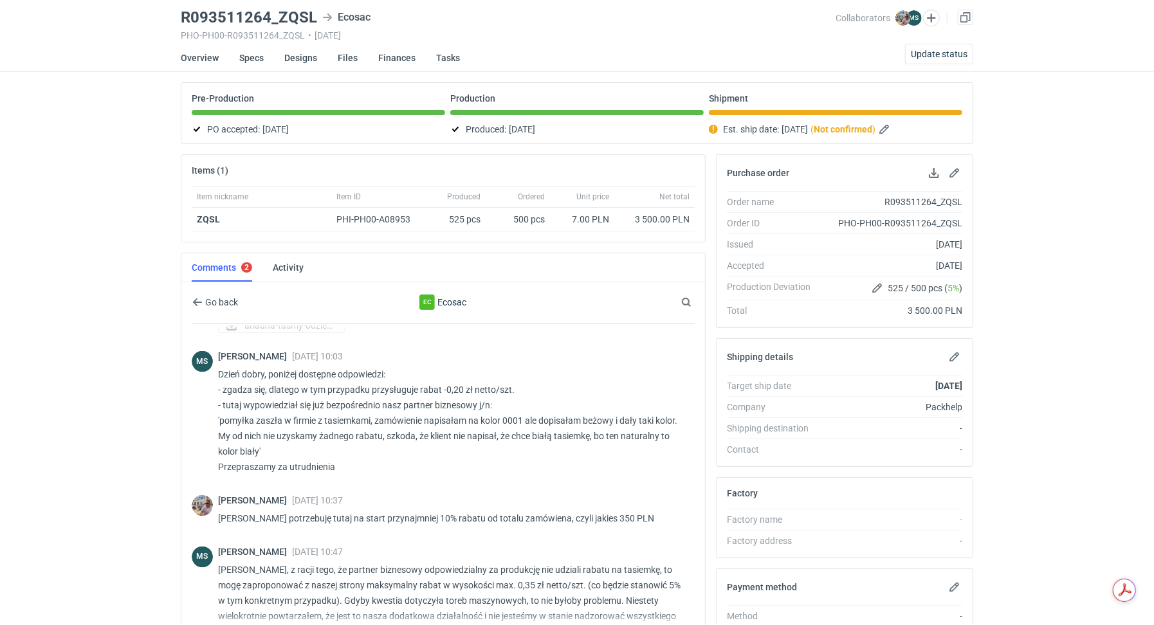
scroll to position [1331, 0]
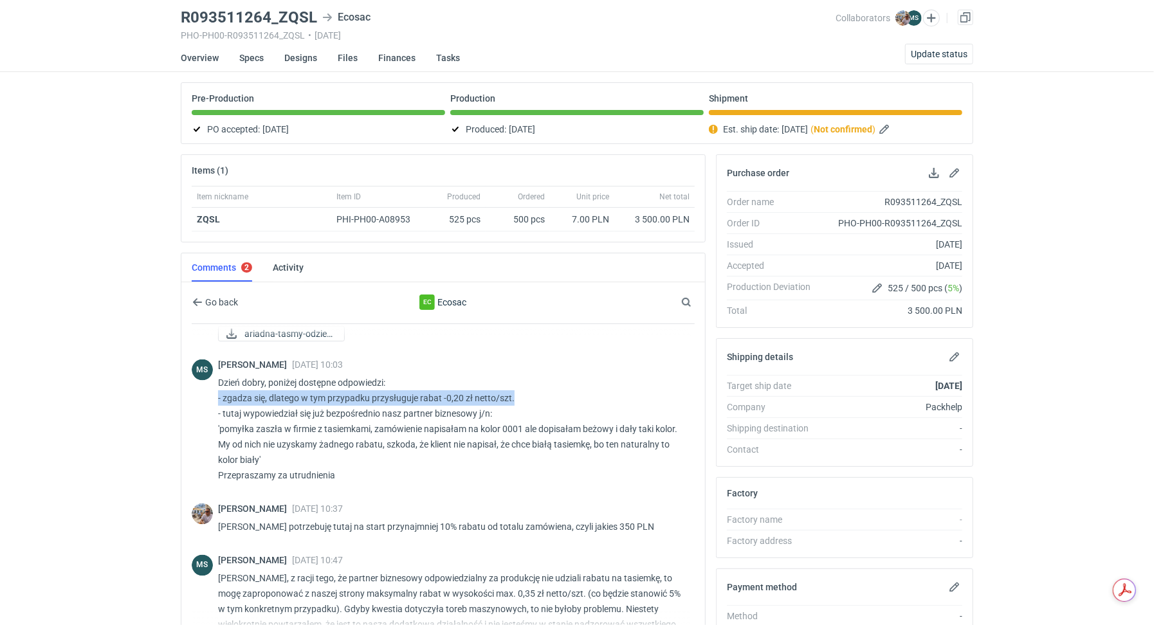
drag, startPoint x: 526, startPoint y: 410, endPoint x: 215, endPoint y: 411, distance: 310.6
click at [215, 411] on div "MS [PERSON_NAME] [DATE] 10:03 Dzień dobry, poniżej dostępne odpowiedzi: - zgadz…" at bounding box center [443, 424] width 503 height 144
copy p "- zgadza się, dlatego w tym przypadku przysługuje rabat -0,20 zł netto/szt."
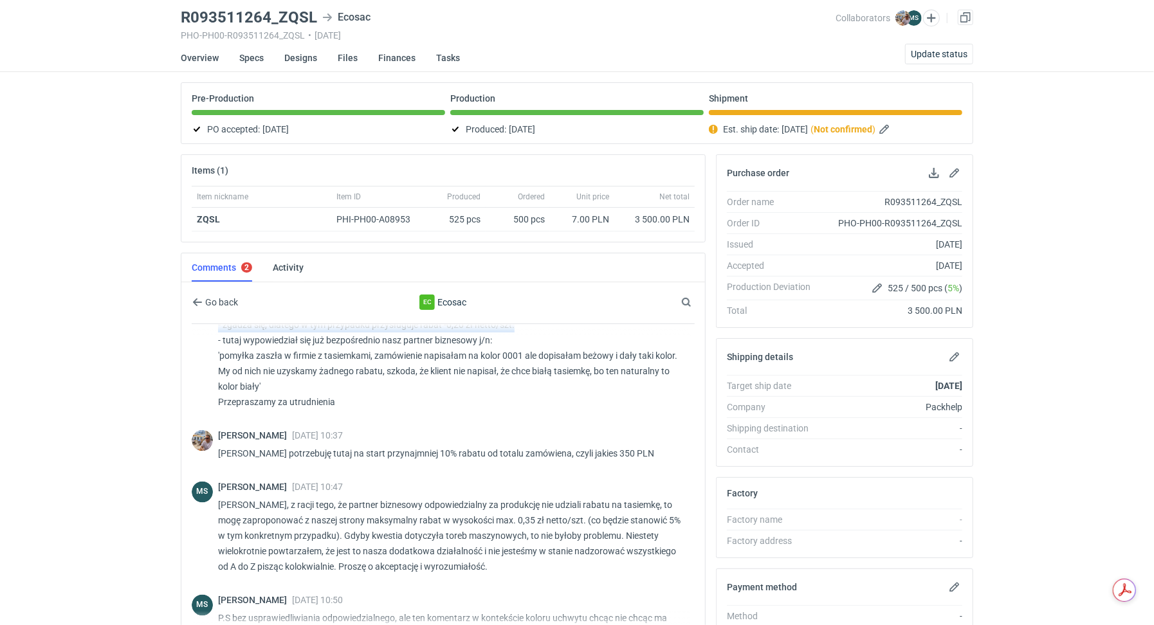
scroll to position [1444, 0]
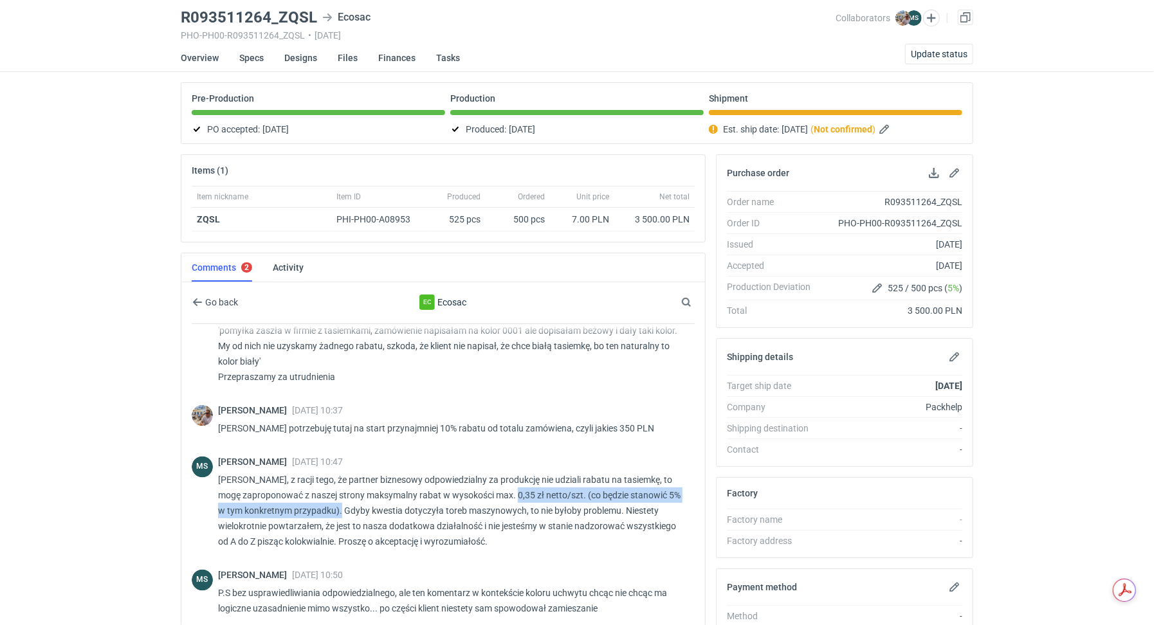
drag, startPoint x: 518, startPoint y: 491, endPoint x: 341, endPoint y: 503, distance: 177.8
click at [341, 503] on p "[PERSON_NAME], z racji tego, że partner biznesowy odpowiedzialny za produkcję n…" at bounding box center [451, 510] width 466 height 77
copy p "0,35 zł netto/szt. (co będzie stanowić 5% w tym konkretnym przypadku)."
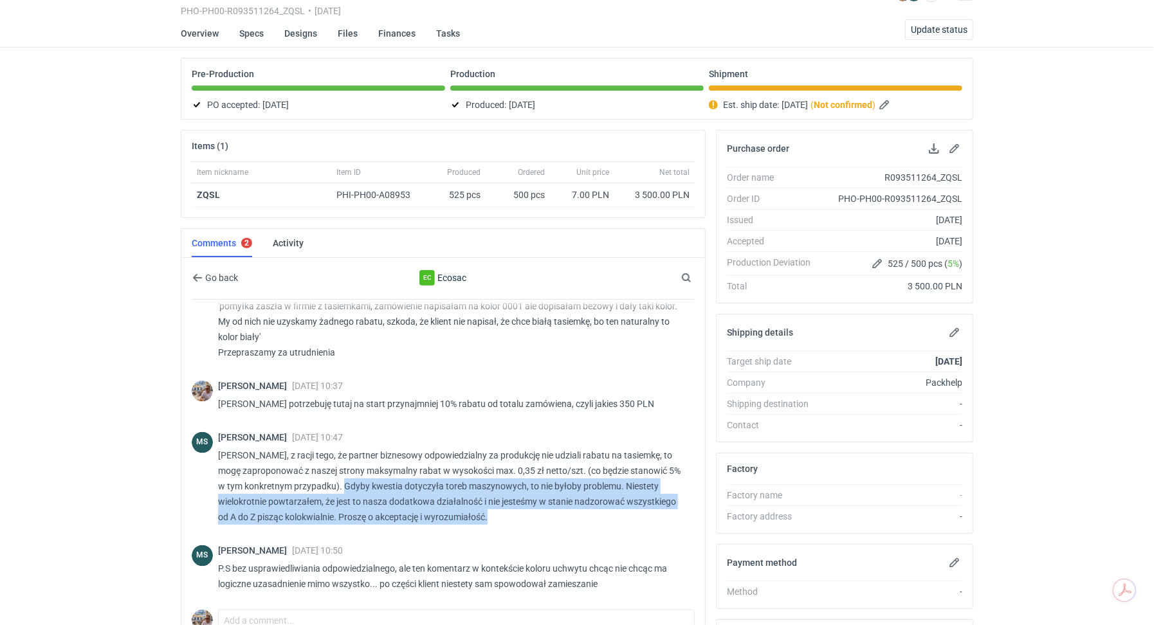
drag, startPoint x: 343, startPoint y: 482, endPoint x: 491, endPoint y: 507, distance: 149.9
click at [491, 507] on p "[PERSON_NAME], z racji tego, że partner biznesowy odpowiedzialny za produkcję n…" at bounding box center [451, 486] width 466 height 77
copy p "Gdyby kwestia dotyczyła toreb maszynowych, to nie byłoby problemu. Niestety wie…"
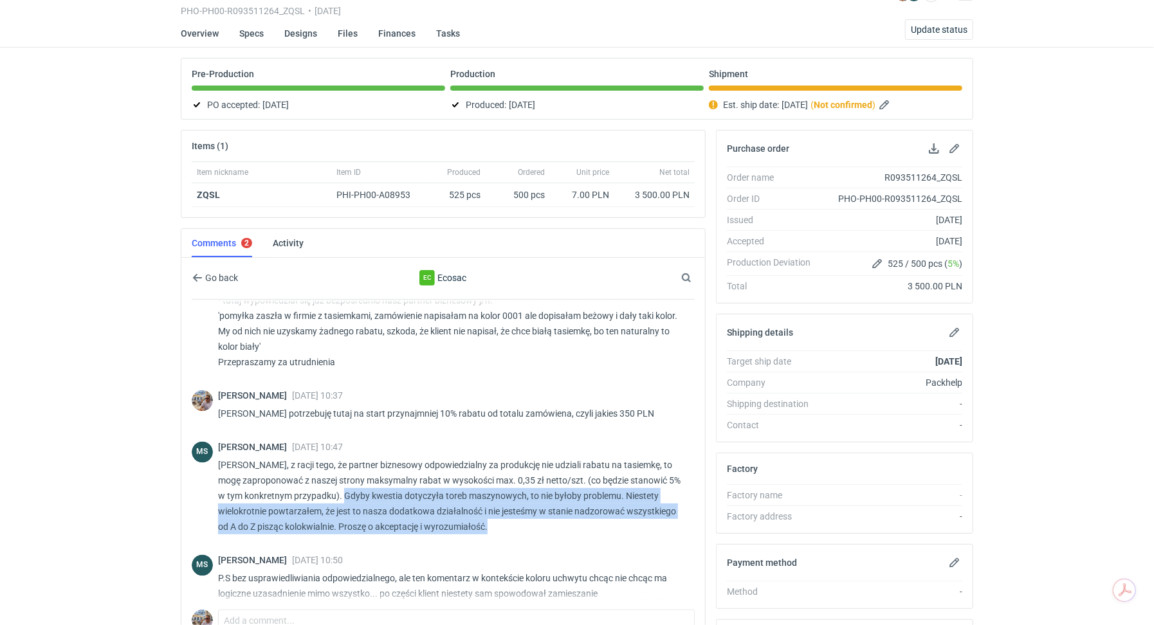
scroll to position [1301, 0]
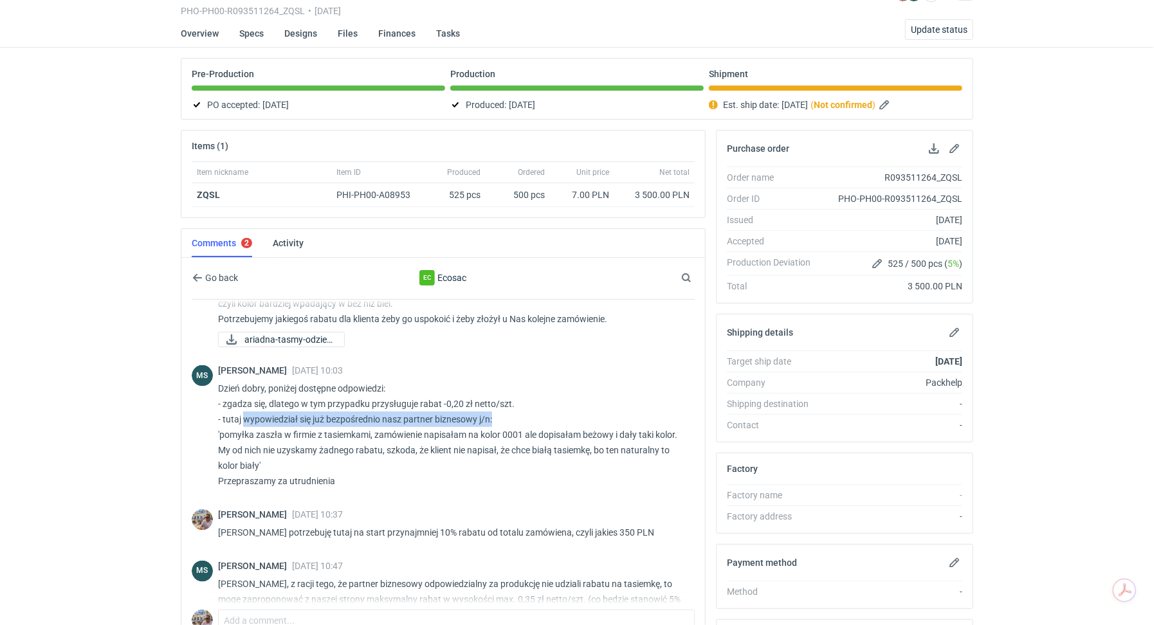
drag, startPoint x: 244, startPoint y: 431, endPoint x: 516, endPoint y: 431, distance: 272.0
click at [516, 431] on p "Dzień dobry, poniżej dostępne odpowiedzi: - zgadza się, dlatego w tym przypadku…" at bounding box center [451, 435] width 466 height 108
copy p "wypowiedział się już bezpośrednio nasz partner biznesowy j/n:"
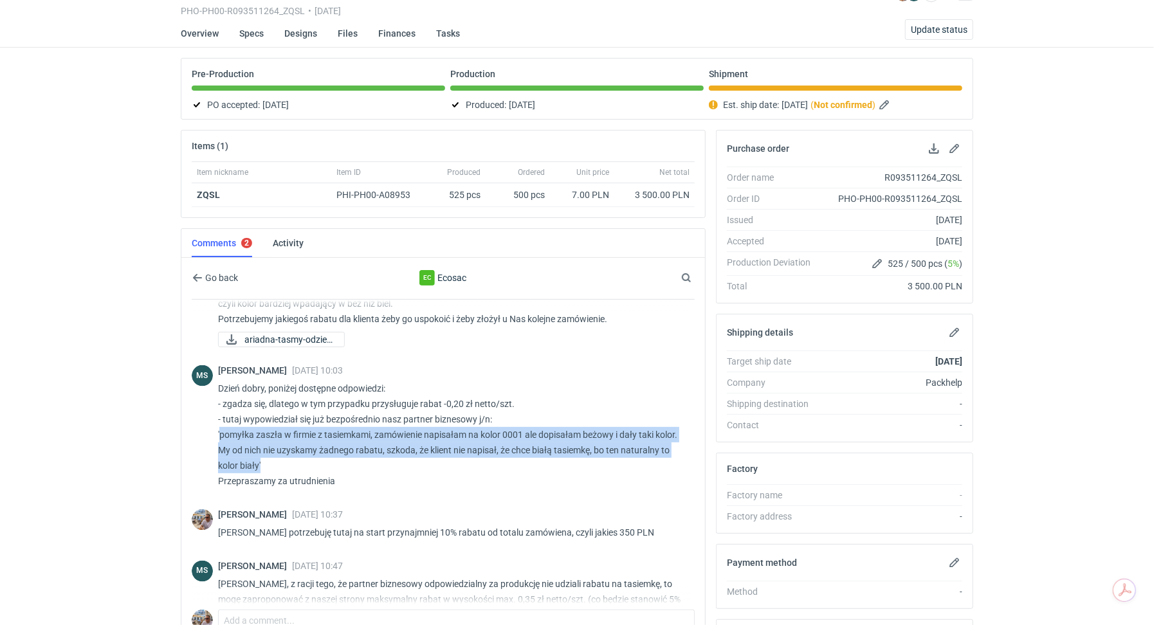
drag, startPoint x: 219, startPoint y: 447, endPoint x: 282, endPoint y: 473, distance: 68.3
click at [282, 473] on p "Dzień dobry, poniżej dostępne odpowiedzi: - zgadza się, dlatego w tym przypadku…" at bounding box center [451, 435] width 466 height 108
copy p "pomyłka zaszła w firmie z tasiemkami, zamówienie napisałam na kolor 0001 ale do…"
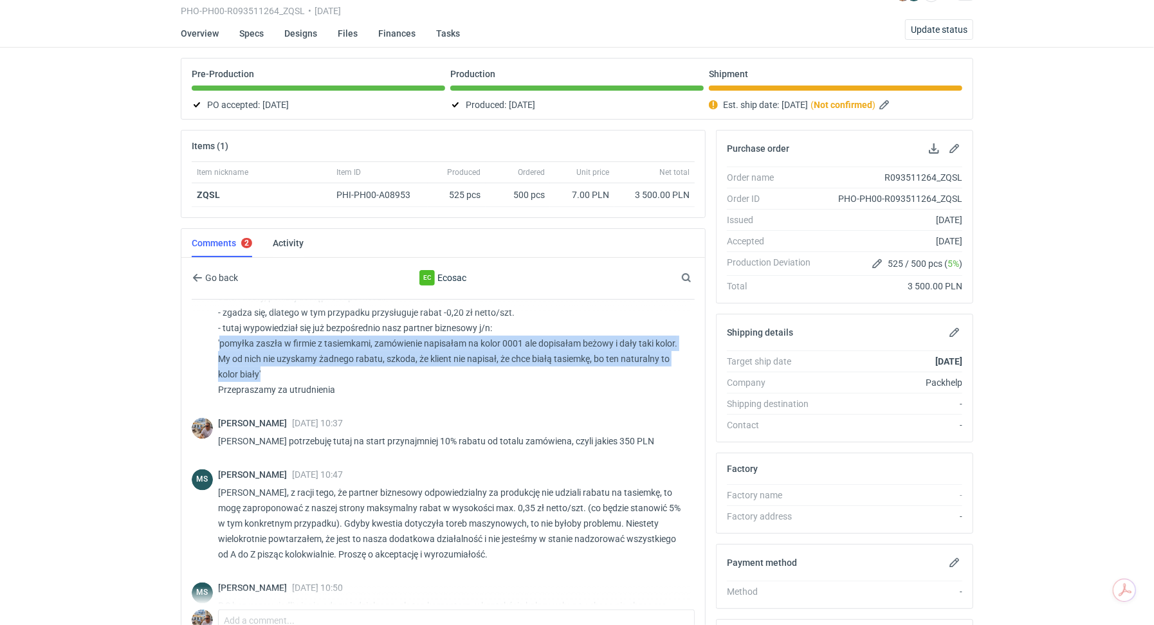
scroll to position [1370, 0]
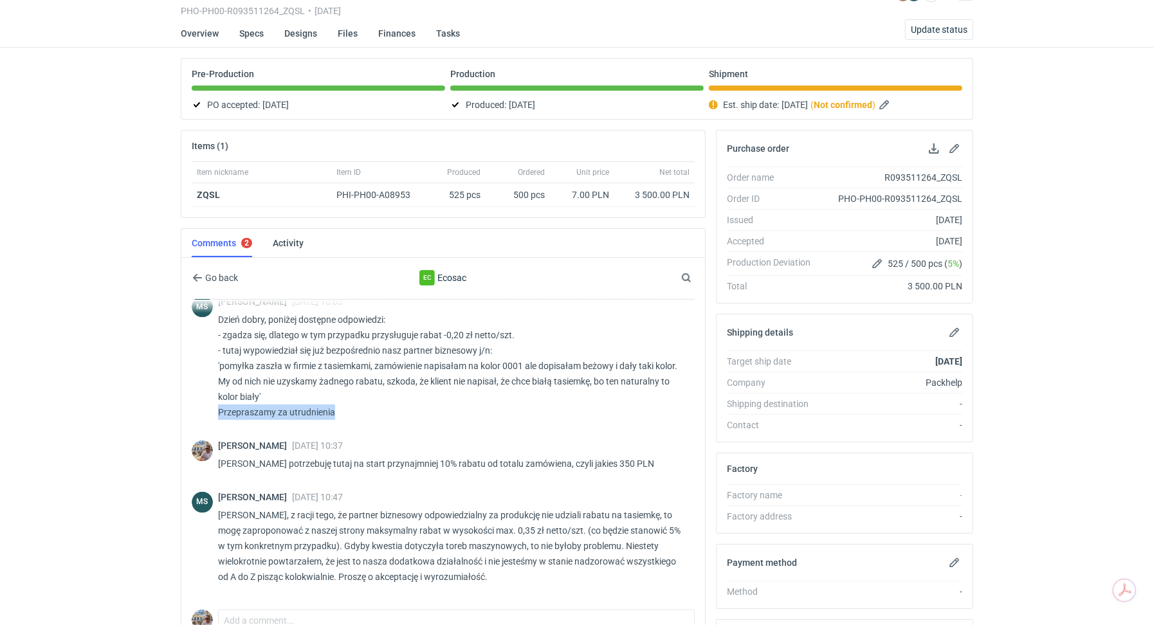
drag, startPoint x: 358, startPoint y: 425, endPoint x: 215, endPoint y: 428, distance: 142.8
click at [215, 428] on div "MS Michał Sokołowski 10 Oct 2025 10:03 Dzień dobry, poniżej dostępne odpowiedzi…" at bounding box center [443, 361] width 503 height 144
copy p "Przepraszamy za utrudnienia"
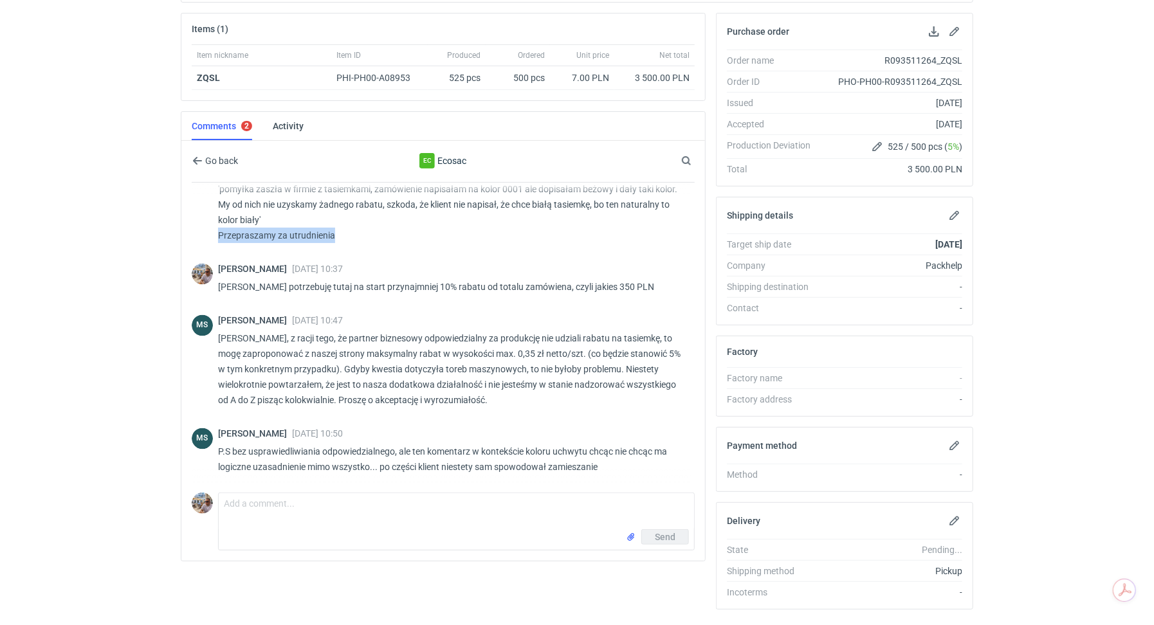
scroll to position [154, 0]
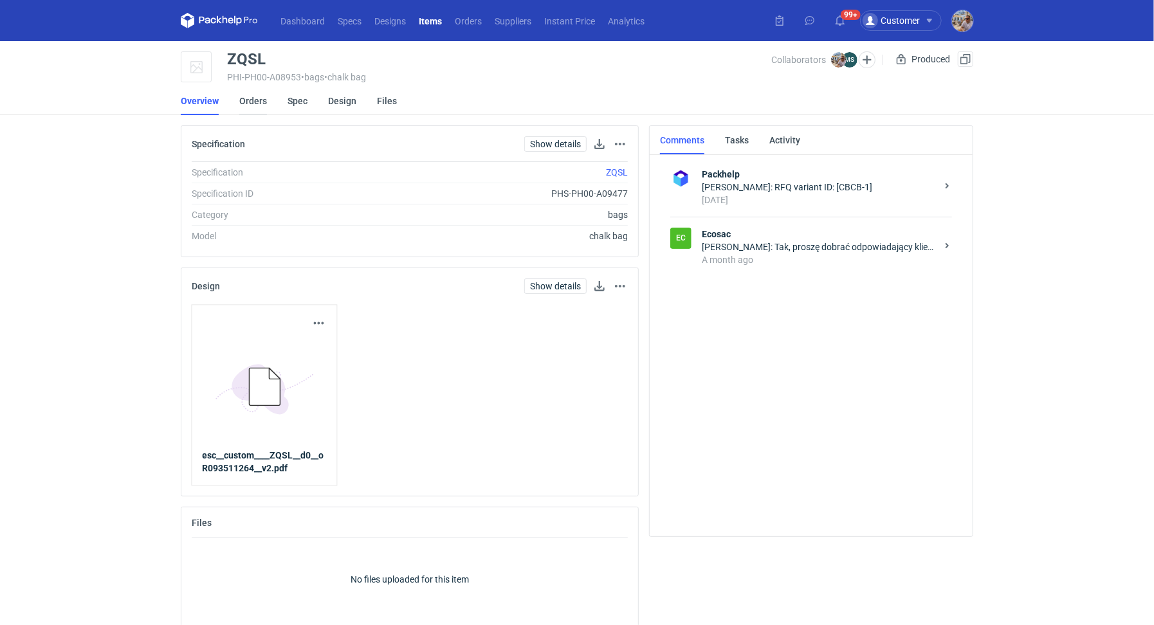
click at [256, 102] on link "Orders" at bounding box center [253, 101] width 28 height 28
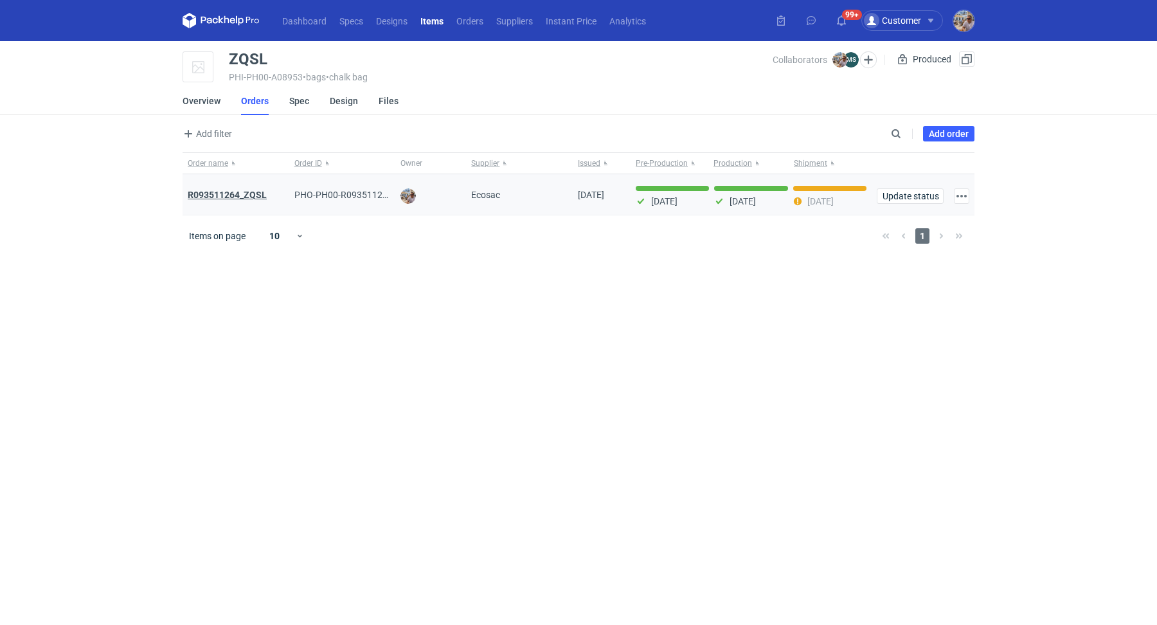
click at [254, 192] on strong "R093511264_ZQSL" at bounding box center [227, 195] width 79 height 10
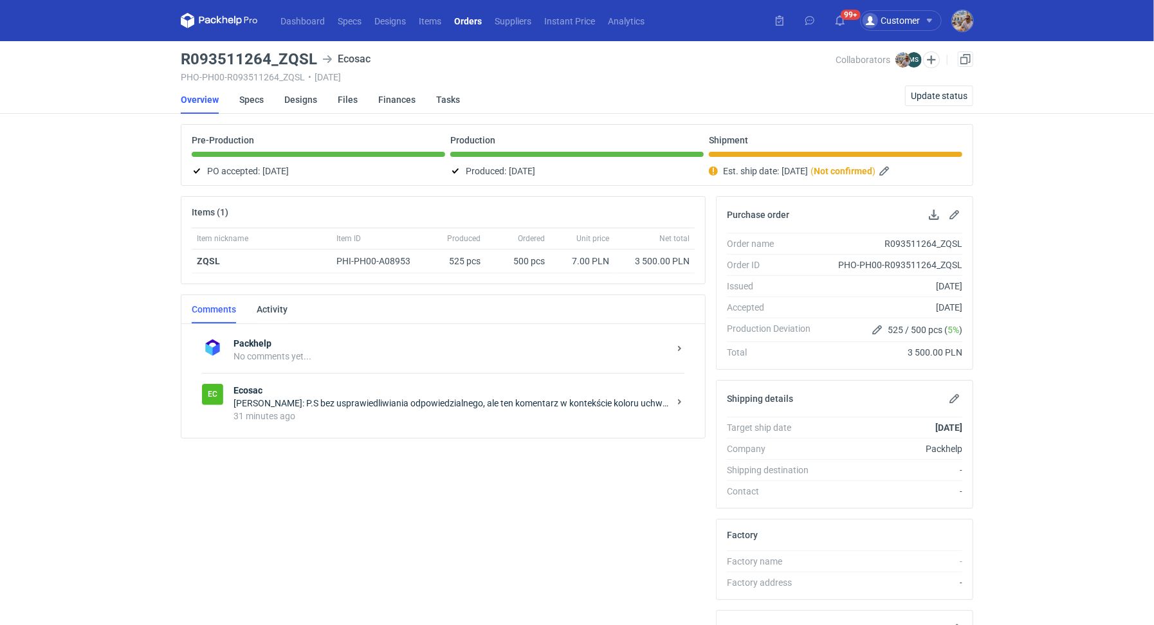
click at [364, 433] on div "Packhelp No comments yet... Ec Ecosac [PERSON_NAME]: P.S bez usprawiedliwiania …" at bounding box center [442, 381] width 523 height 114
click at [481, 397] on div "[PERSON_NAME]: P.S bez usprawiedliwiania odpowiedzialnego, ale ten komentarz w …" at bounding box center [450, 403] width 435 height 13
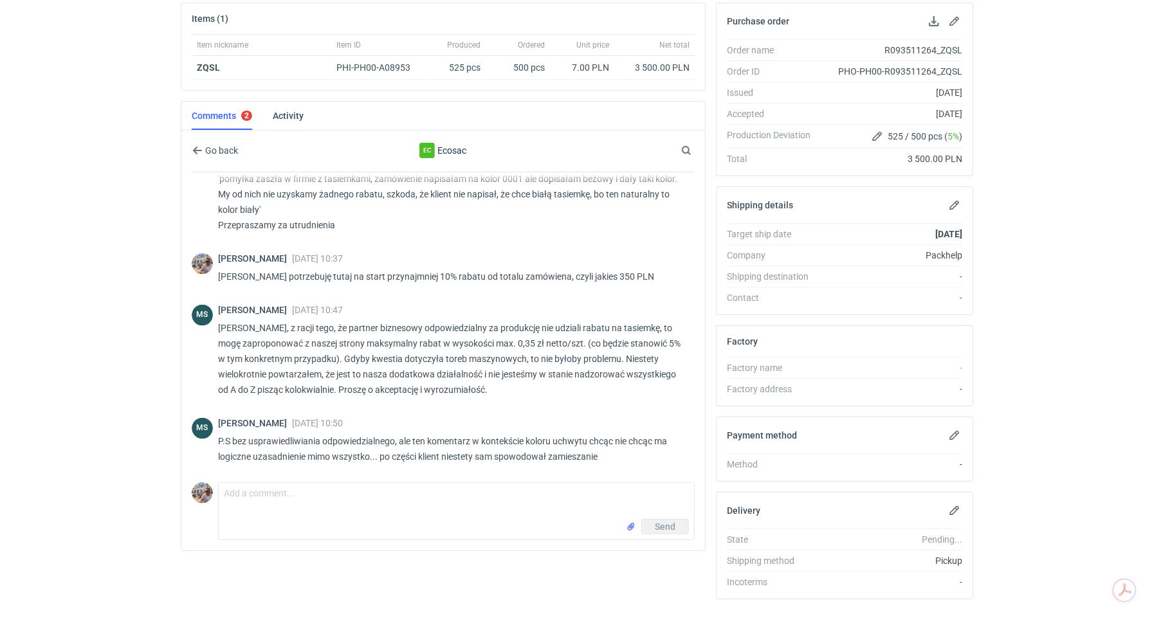
scroll to position [212, 0]
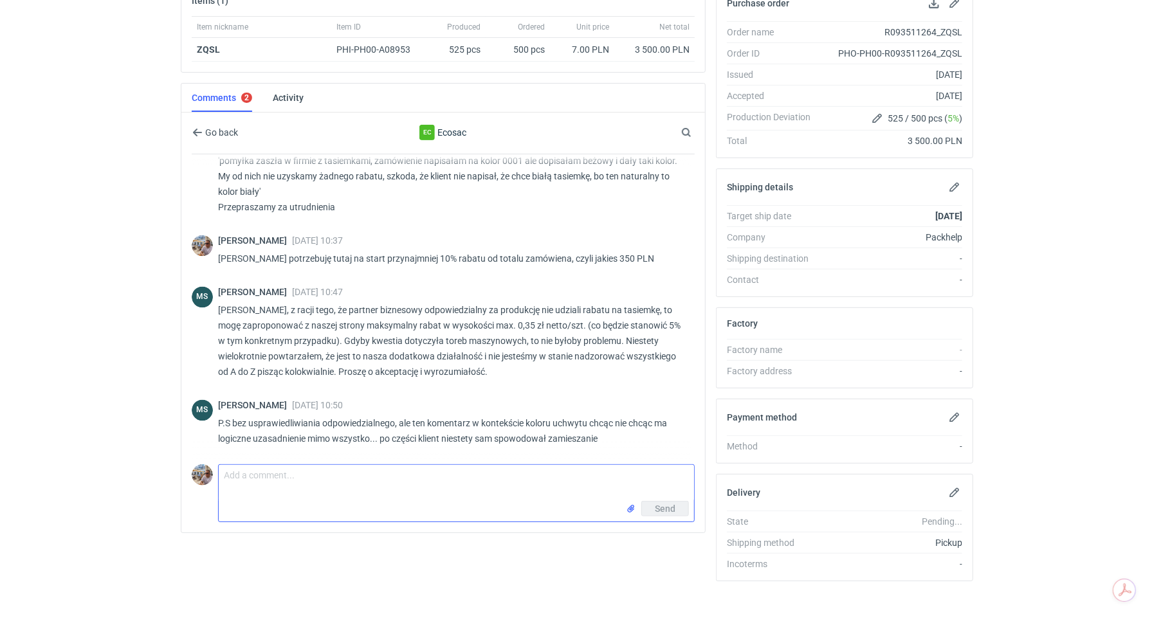
click at [270, 488] on textarea "Comment message" at bounding box center [456, 483] width 475 height 36
click at [366, 473] on textarea "[PERSON_NAME] nie bardzo rozumiem. Państwa partner biznesowy potwierdza że" at bounding box center [456, 483] width 475 height 36
click at [544, 480] on textarea "[PERSON_NAME] nie bardzo rozumiem. Państwa partner biznesowy potwierdza że" at bounding box center [456, 483] width 475 height 36
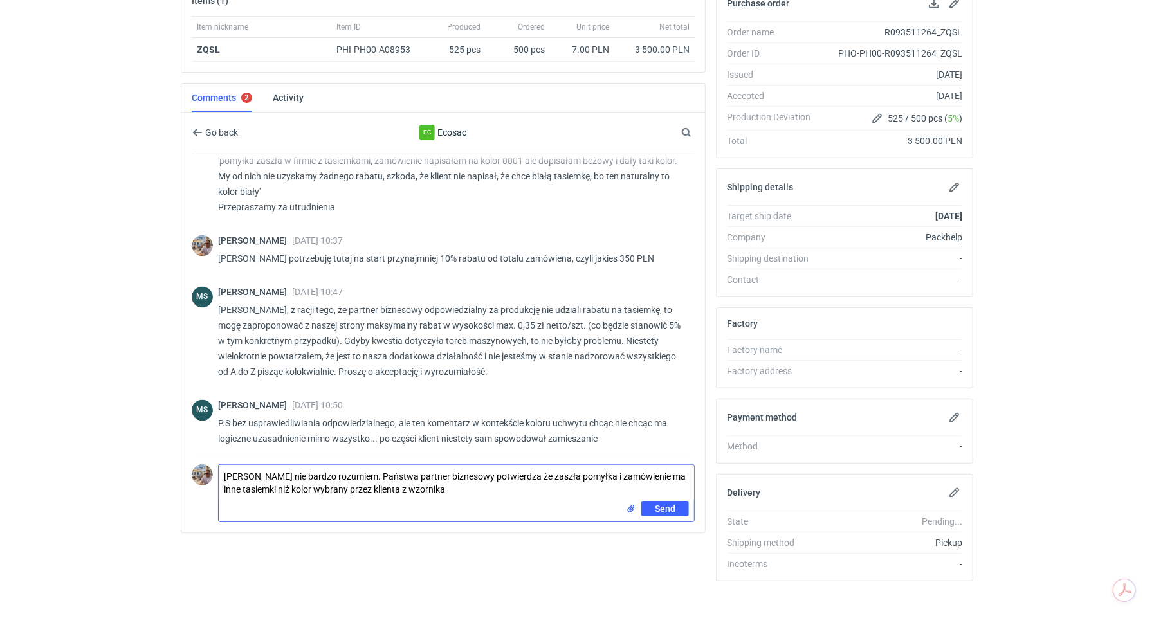
paste textarea "0001"
click at [448, 488] on textarea "[PERSON_NAME] nie bardzo rozumiem. Państwa partner biznesowy potwierdza że zasz…" at bounding box center [456, 483] width 475 height 36
type textarea "[PERSON_NAME] nie bardzo rozumiem. Państwa partner biznesowy potwierdza że zasz…"
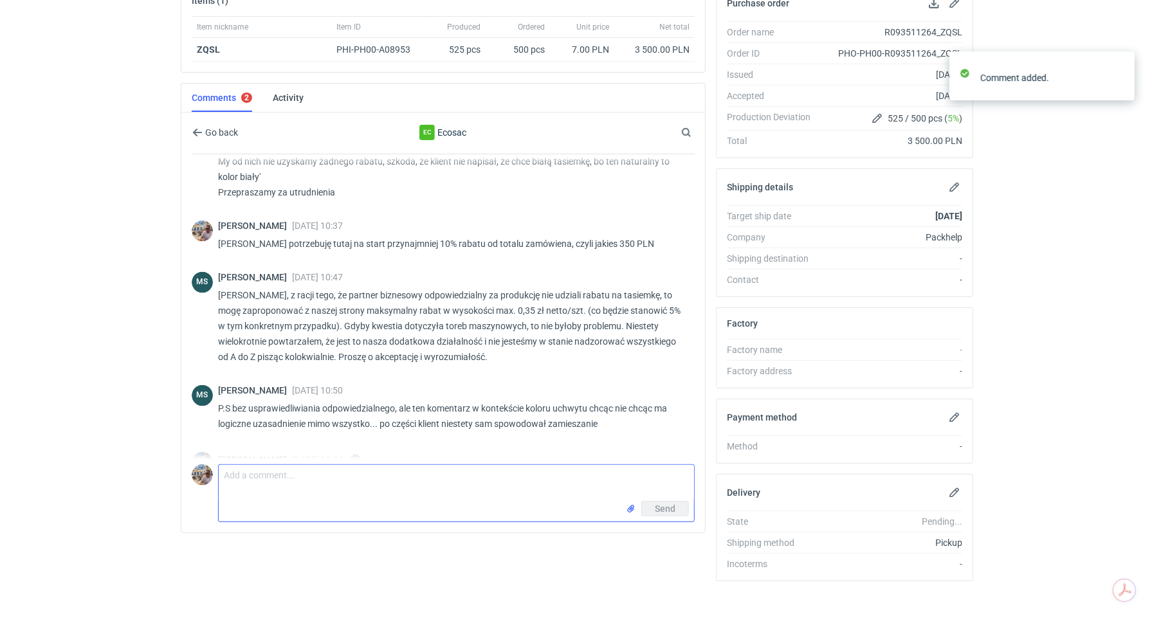
scroll to position [1532, 0]
